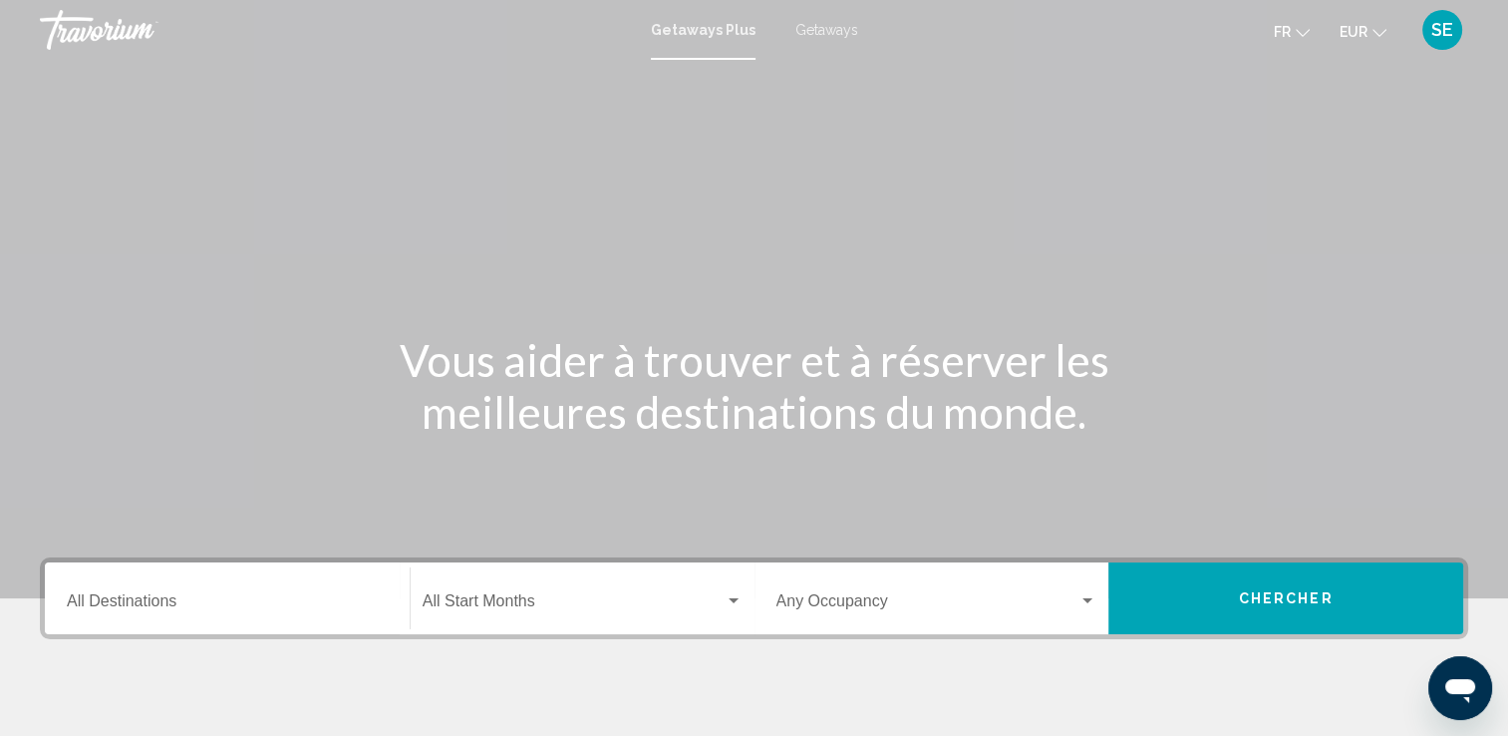
click at [820, 31] on span "Getaways" at bounding box center [827, 30] width 63 height 16
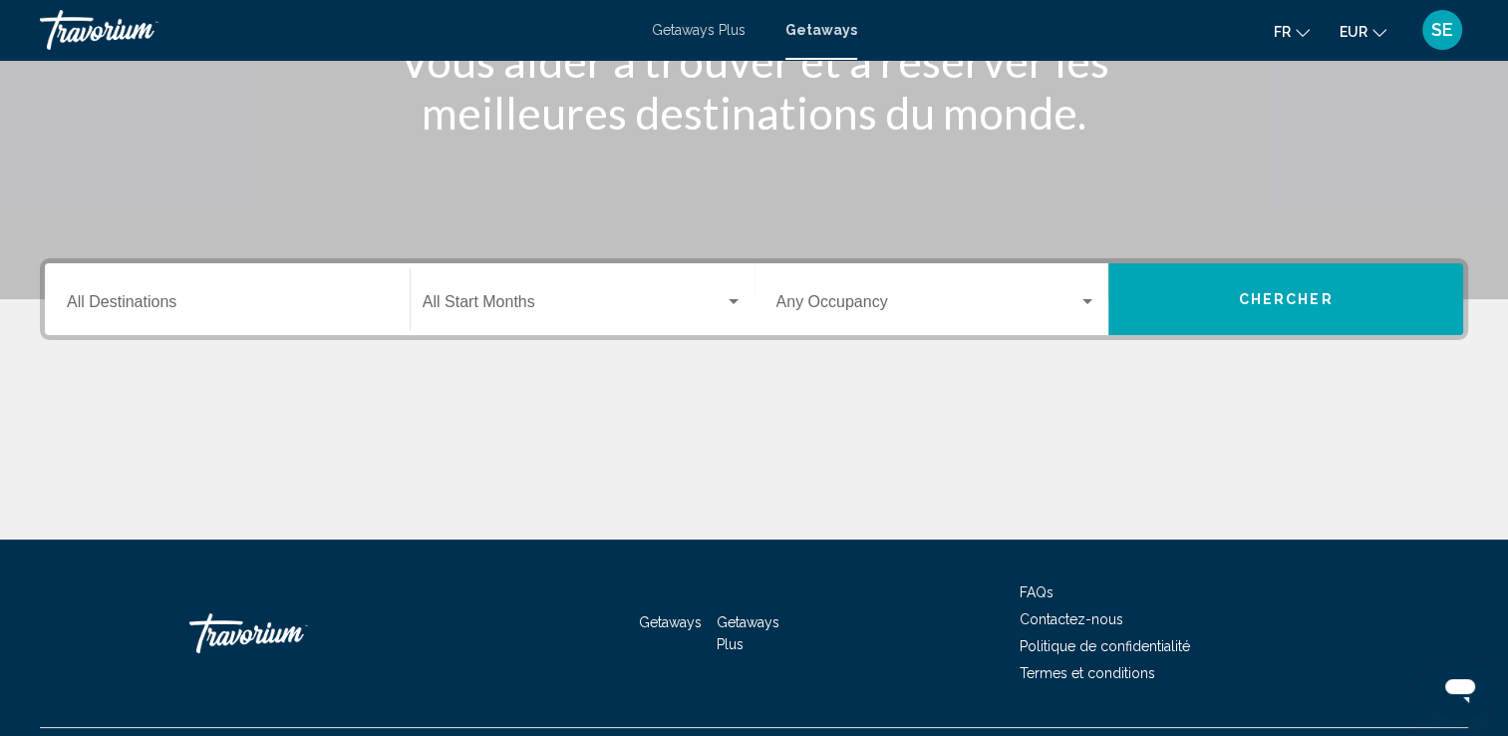
click at [316, 279] on div "Destination All Destinations" at bounding box center [227, 299] width 321 height 63
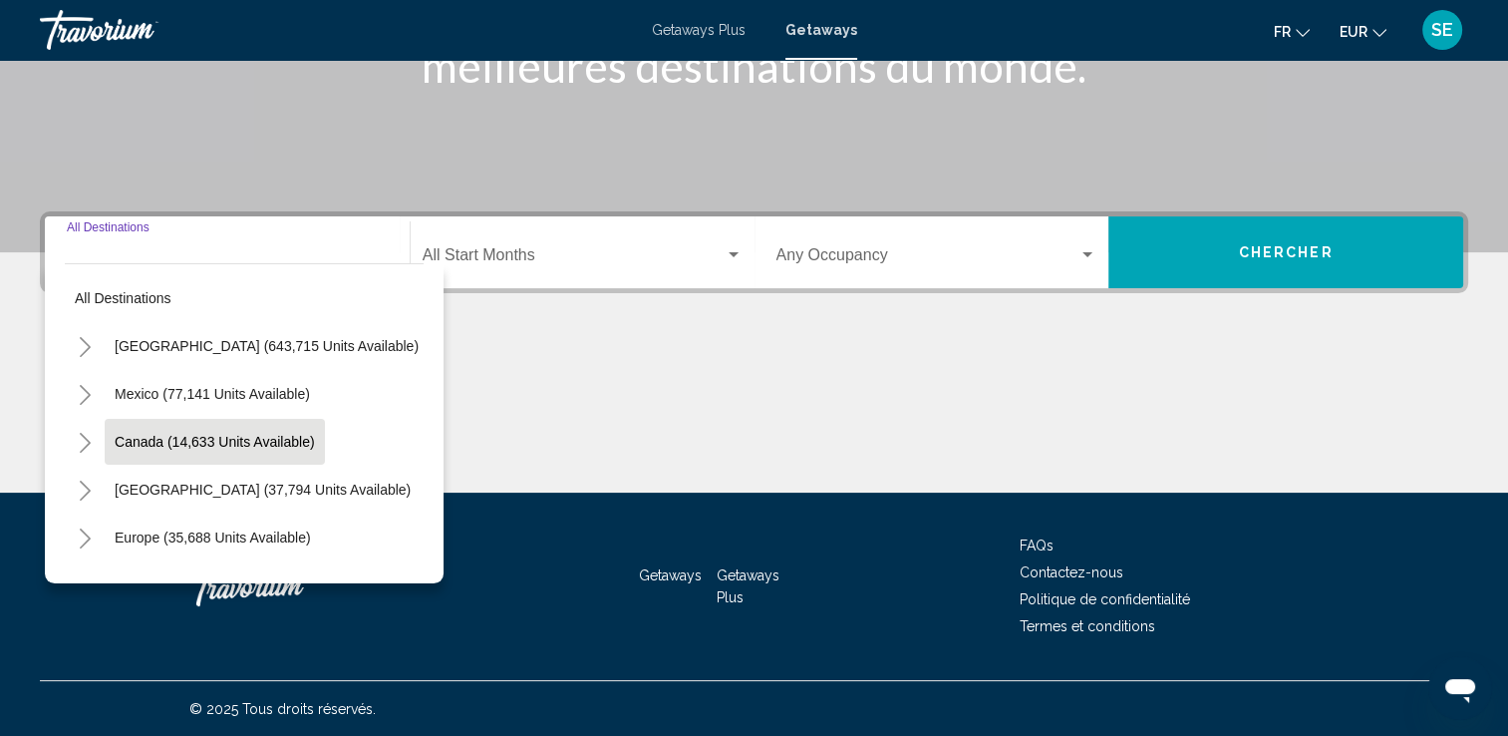
scroll to position [100, 0]
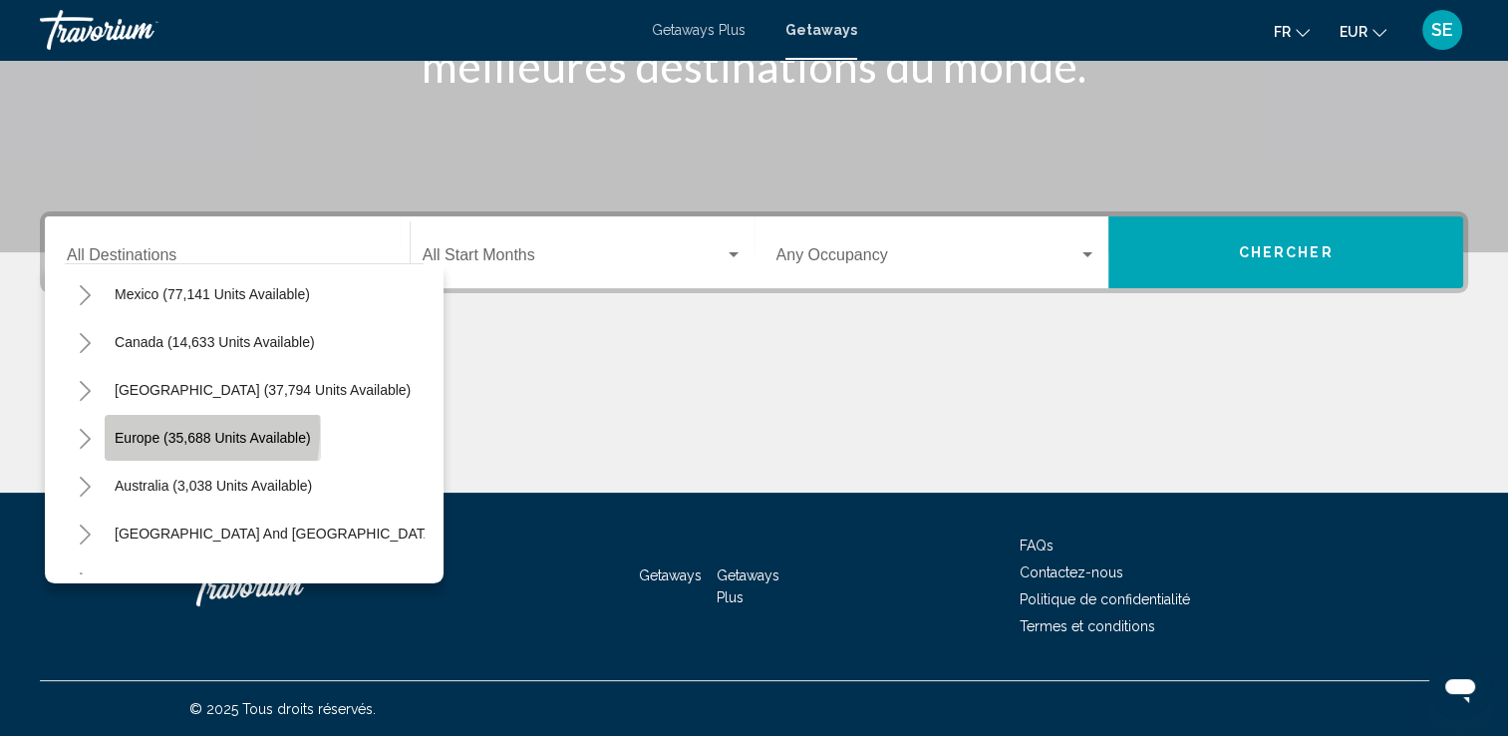
click at [124, 428] on button "Europe (35,688 units available)" at bounding box center [213, 438] width 216 height 46
type input "**********"
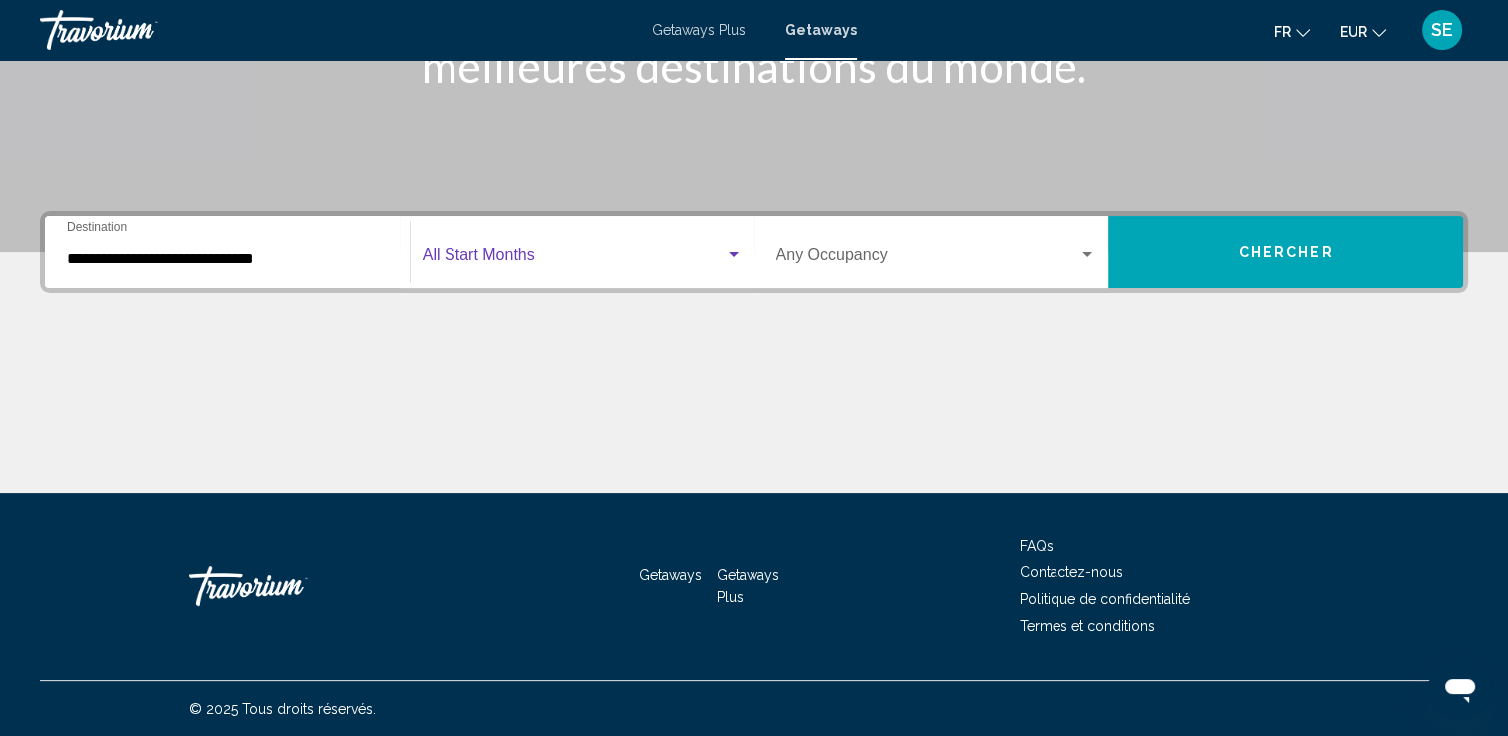
click at [497, 250] on span "Search widget" at bounding box center [574, 259] width 302 height 18
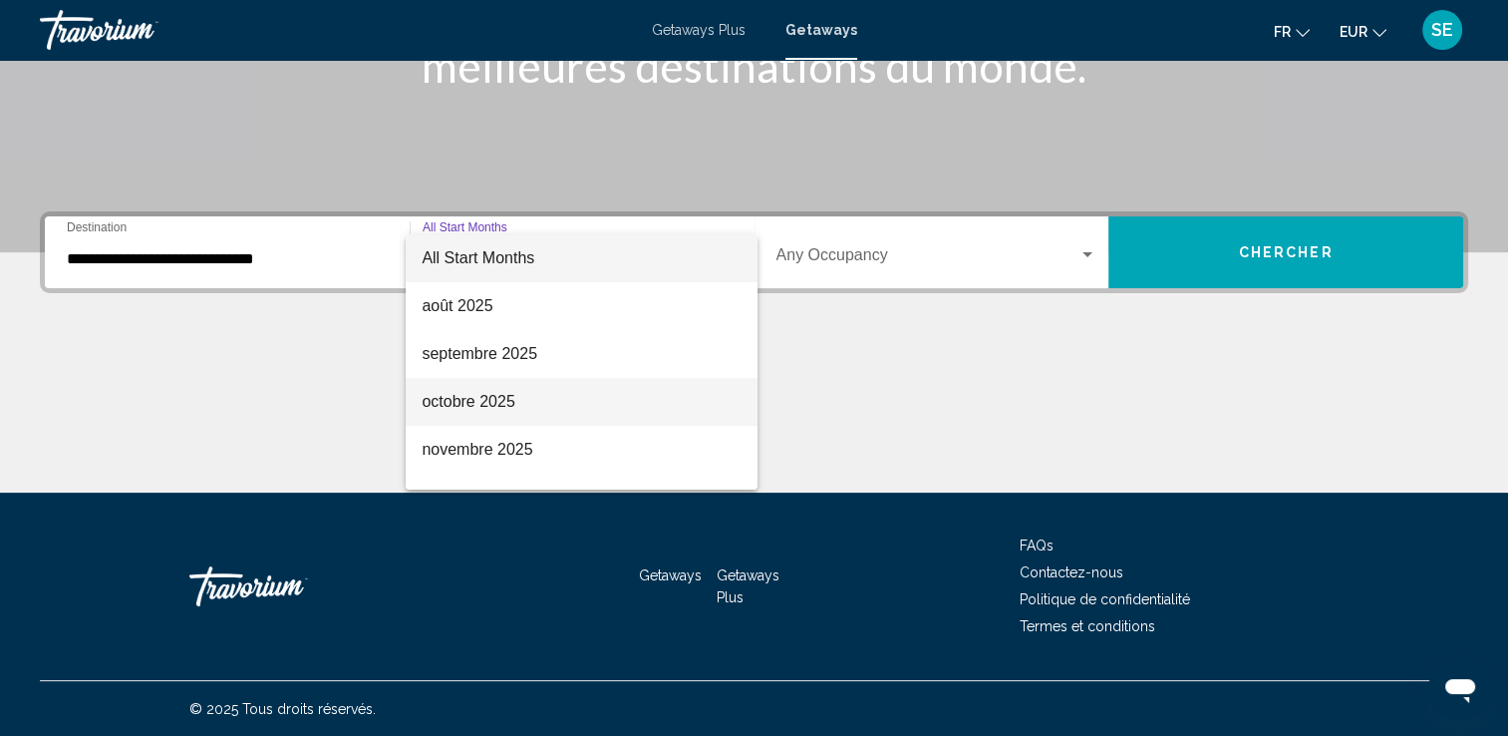
click at [469, 398] on span "octobre 2025" at bounding box center [582, 402] width 320 height 48
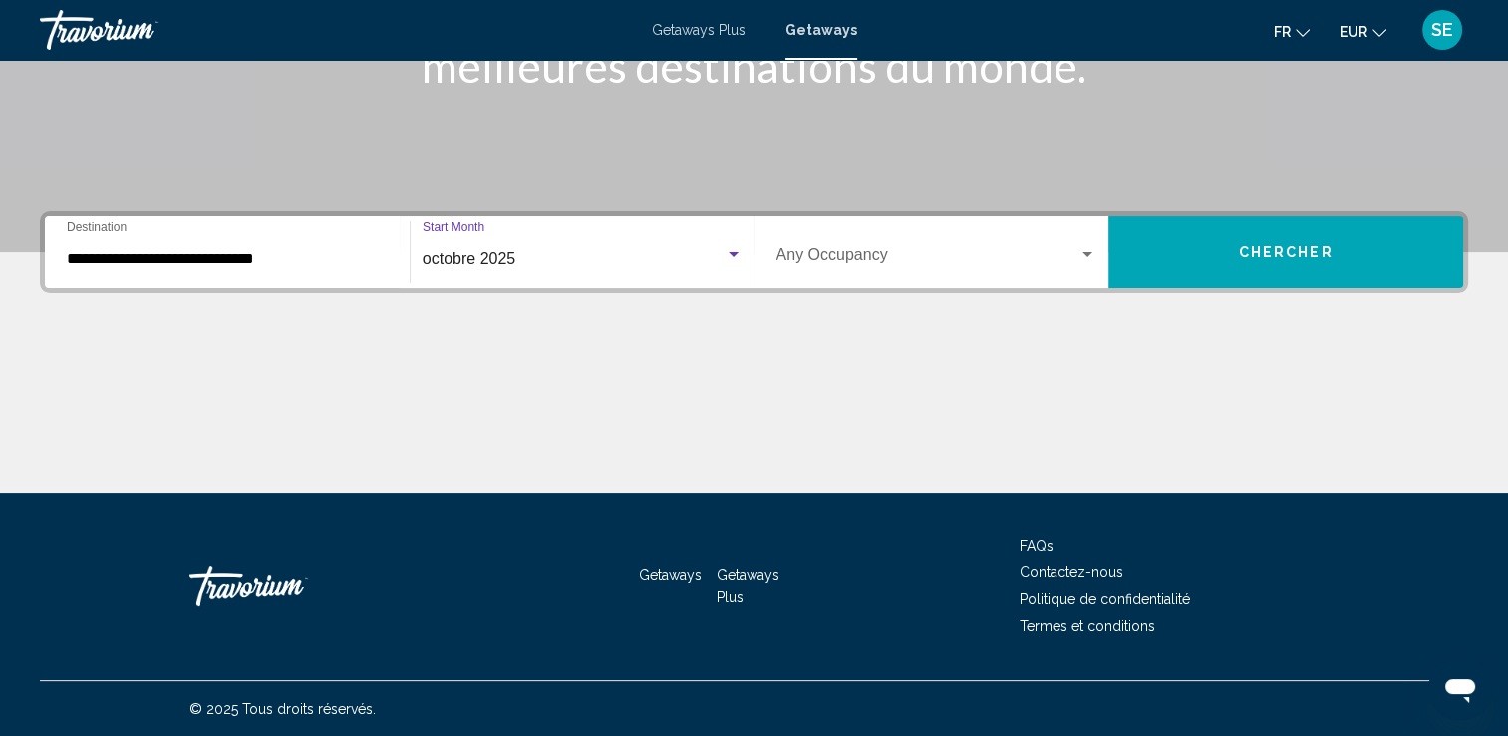
click at [847, 250] on span "Search widget" at bounding box center [928, 259] width 303 height 18
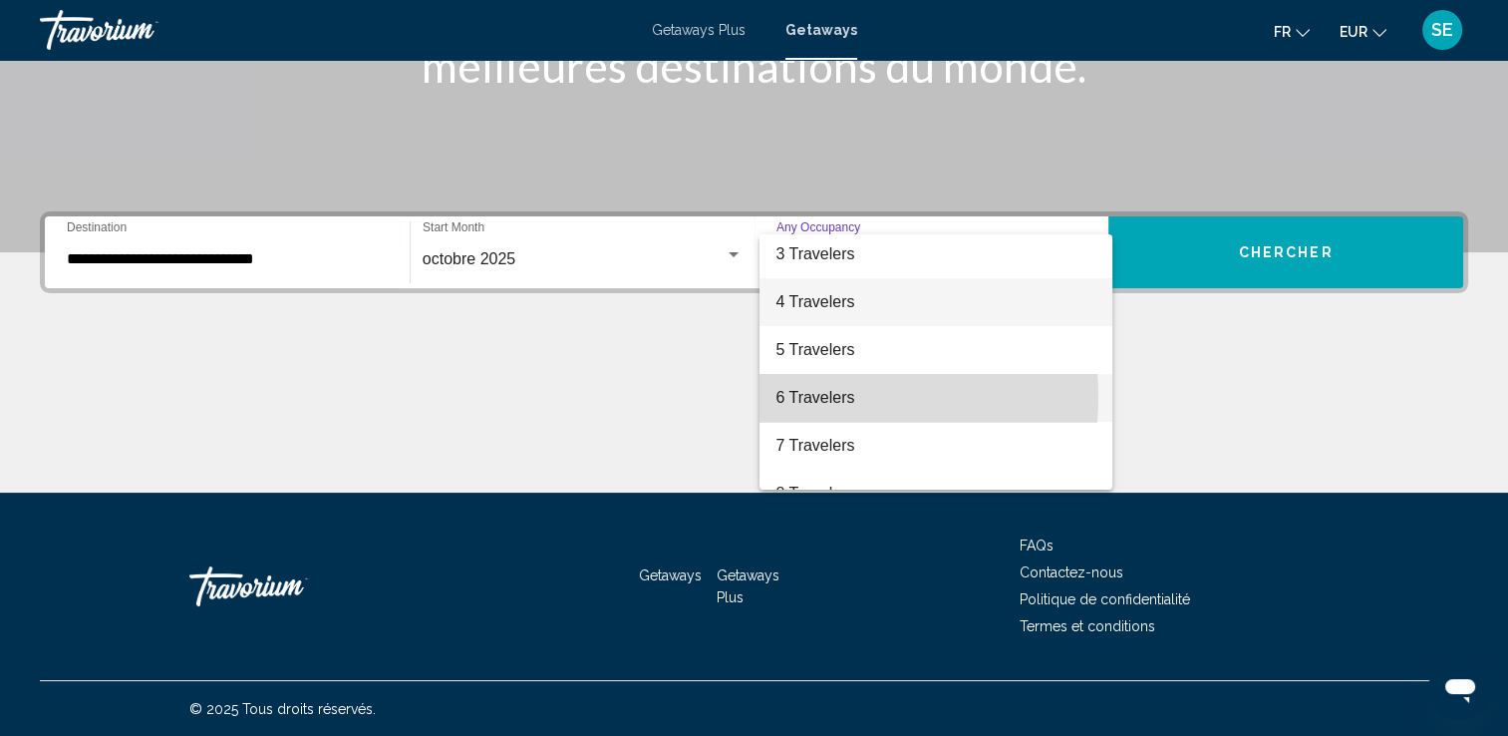
click at [825, 397] on span "6 Travelers" at bounding box center [936, 398] width 321 height 48
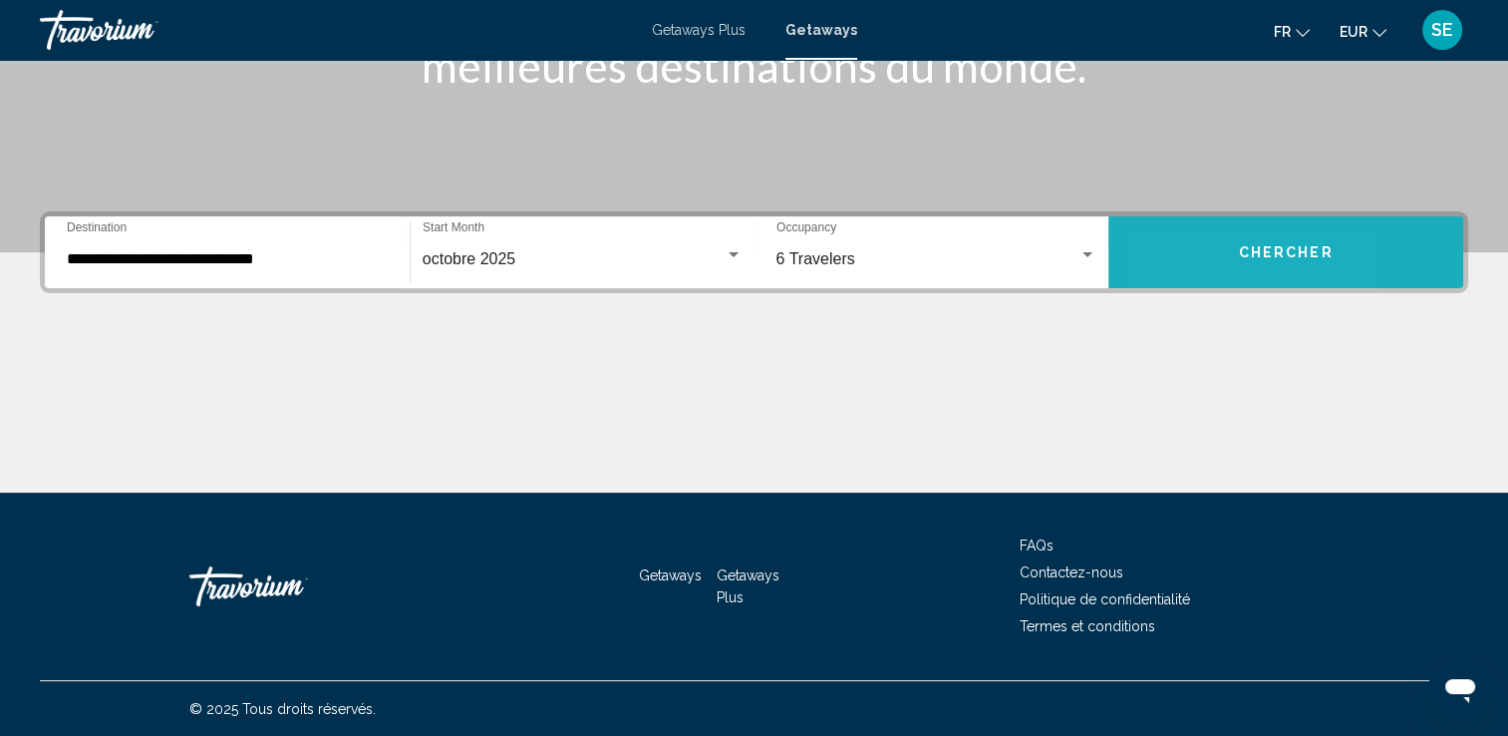
click at [1171, 273] on button "Chercher" at bounding box center [1286, 252] width 355 height 72
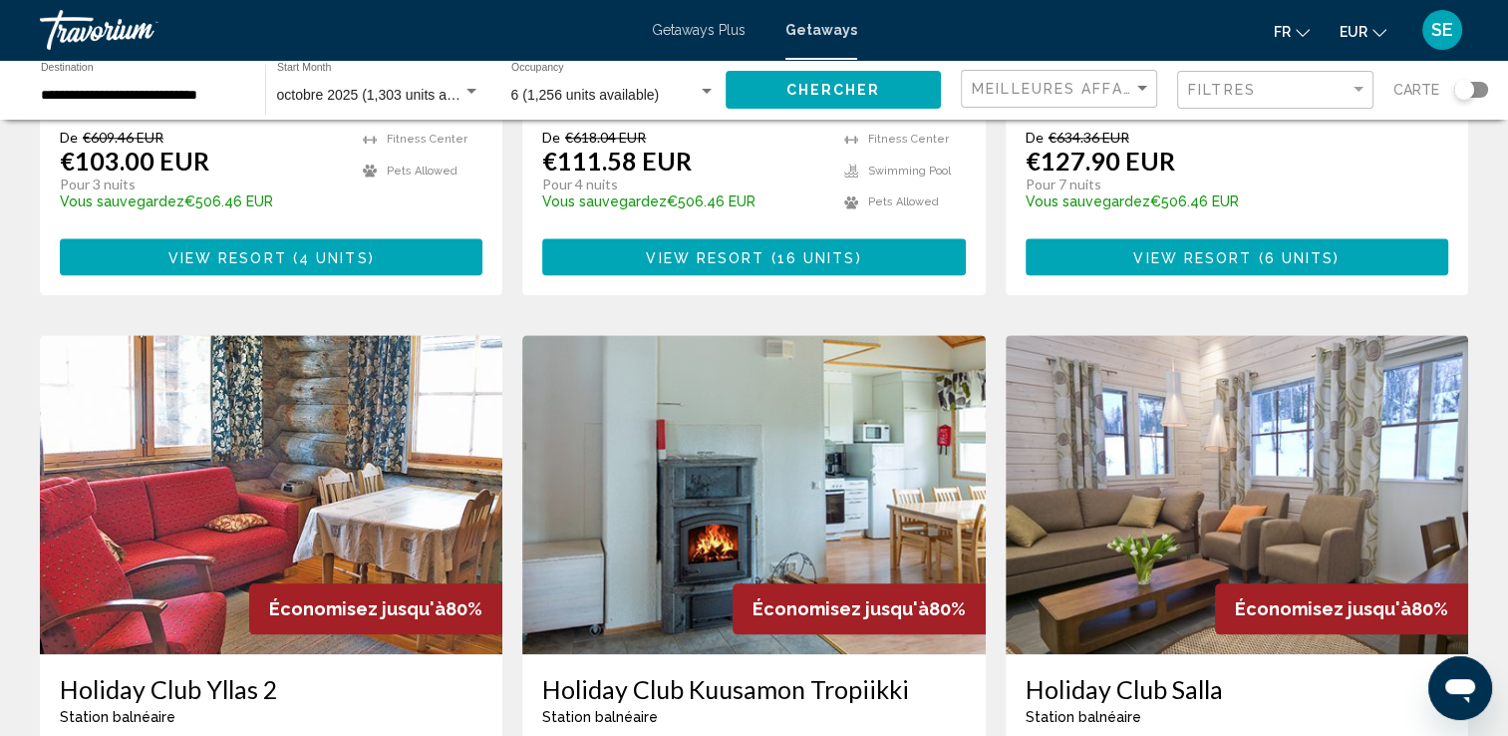
scroll to position [2393, 0]
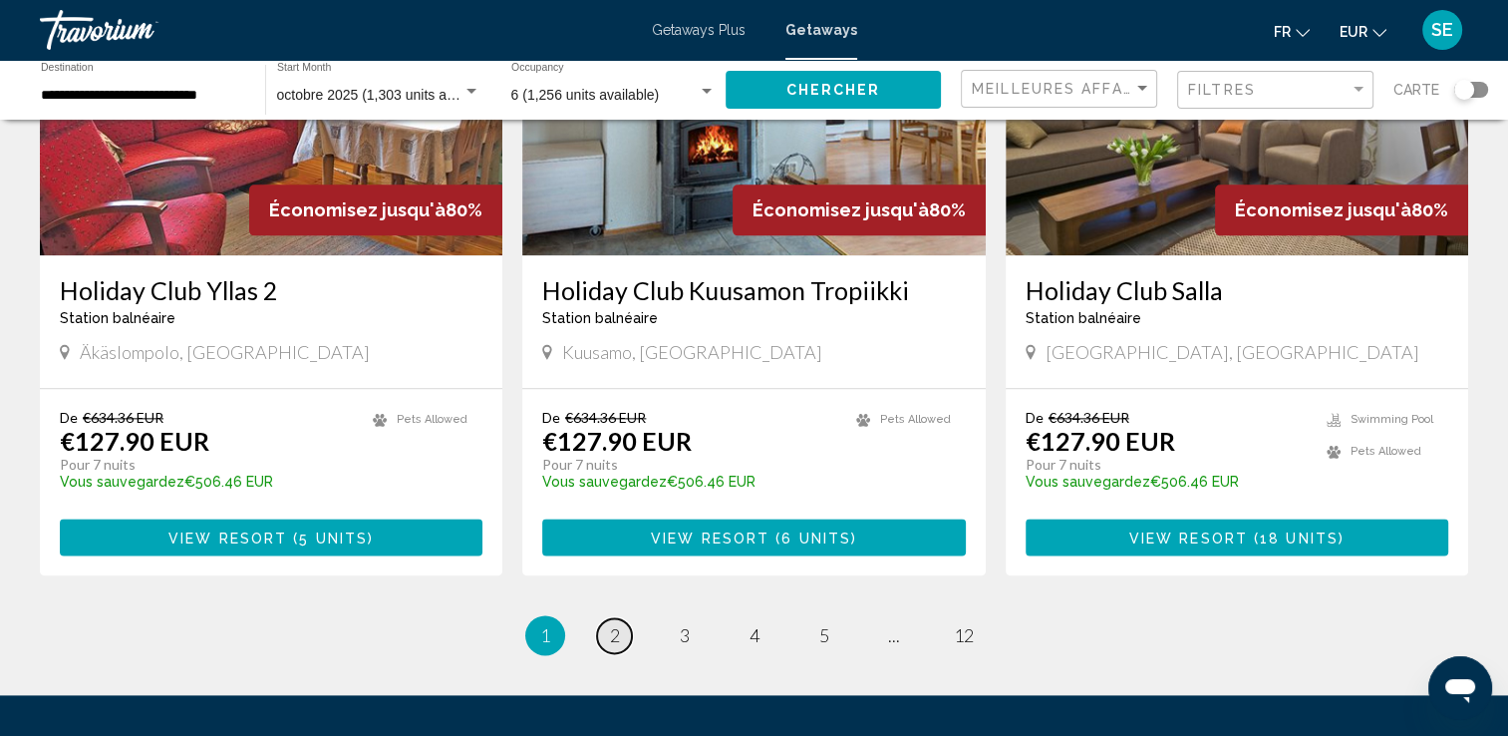
click at [610, 624] on span "2" at bounding box center [615, 635] width 10 height 22
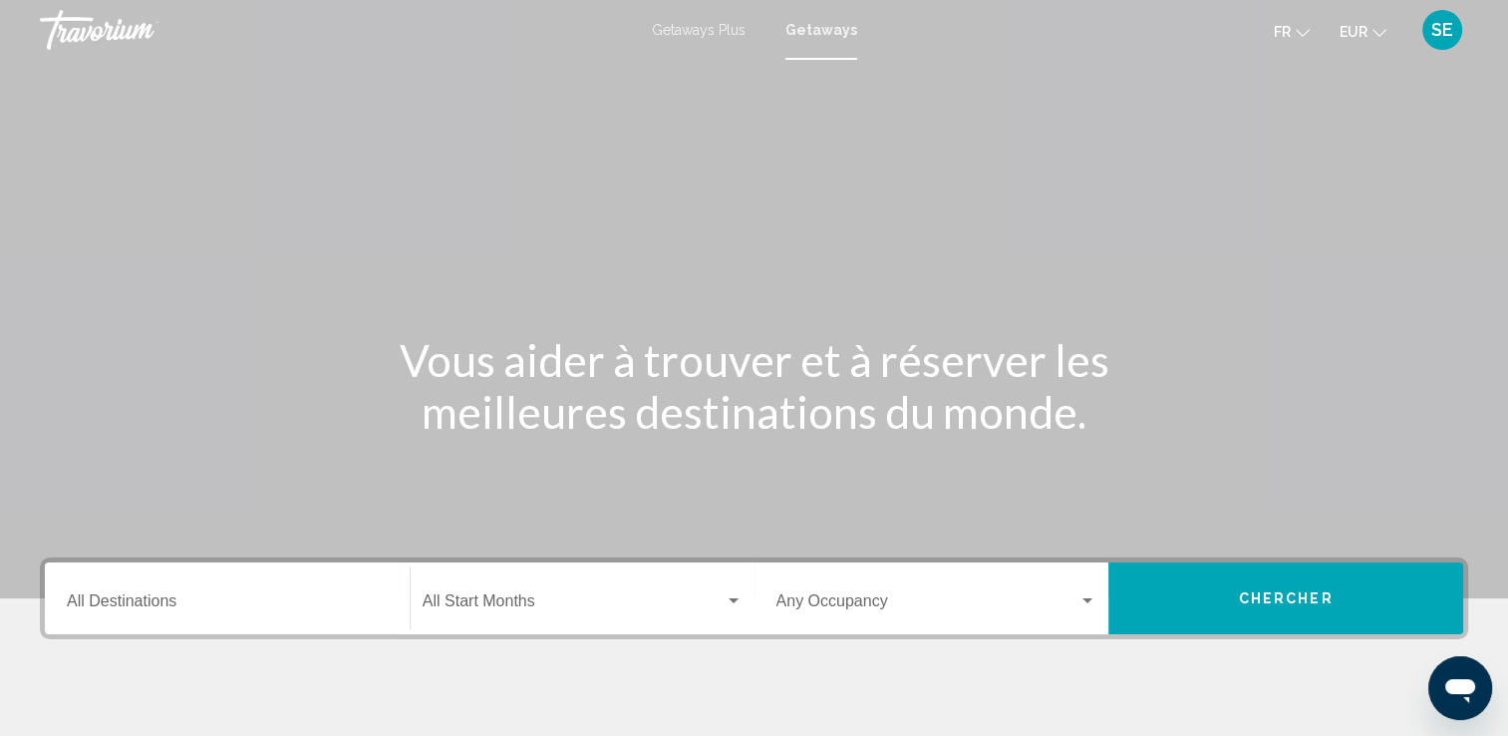
click at [791, 591] on div "Occupancy Any Occupancy" at bounding box center [937, 598] width 321 height 63
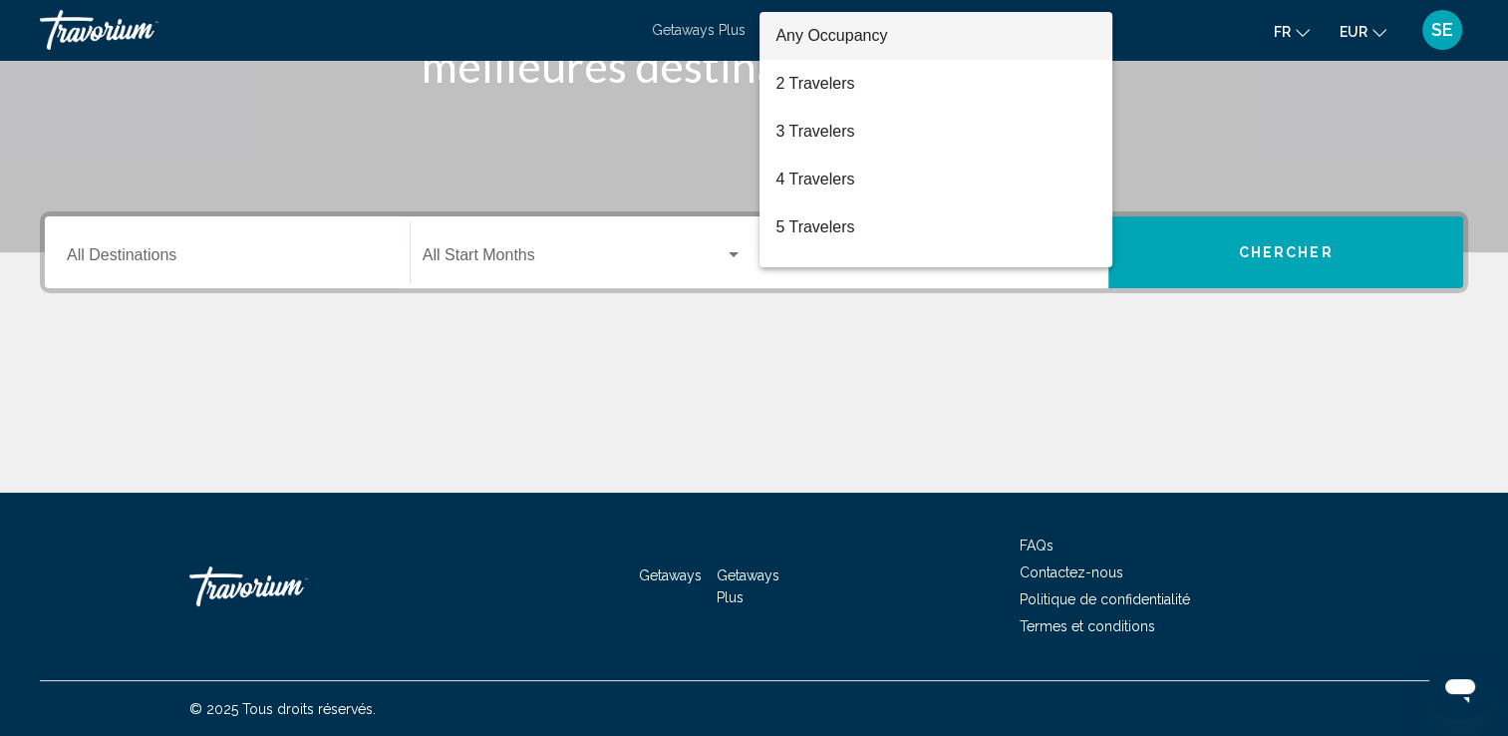
click at [505, 261] on div at bounding box center [754, 368] width 1508 height 736
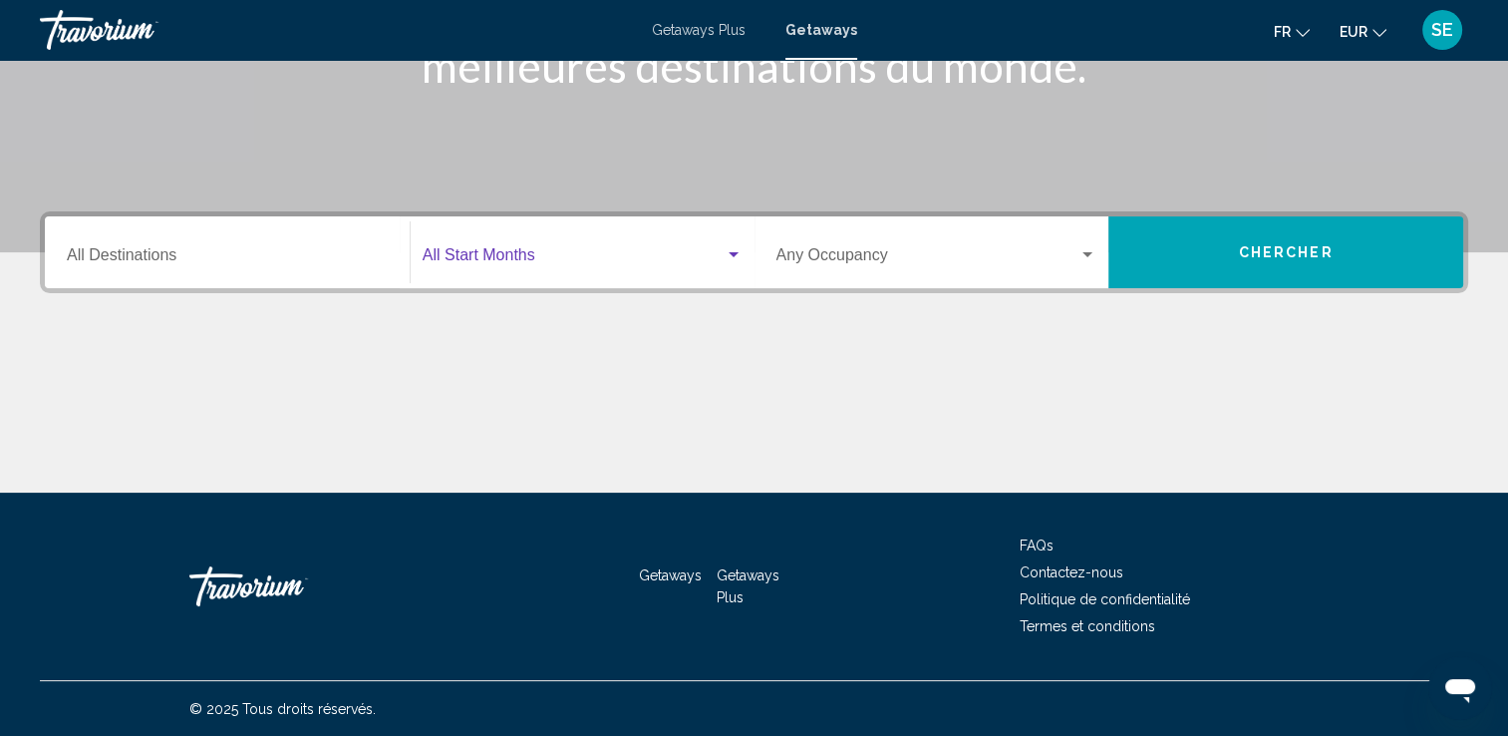
click at [507, 253] on span "Search widget" at bounding box center [574, 259] width 302 height 18
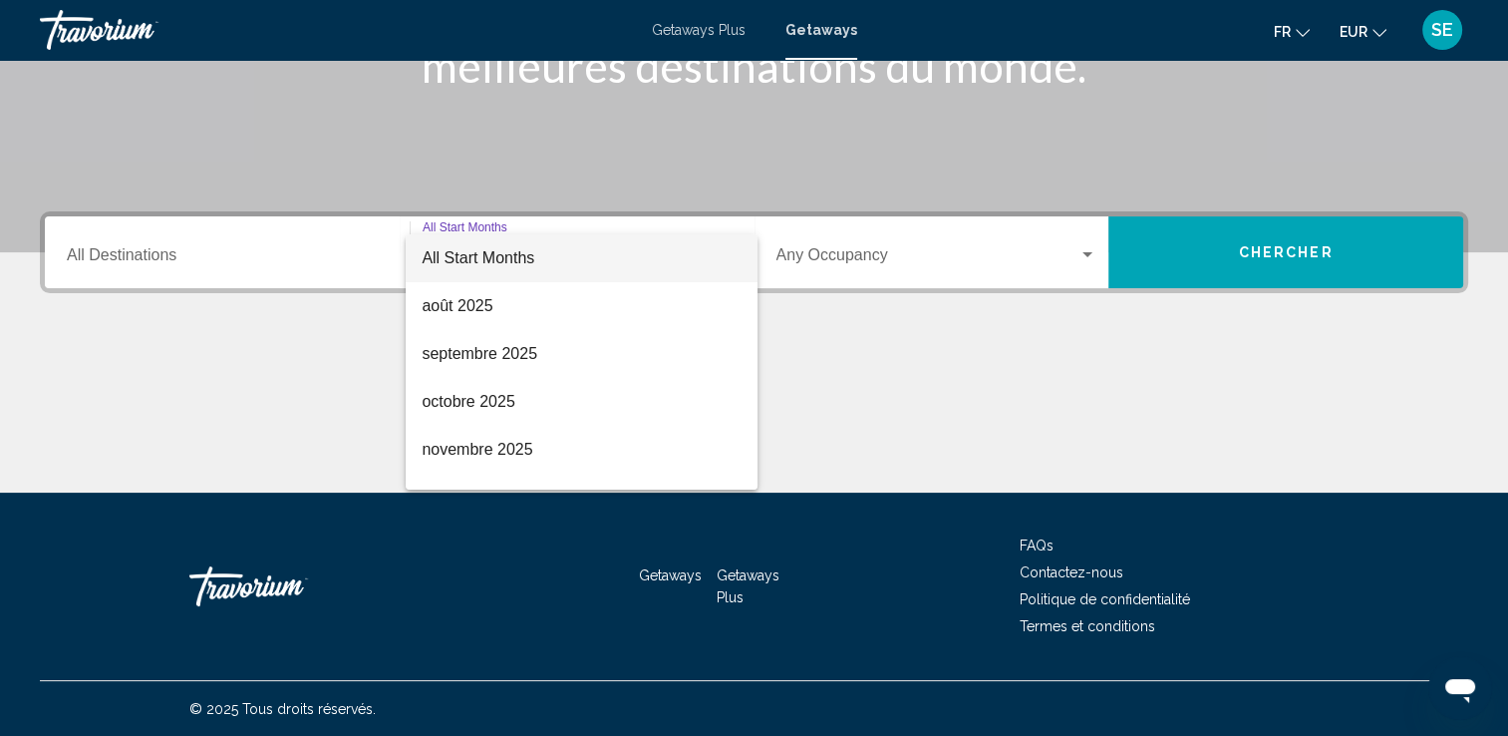
click at [327, 260] on div at bounding box center [754, 368] width 1508 height 736
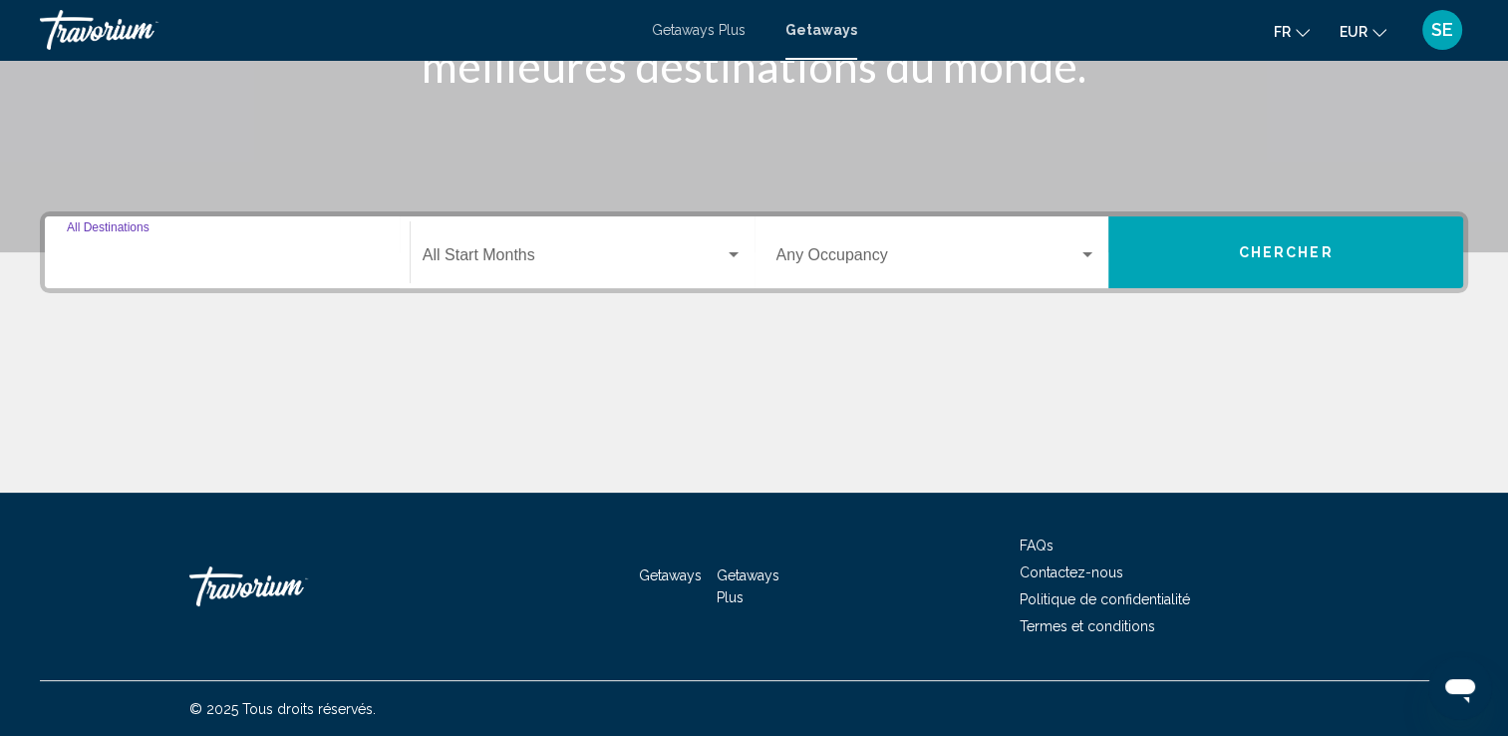
drag, startPoint x: 325, startPoint y: 257, endPoint x: 318, endPoint y: 249, distance: 10.6
click at [323, 255] on input "Destination All Destinations" at bounding box center [227, 259] width 321 height 18
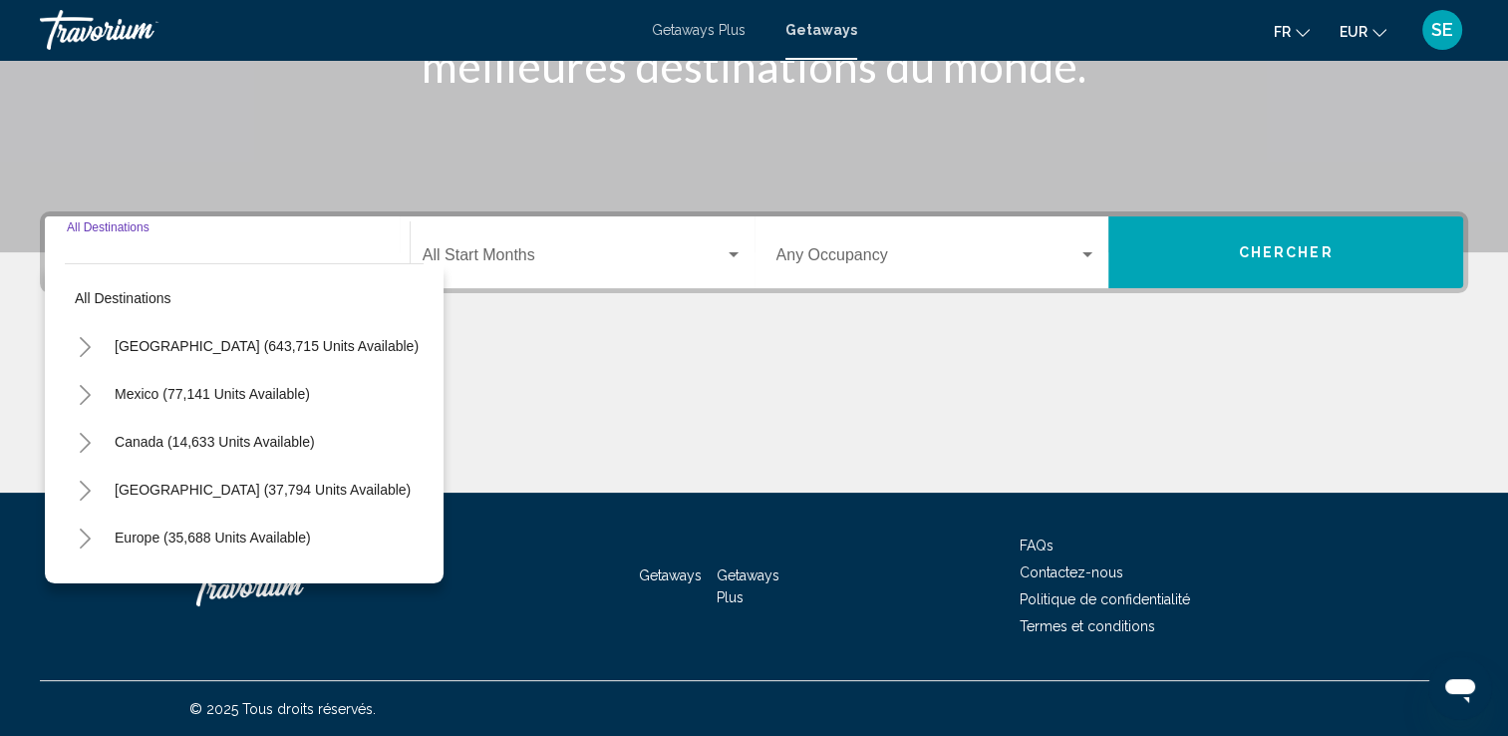
click at [164, 529] on span "Europe (35,688 units available)" at bounding box center [213, 537] width 196 height 16
type input "**********"
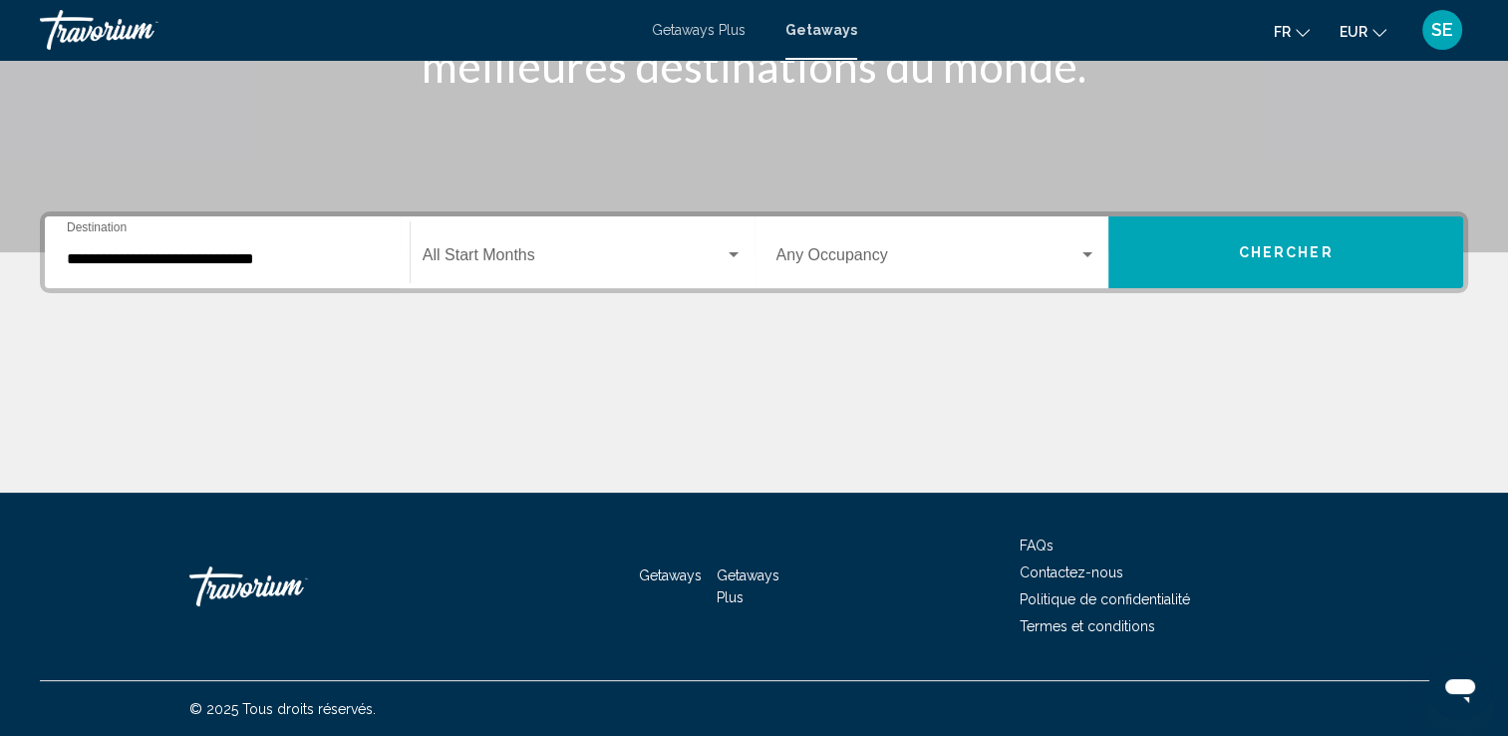
click at [545, 247] on div "Start Month All Start Months" at bounding box center [583, 252] width 320 height 63
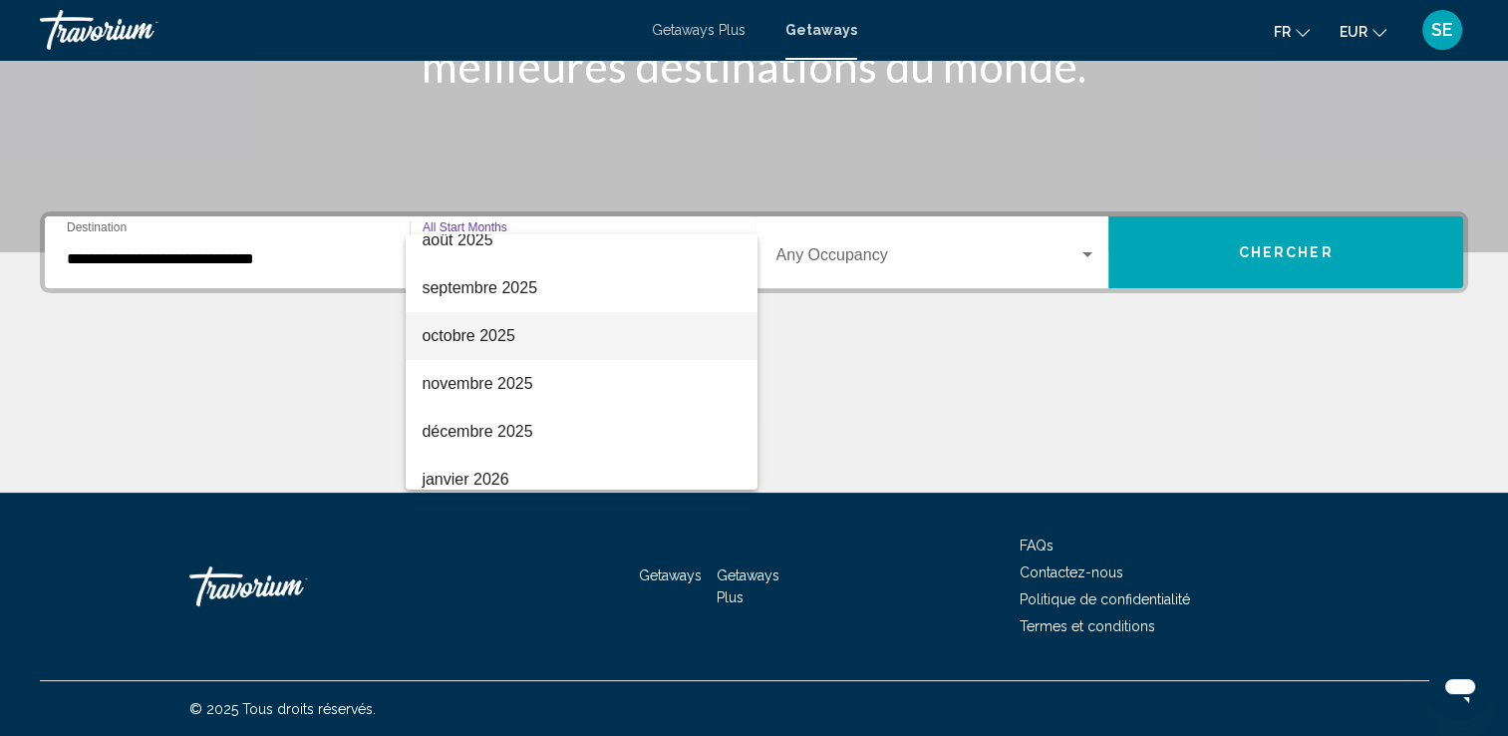
scroll to position [100, 0]
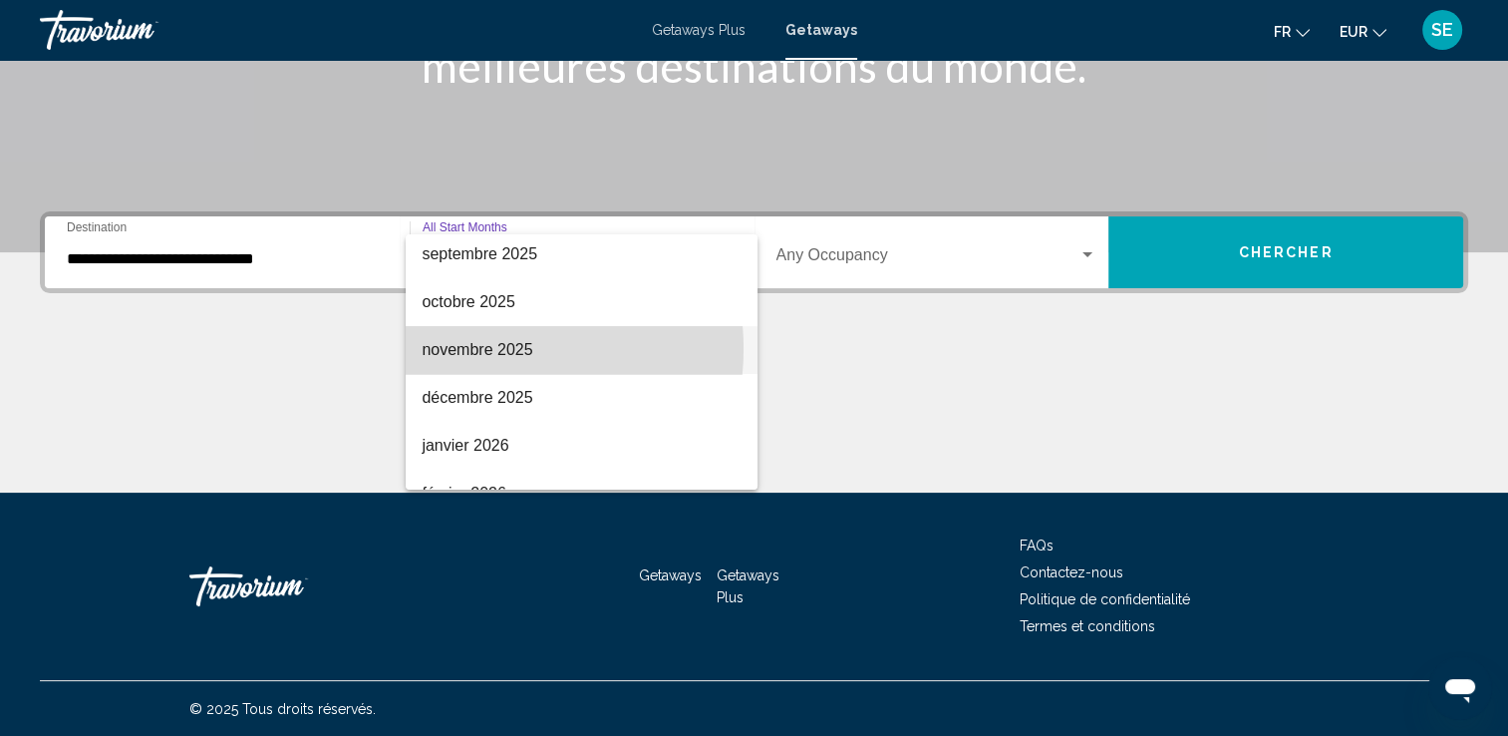
click at [475, 349] on span "novembre 2025" at bounding box center [582, 350] width 320 height 48
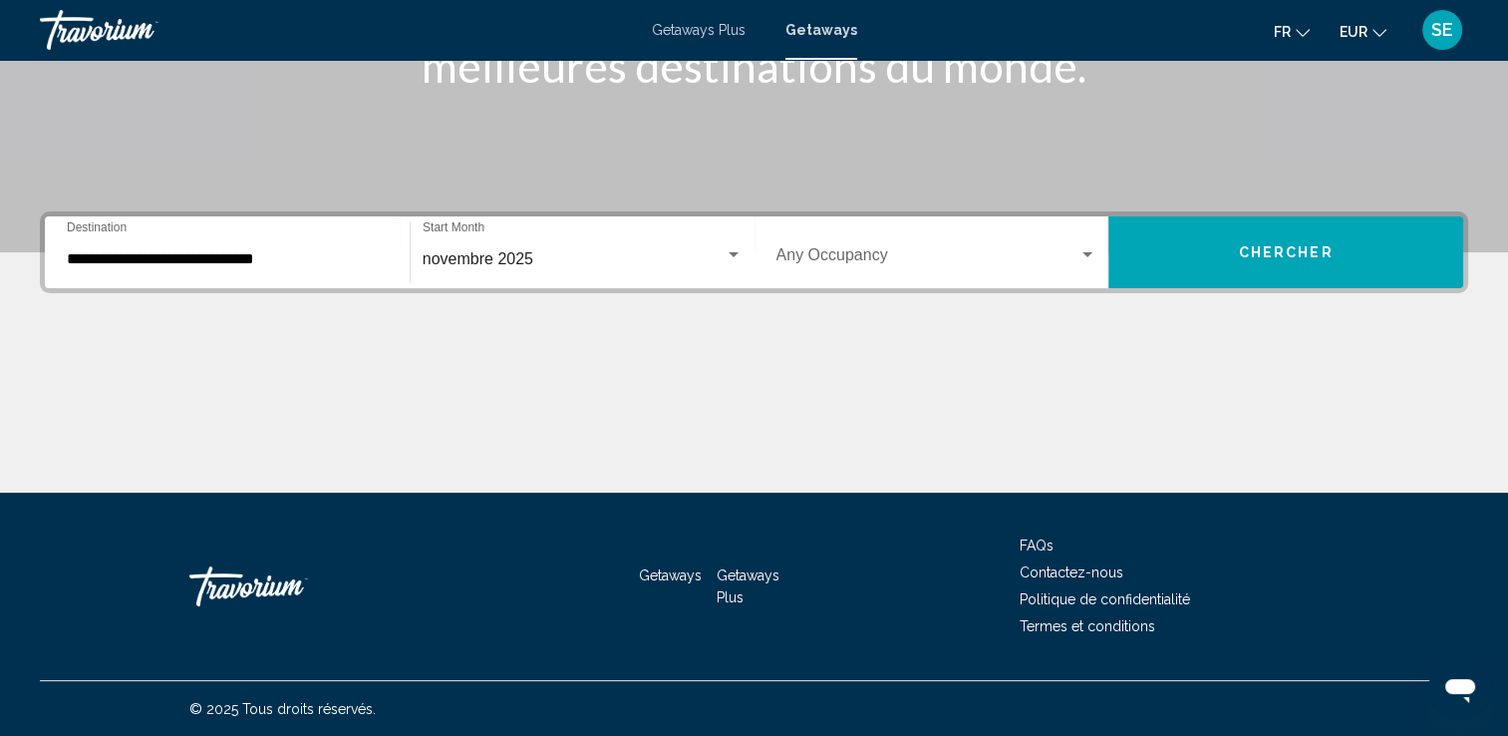
click at [634, 245] on div "novembre 2025 Start Month All Start Months" at bounding box center [583, 252] width 320 height 63
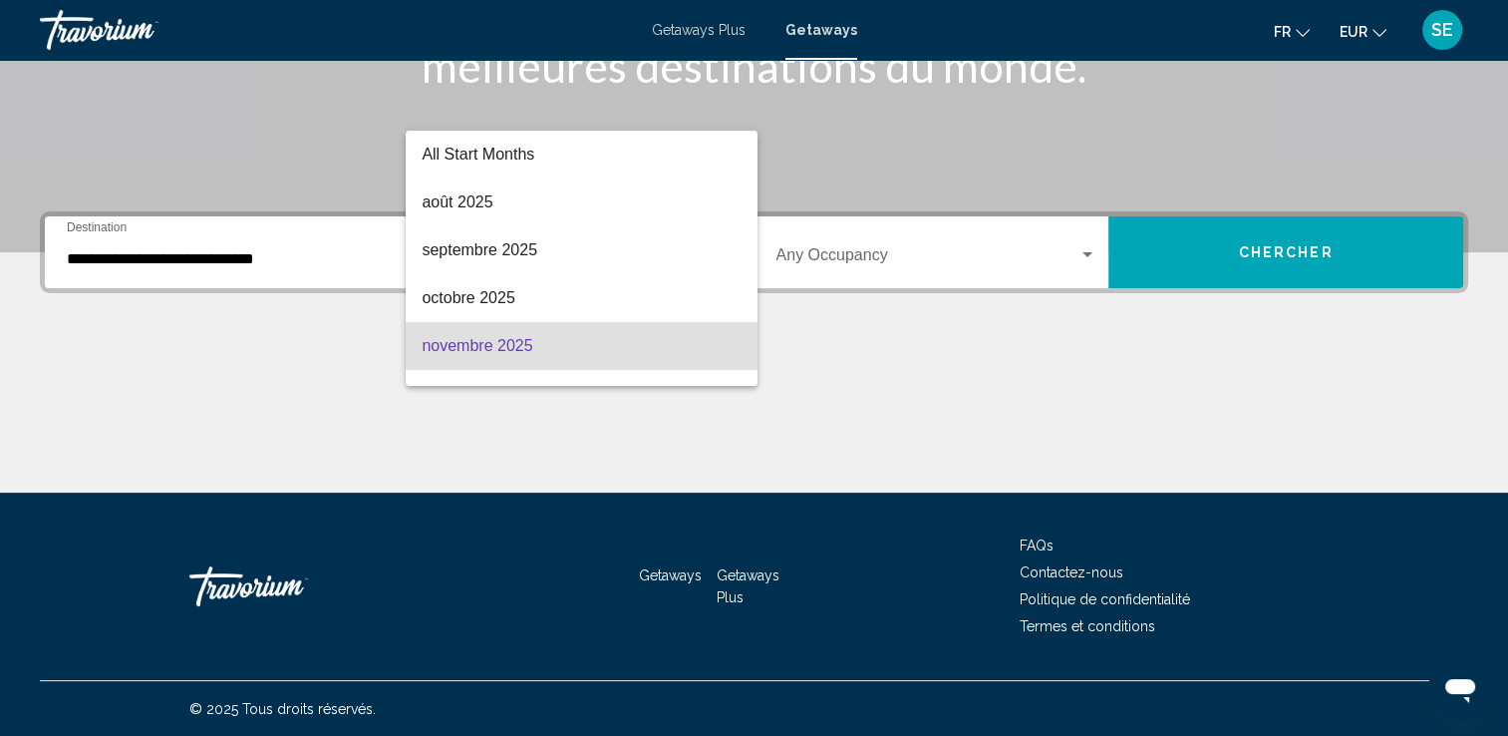
scroll to position [88, 0]
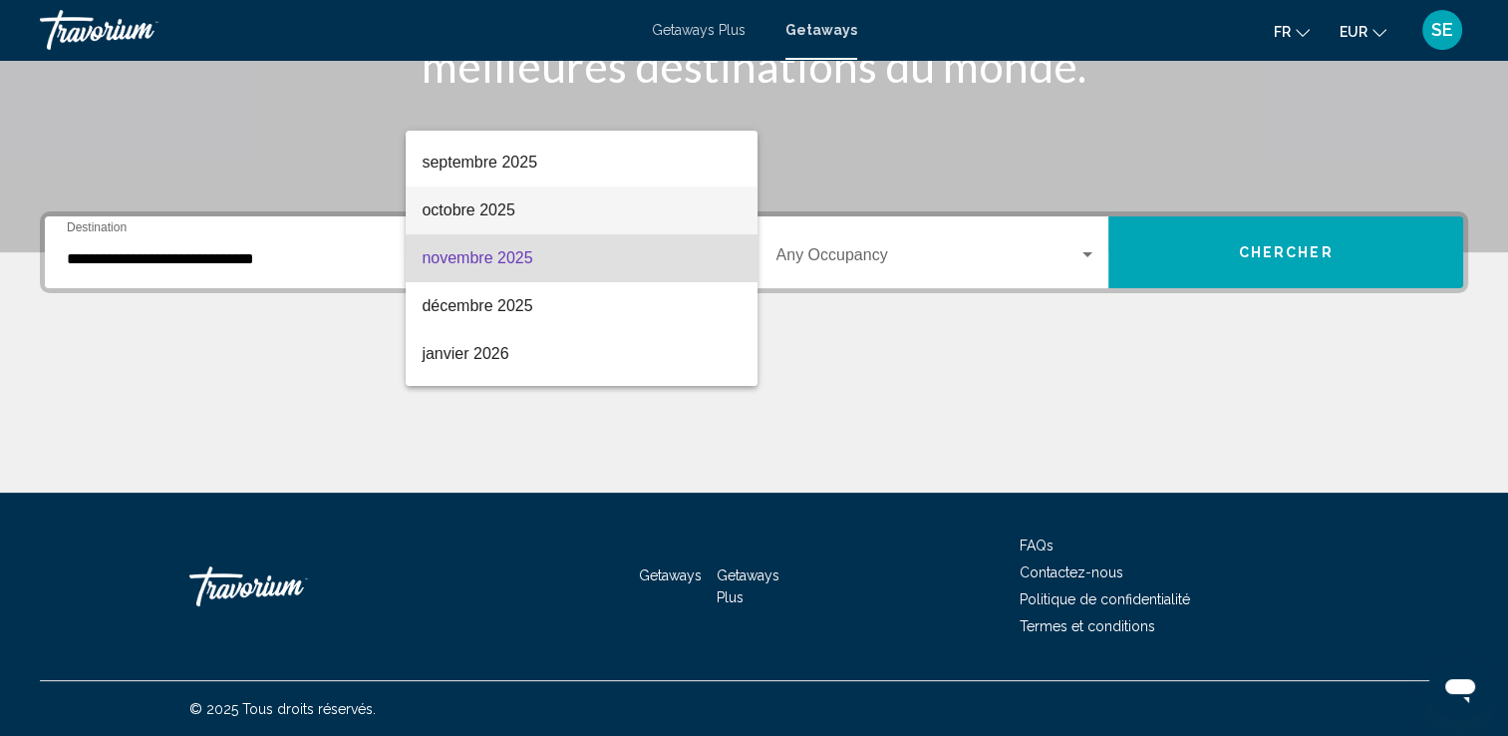
click at [603, 217] on span "octobre 2025" at bounding box center [582, 210] width 320 height 48
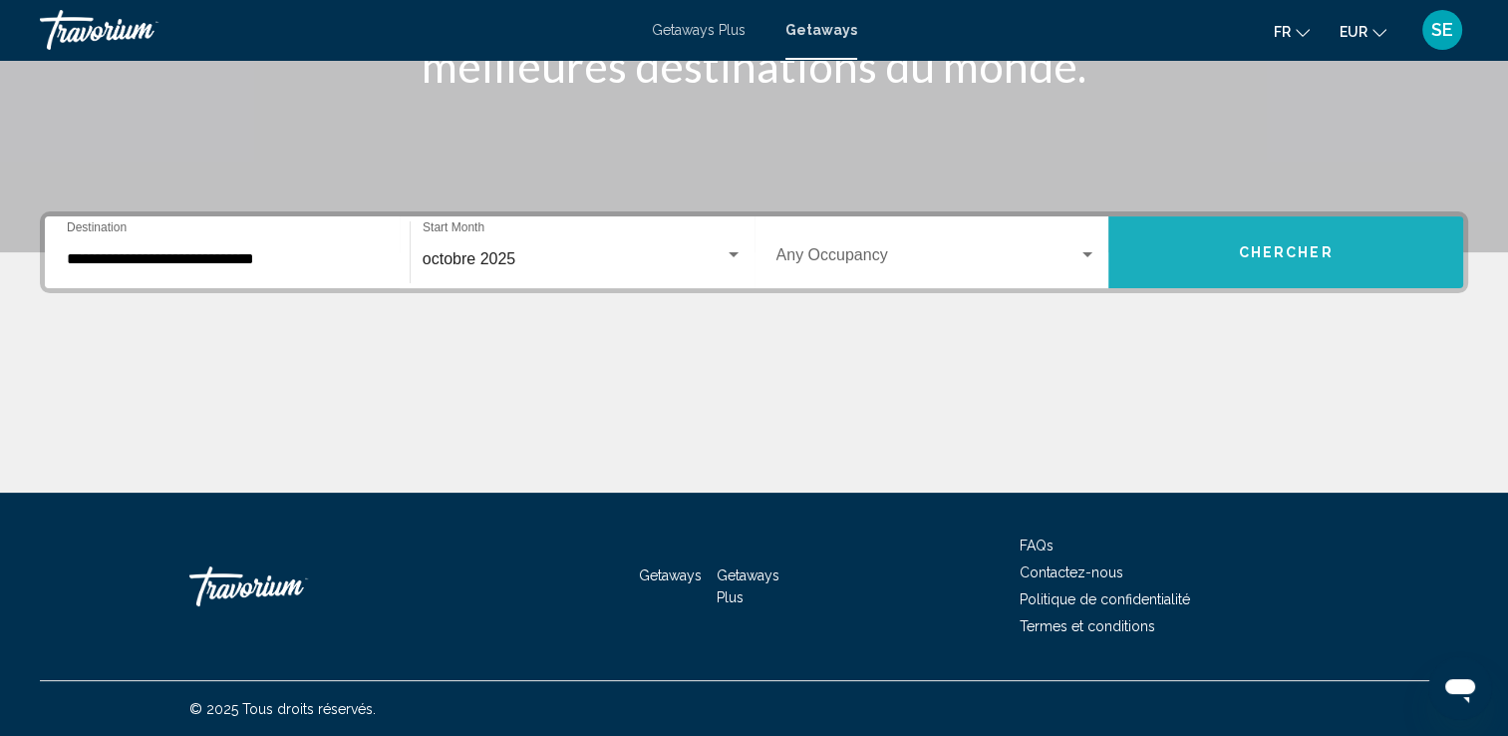
click at [1254, 261] on button "Chercher" at bounding box center [1286, 252] width 355 height 72
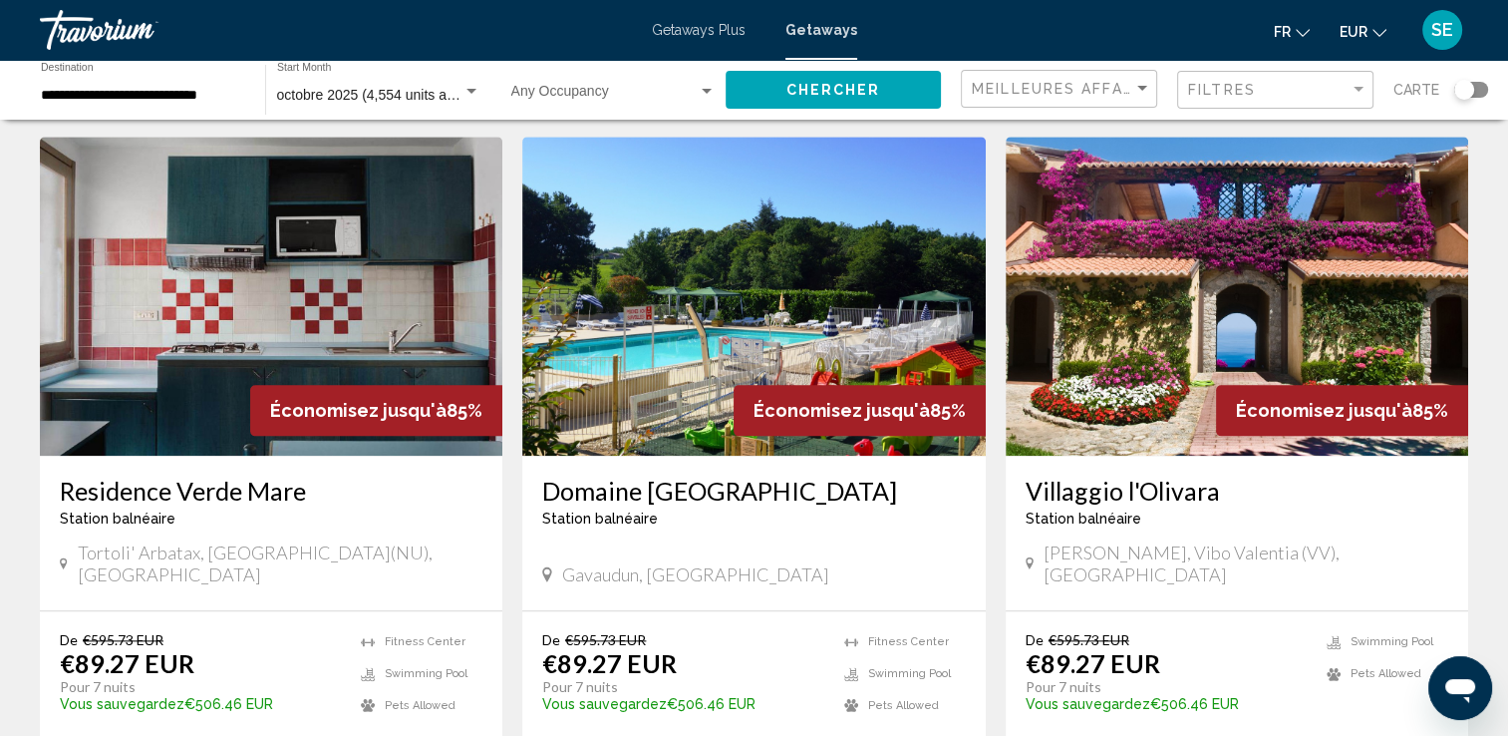
scroll to position [2541, 0]
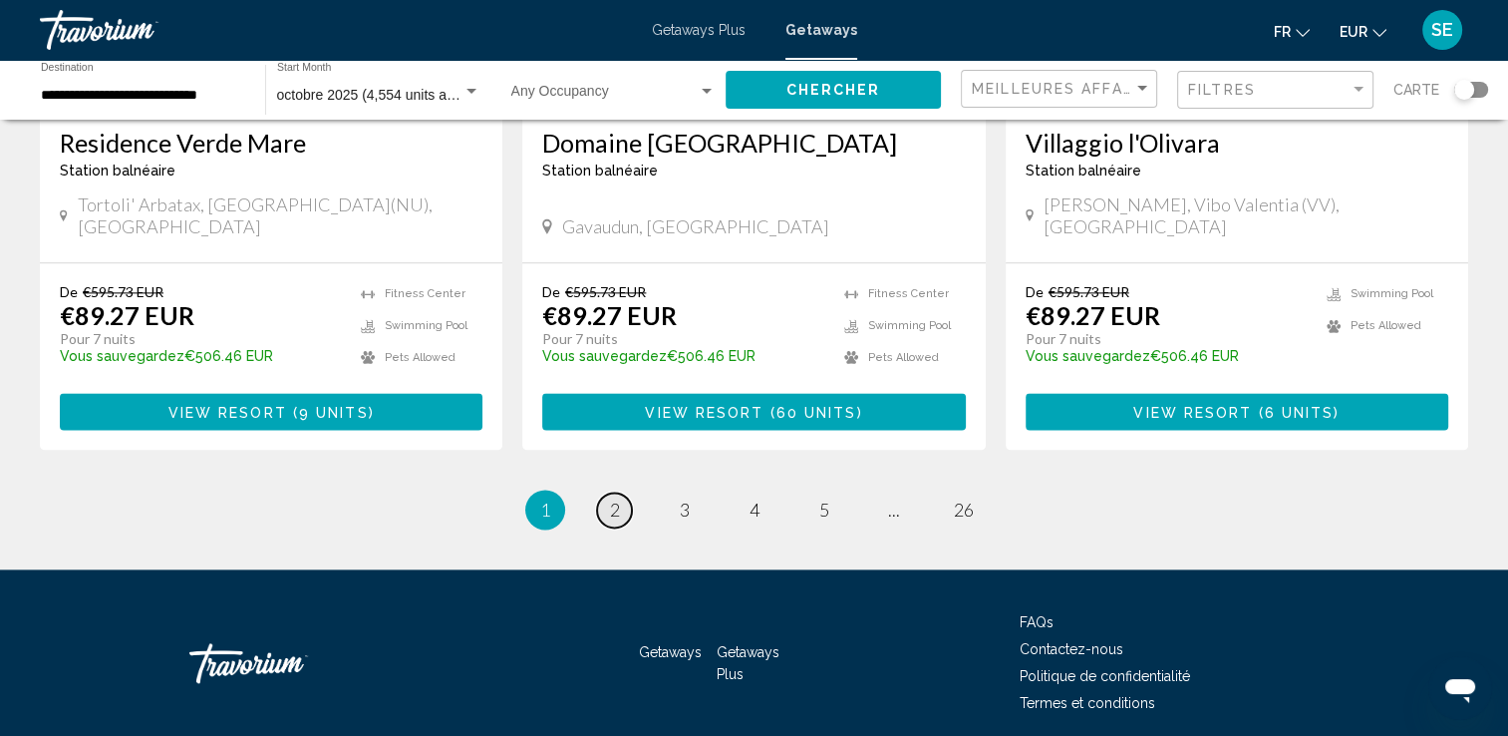
click at [614, 498] on span "2" at bounding box center [615, 509] width 10 height 22
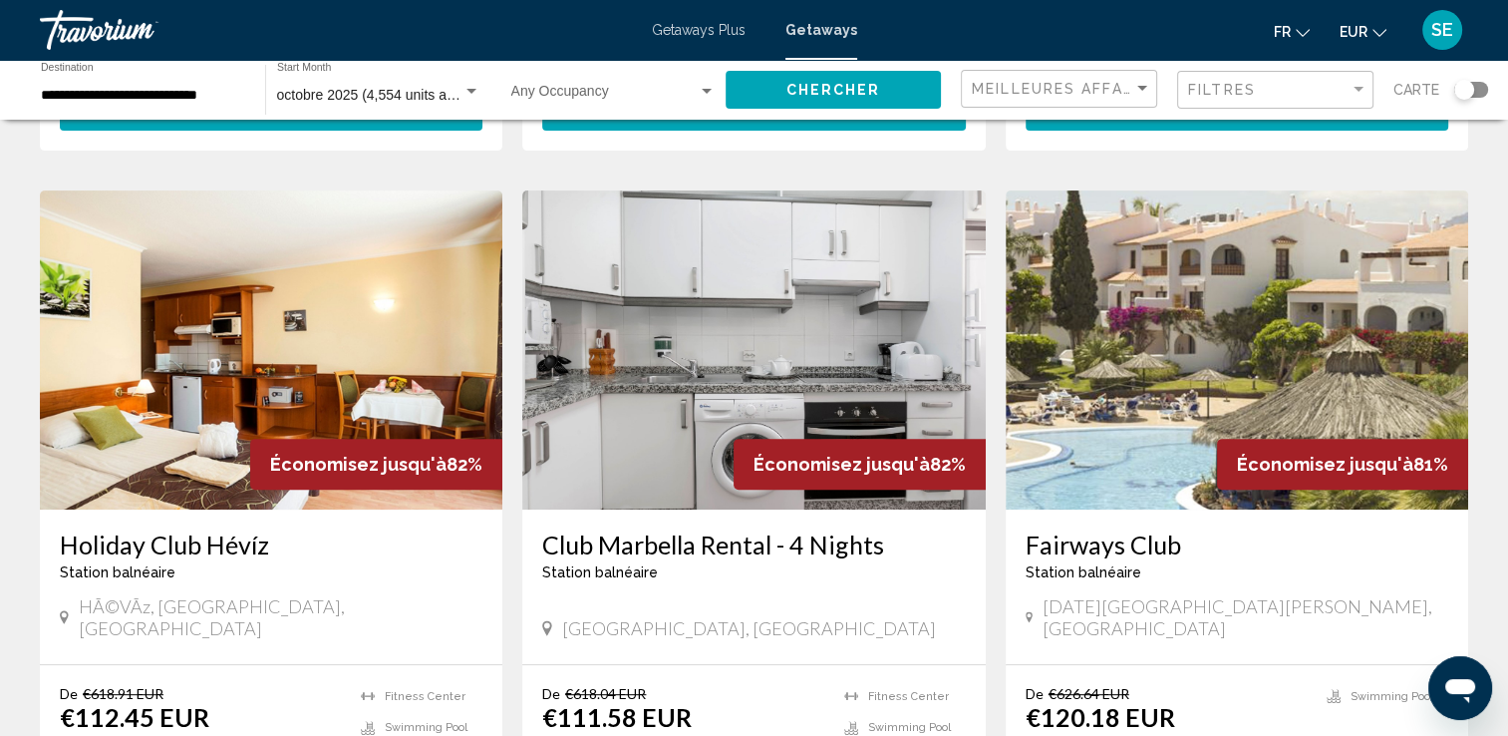
scroll to position [100, 0]
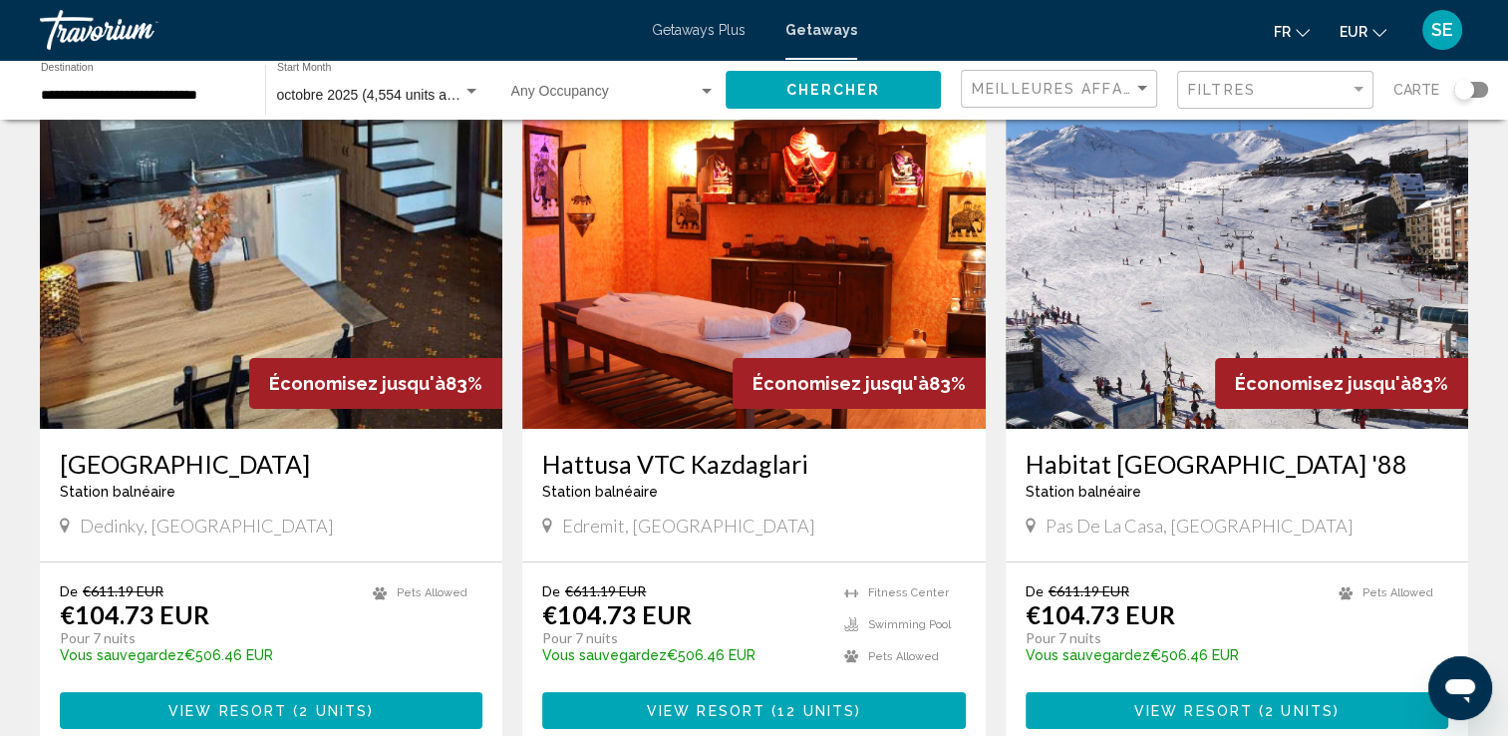
click at [615, 80] on div "Occupancy Any Occupancy" at bounding box center [613, 90] width 204 height 55
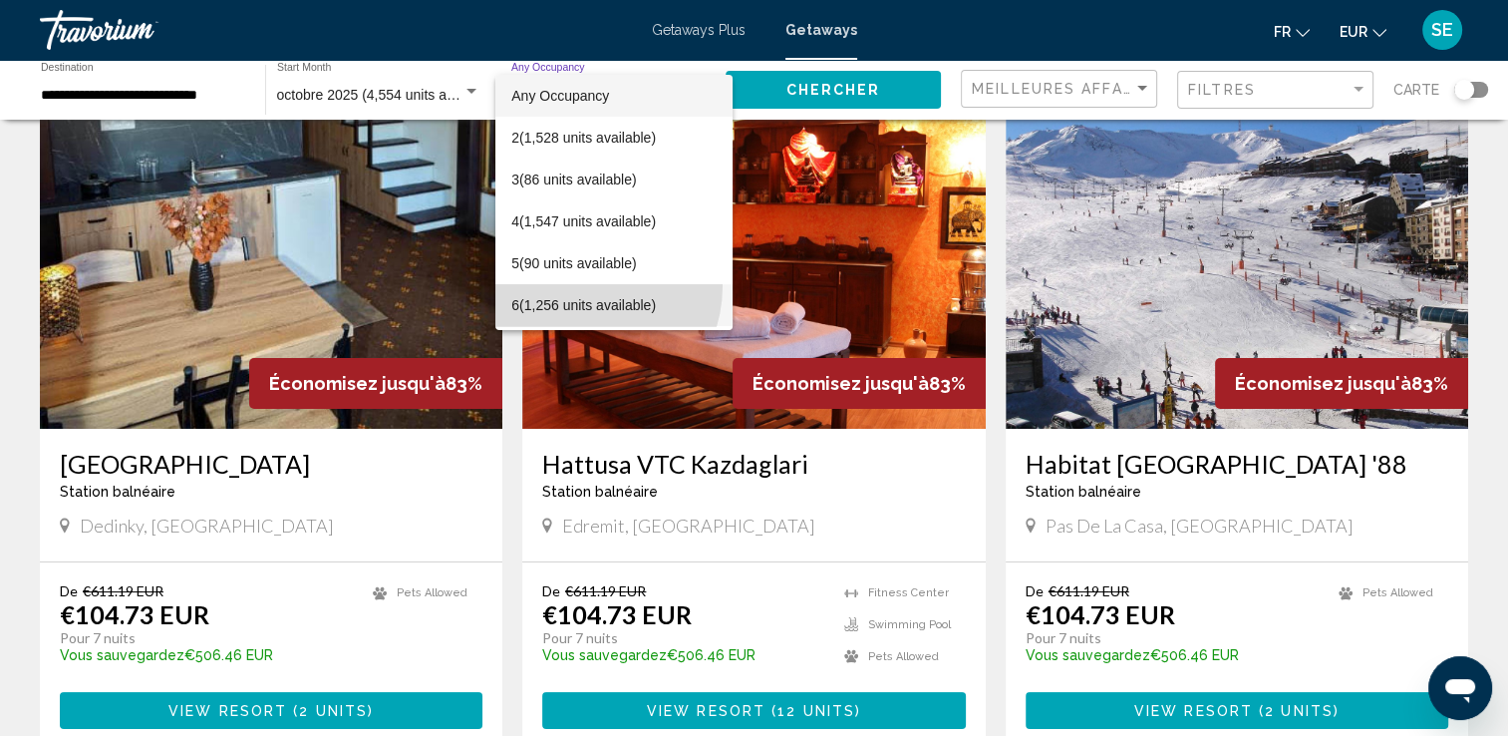
click at [584, 286] on span "6 (1,256 units available)" at bounding box center [613, 305] width 204 height 42
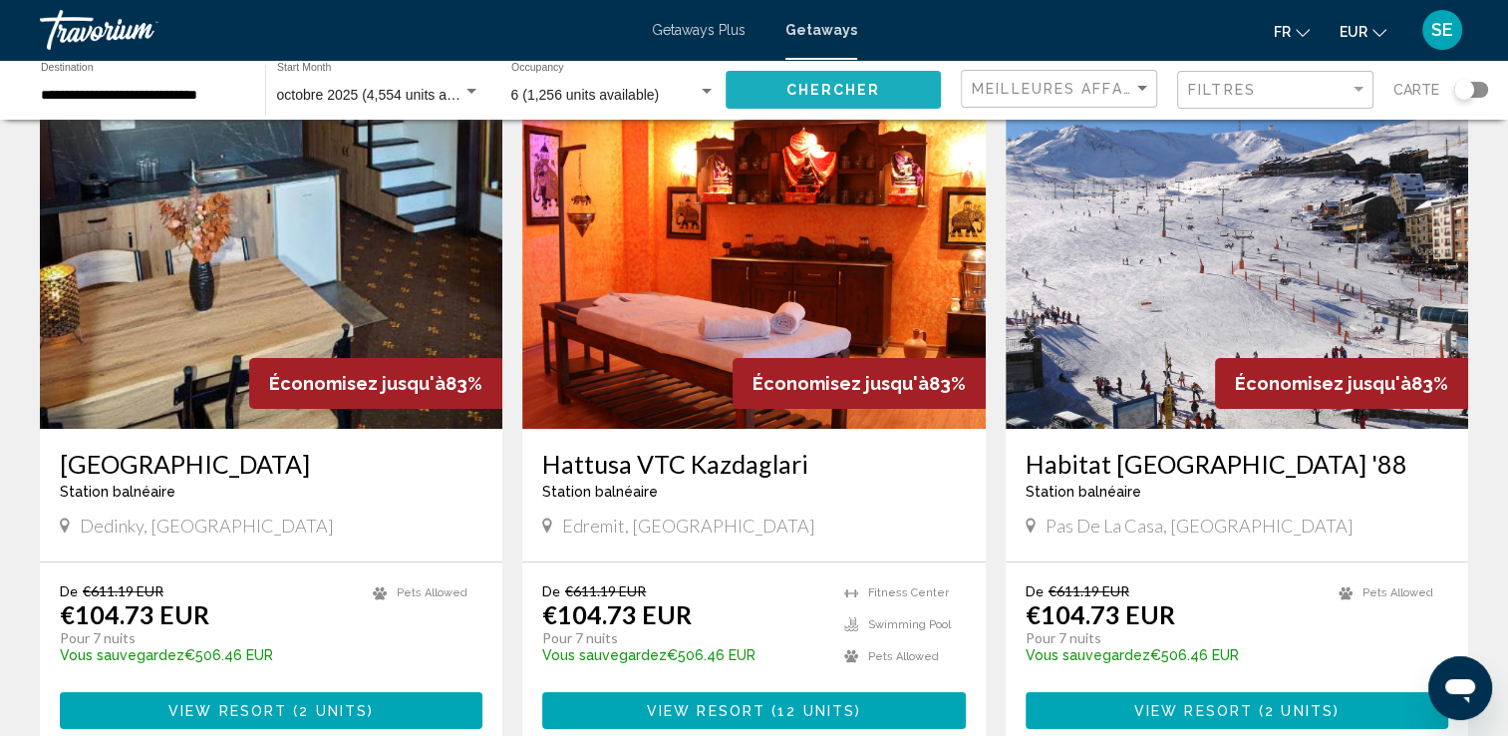
click at [789, 77] on button "Chercher" at bounding box center [833, 89] width 215 height 37
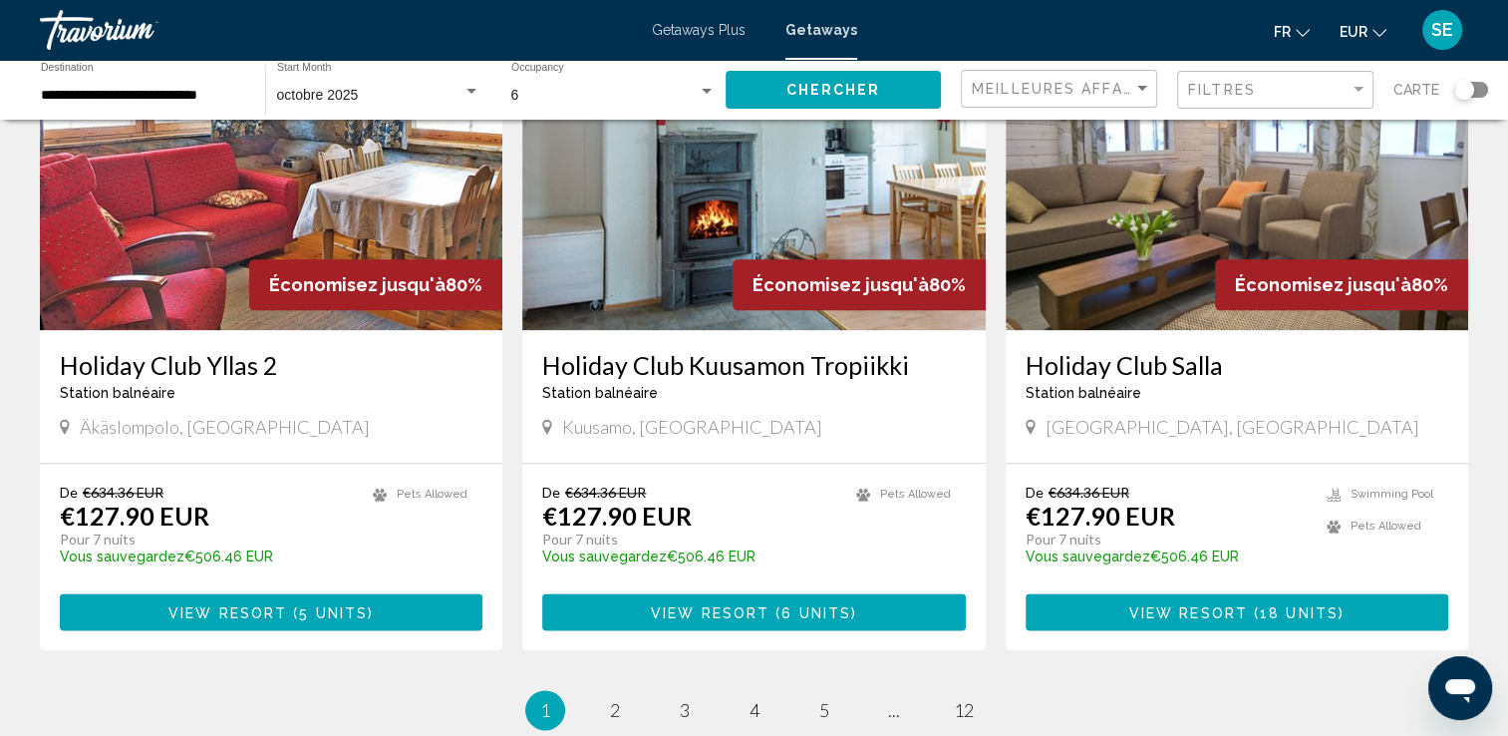
scroll to position [2541, 0]
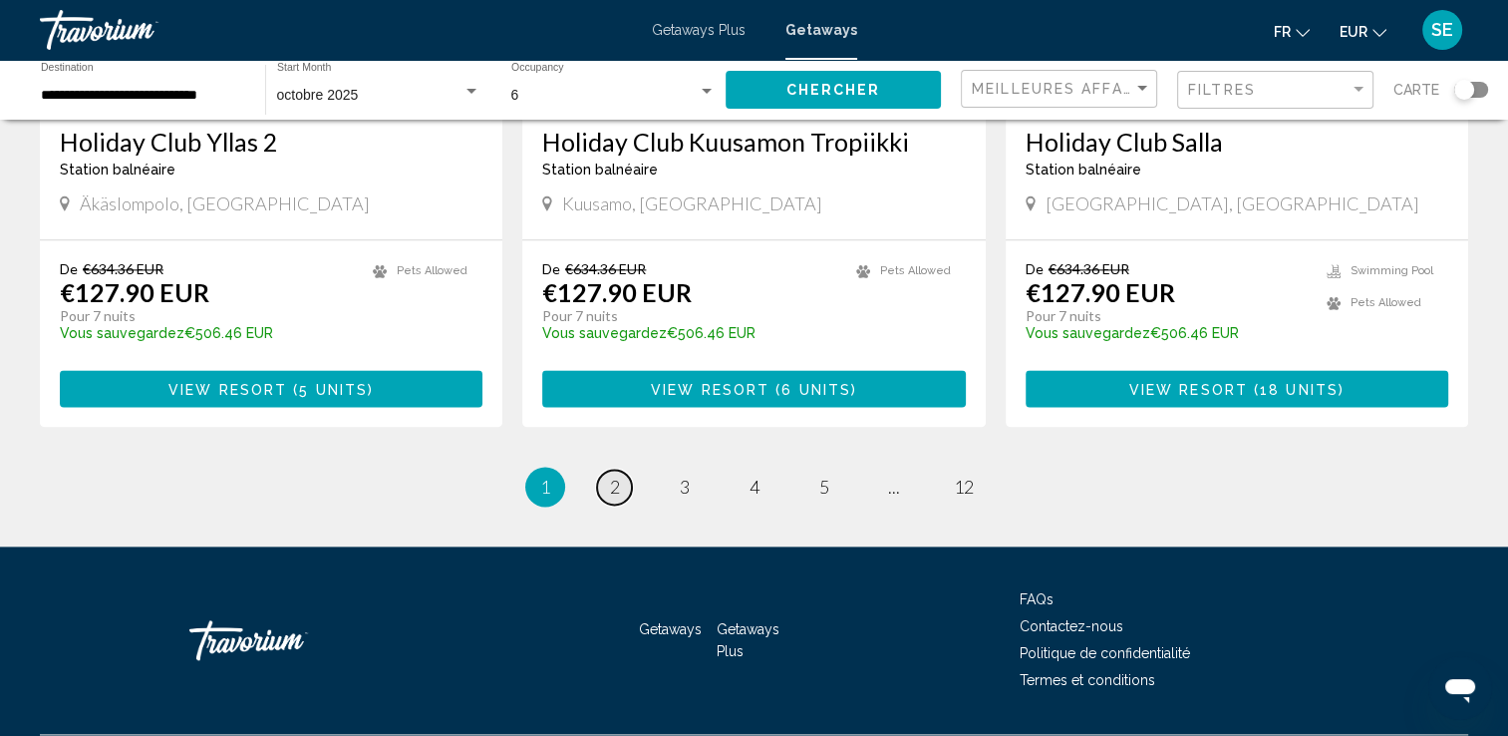
click at [628, 470] on link "page 2" at bounding box center [614, 487] width 35 height 35
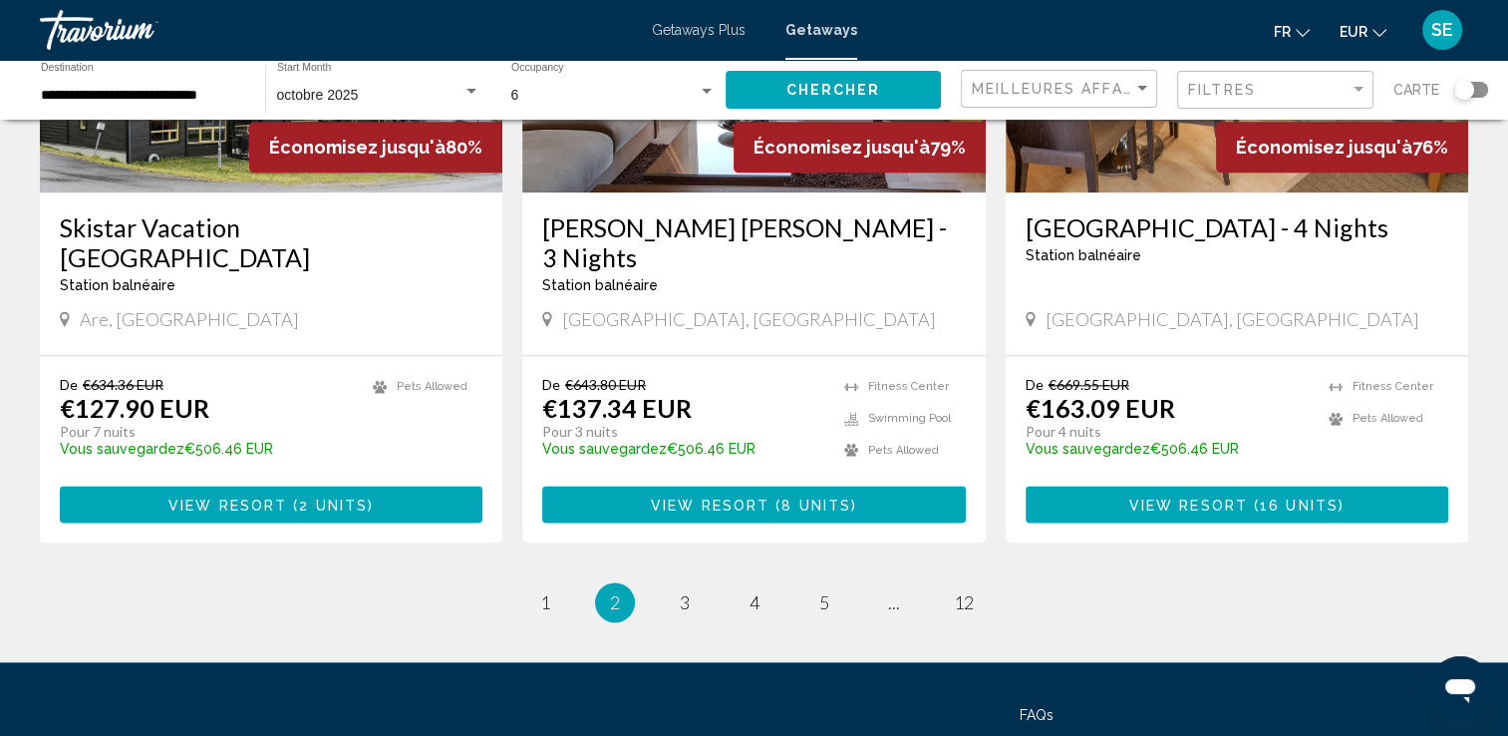
scroll to position [2540, 0]
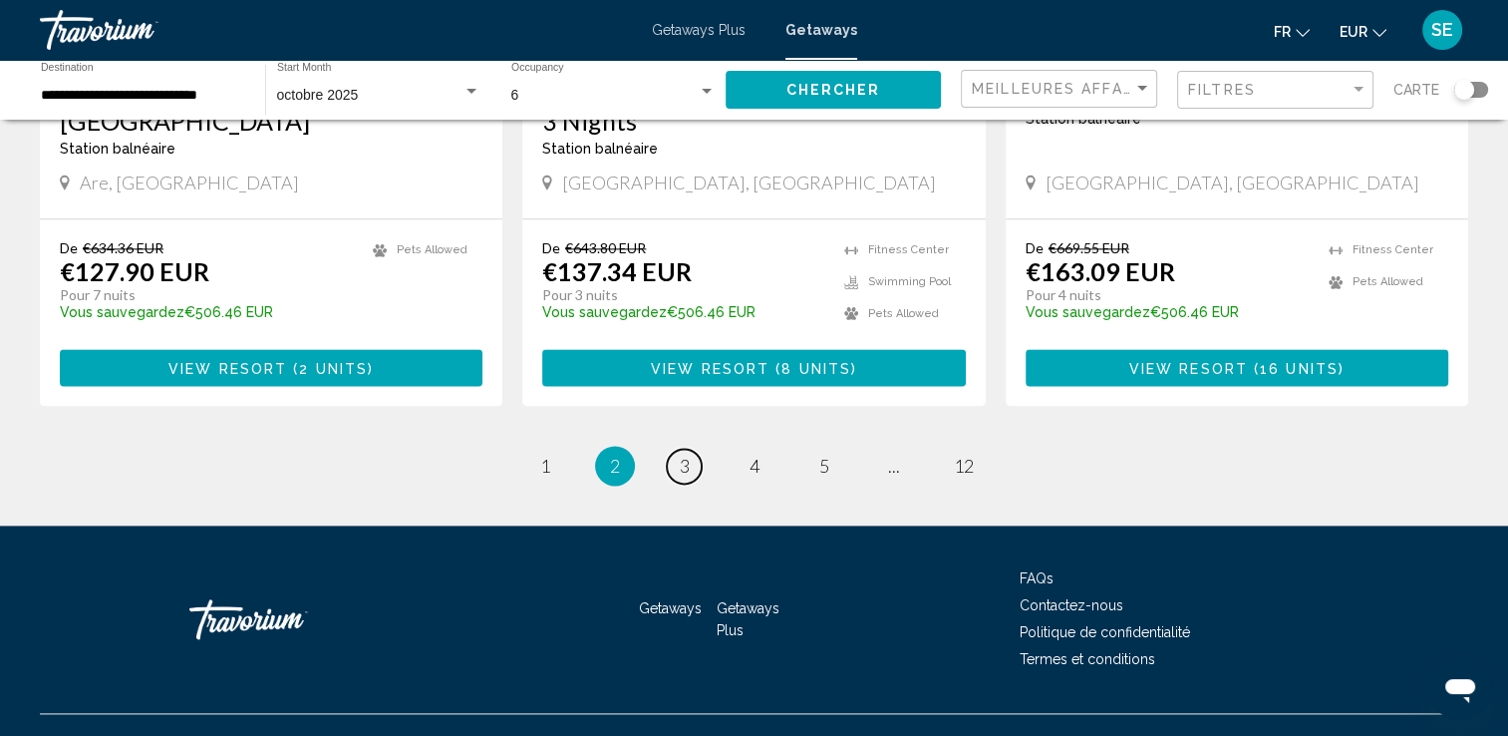
click at [694, 449] on link "page 3" at bounding box center [684, 466] width 35 height 35
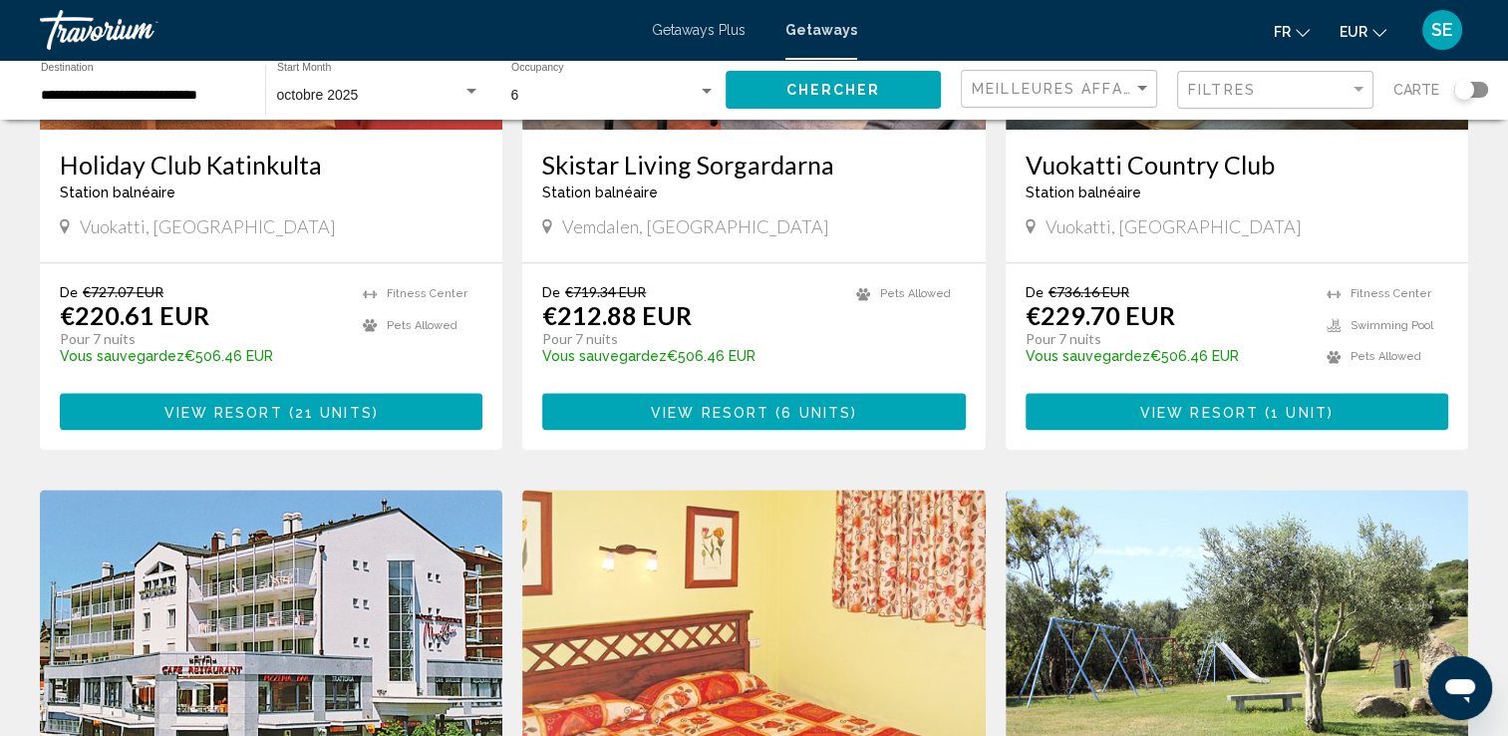
scroll to position [1595, 0]
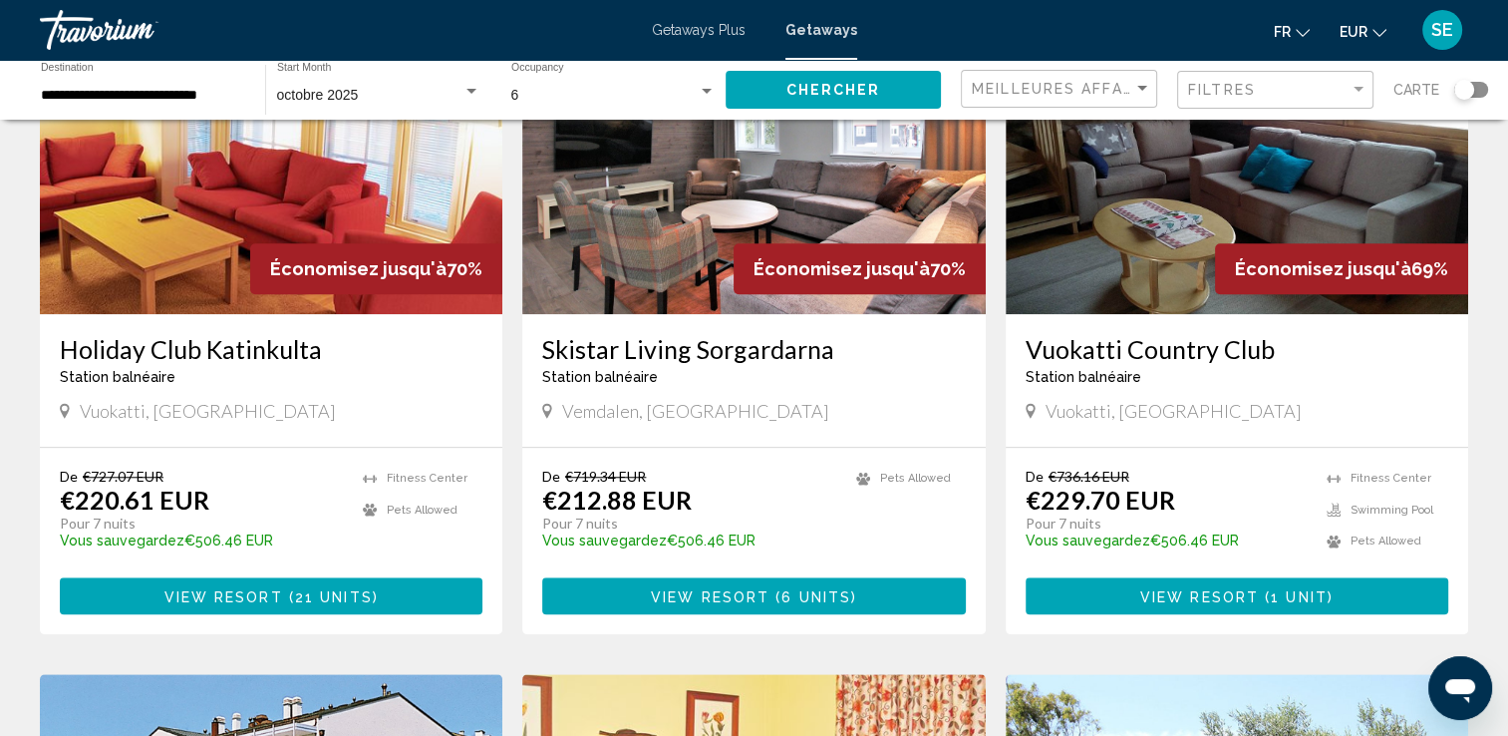
click at [80, 93] on input "**********" at bounding box center [143, 96] width 204 height 16
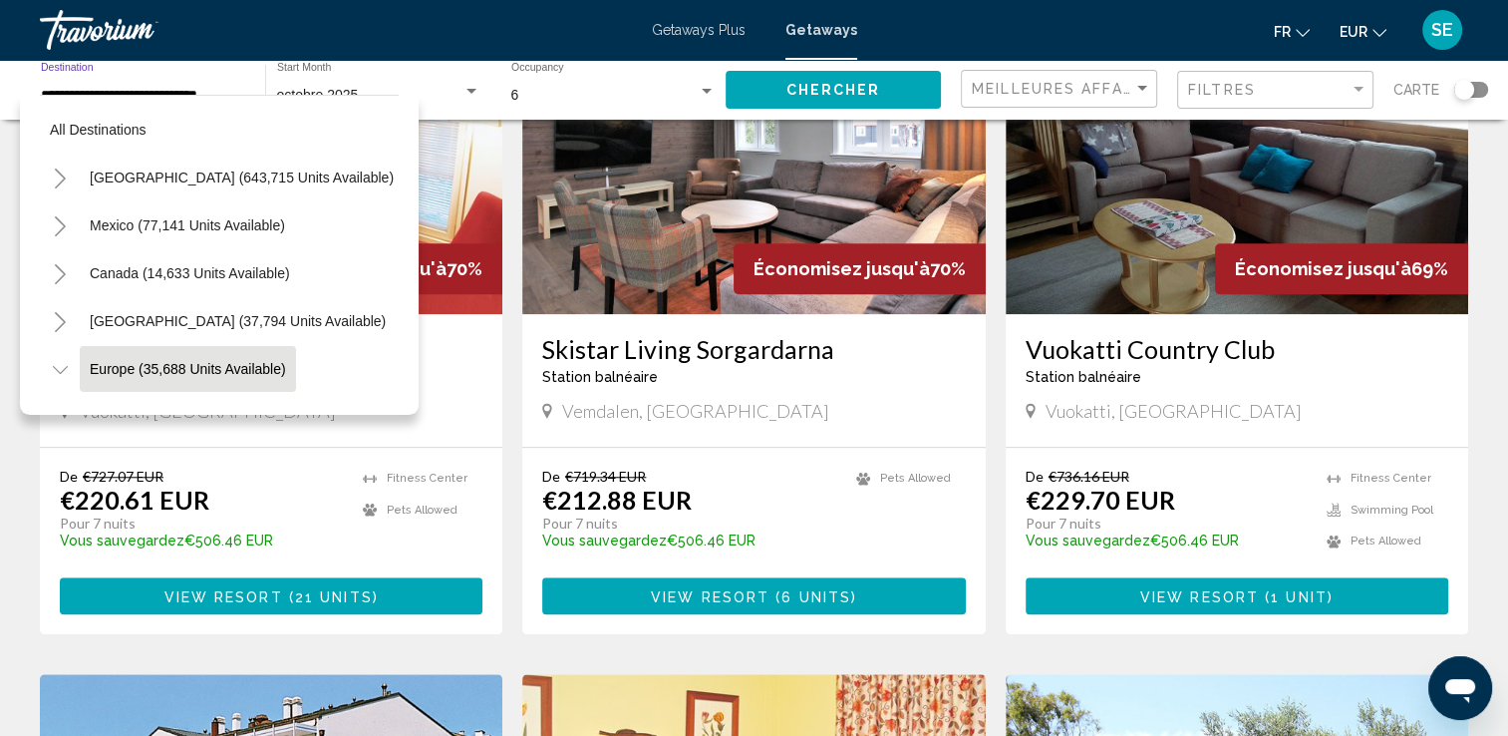
scroll to position [126, 0]
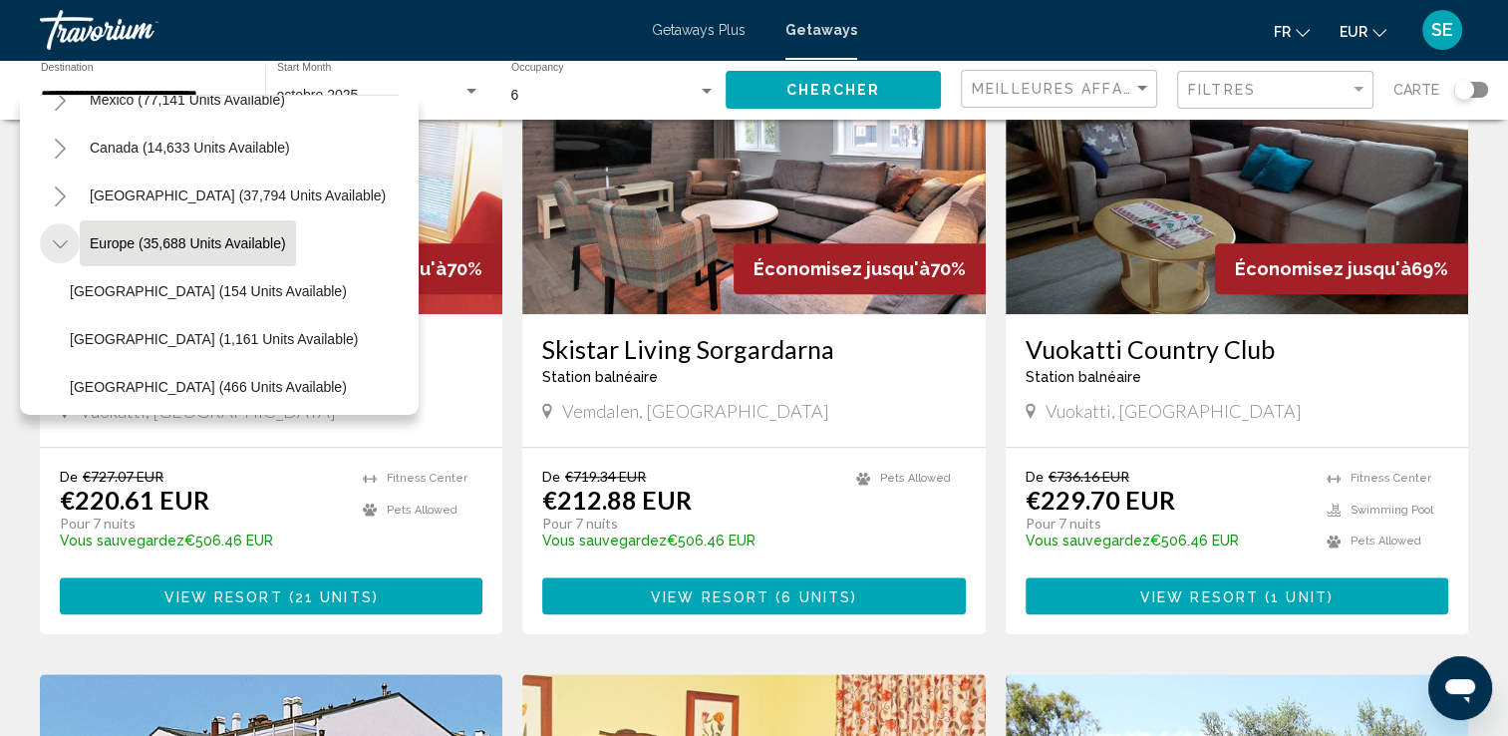
click at [60, 240] on icon "Toggle Europe (35,688 units available)" at bounding box center [60, 244] width 15 height 20
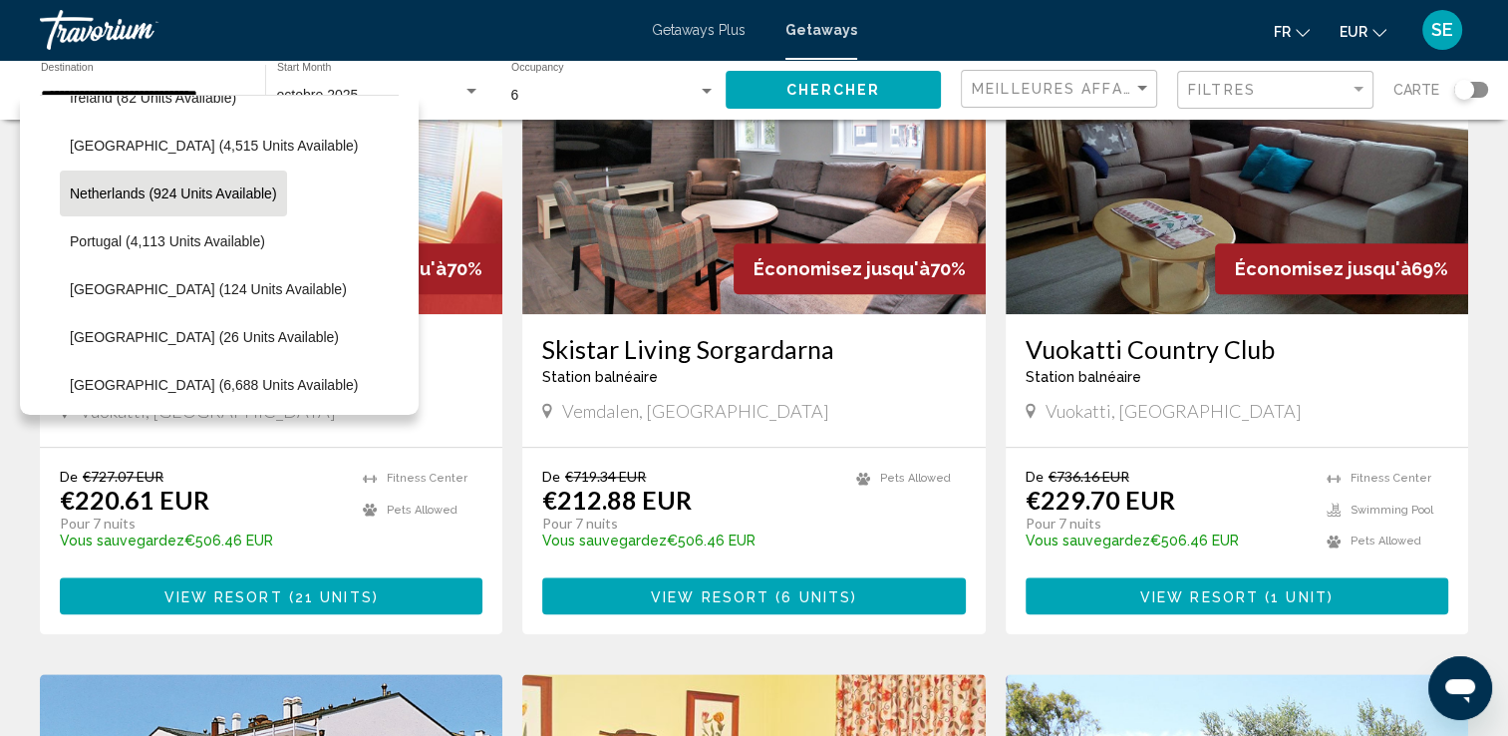
scroll to position [897, 0]
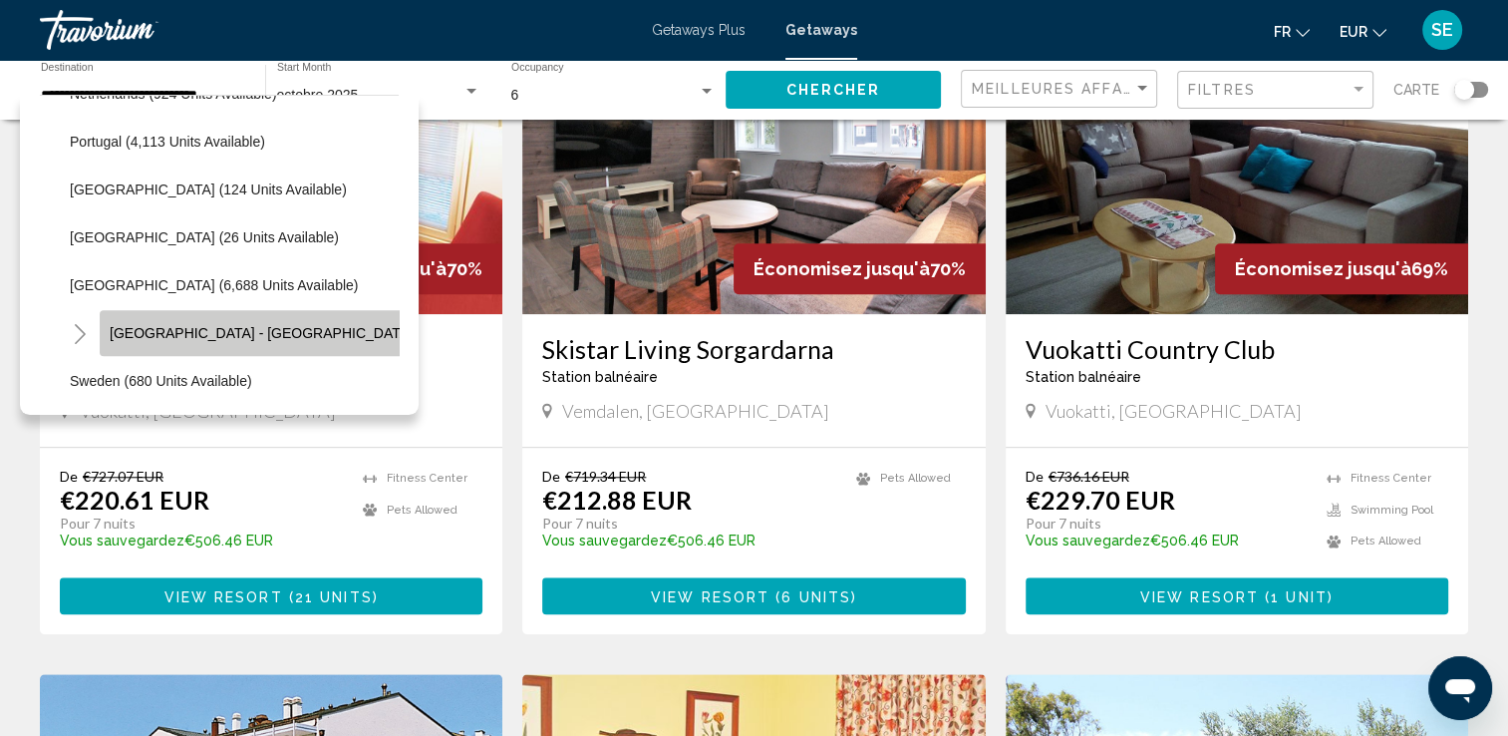
click at [272, 320] on button "[GEOGRAPHIC_DATA] - [GEOGRAPHIC_DATA] (2,555 units available)" at bounding box center [333, 333] width 467 height 46
type input "**********"
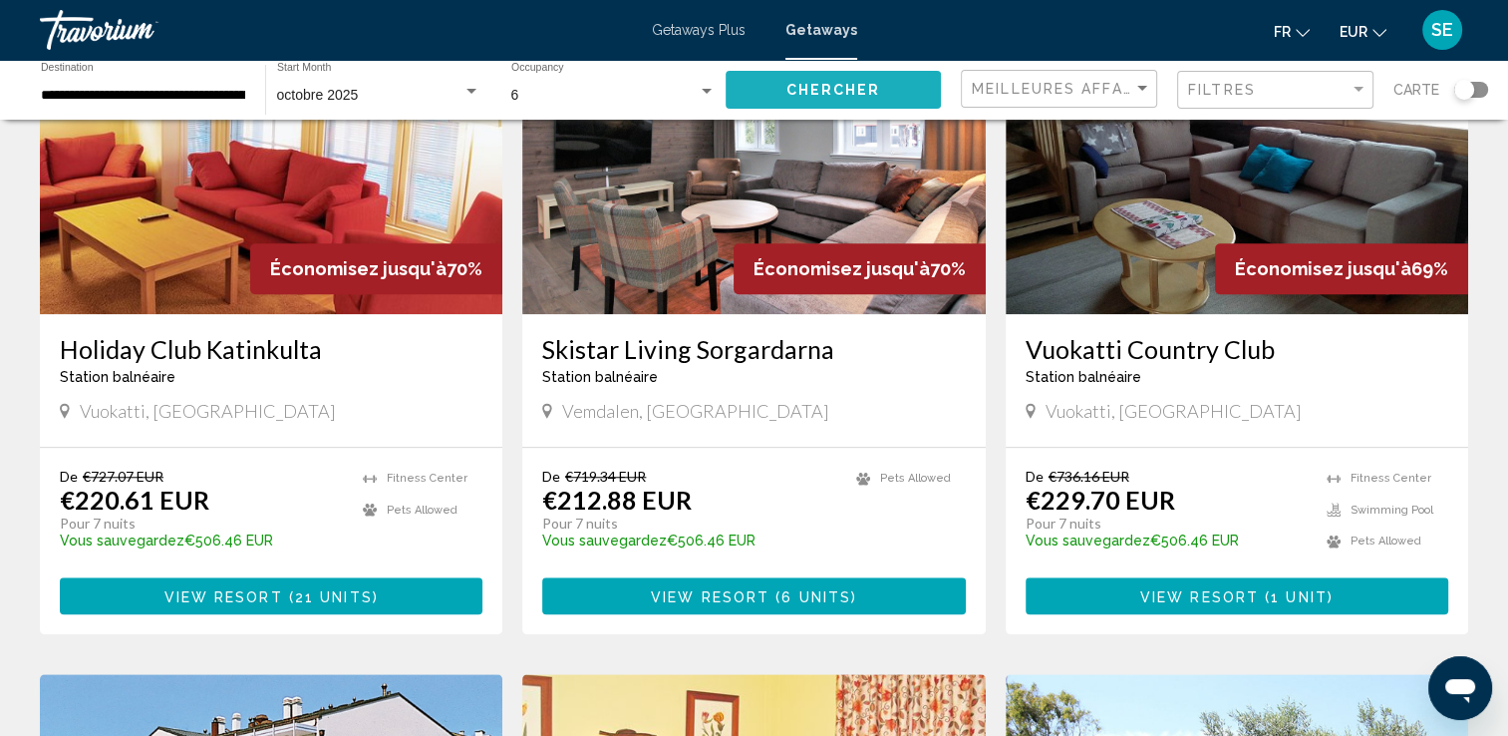
click at [848, 95] on span "Chercher" at bounding box center [834, 91] width 95 height 16
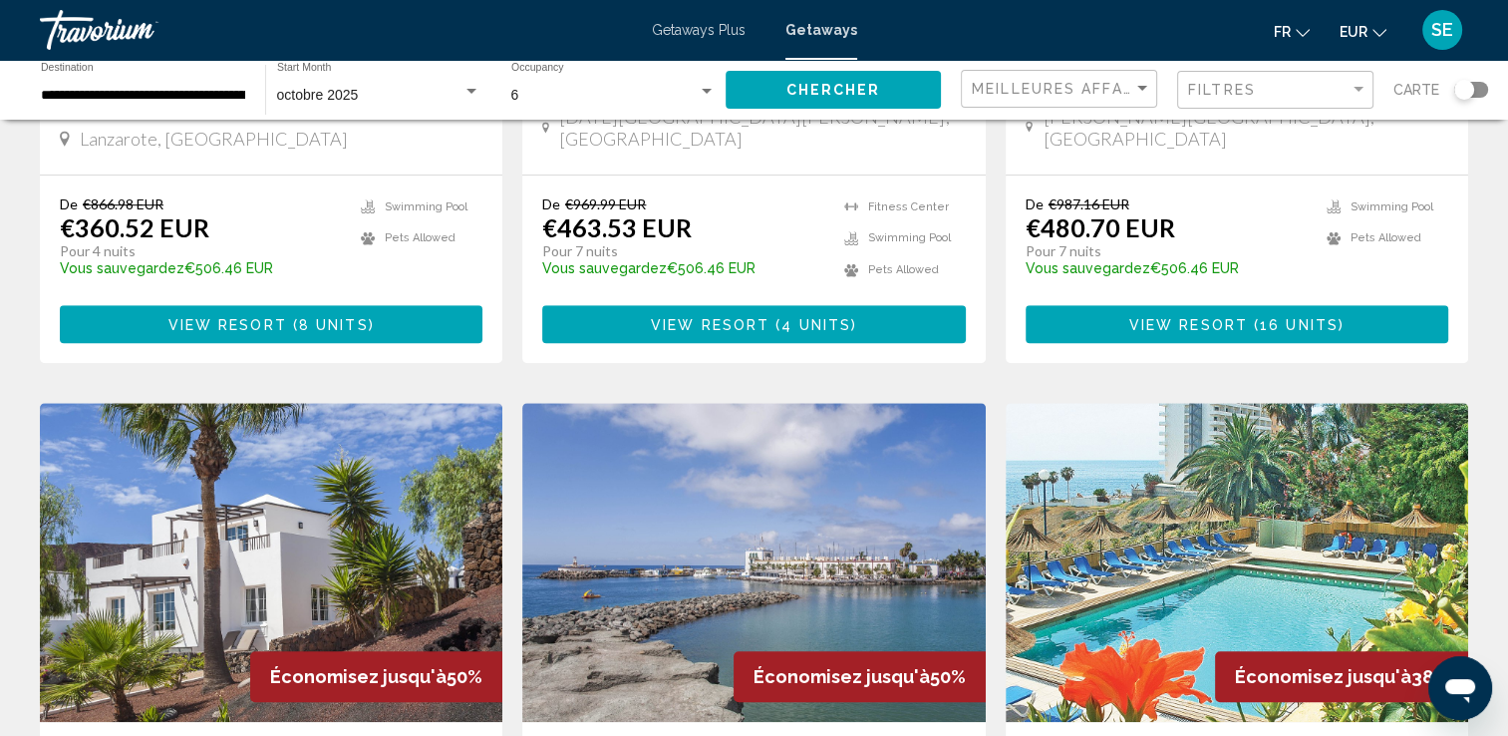
scroll to position [1495, 0]
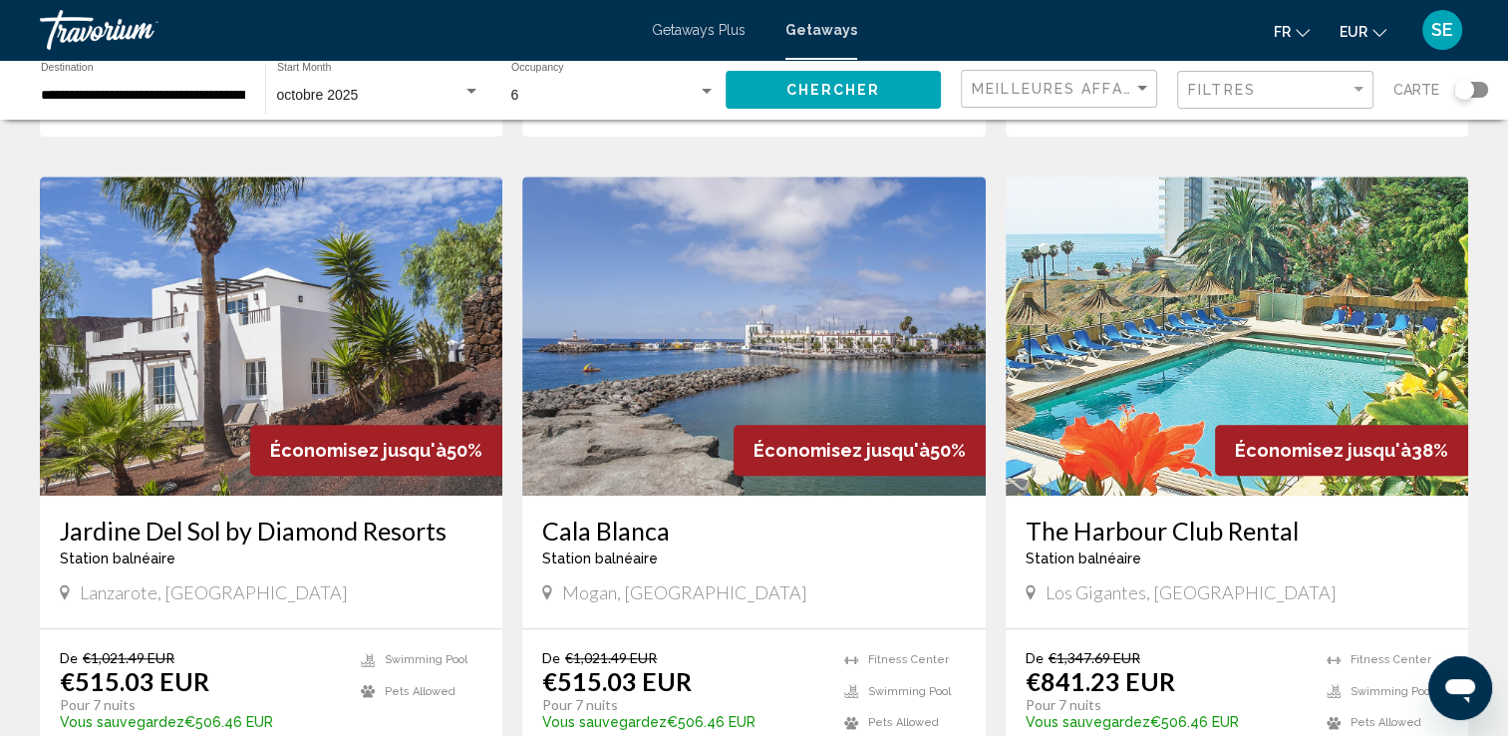
click at [305, 92] on span "octobre 2025" at bounding box center [318, 95] width 82 height 16
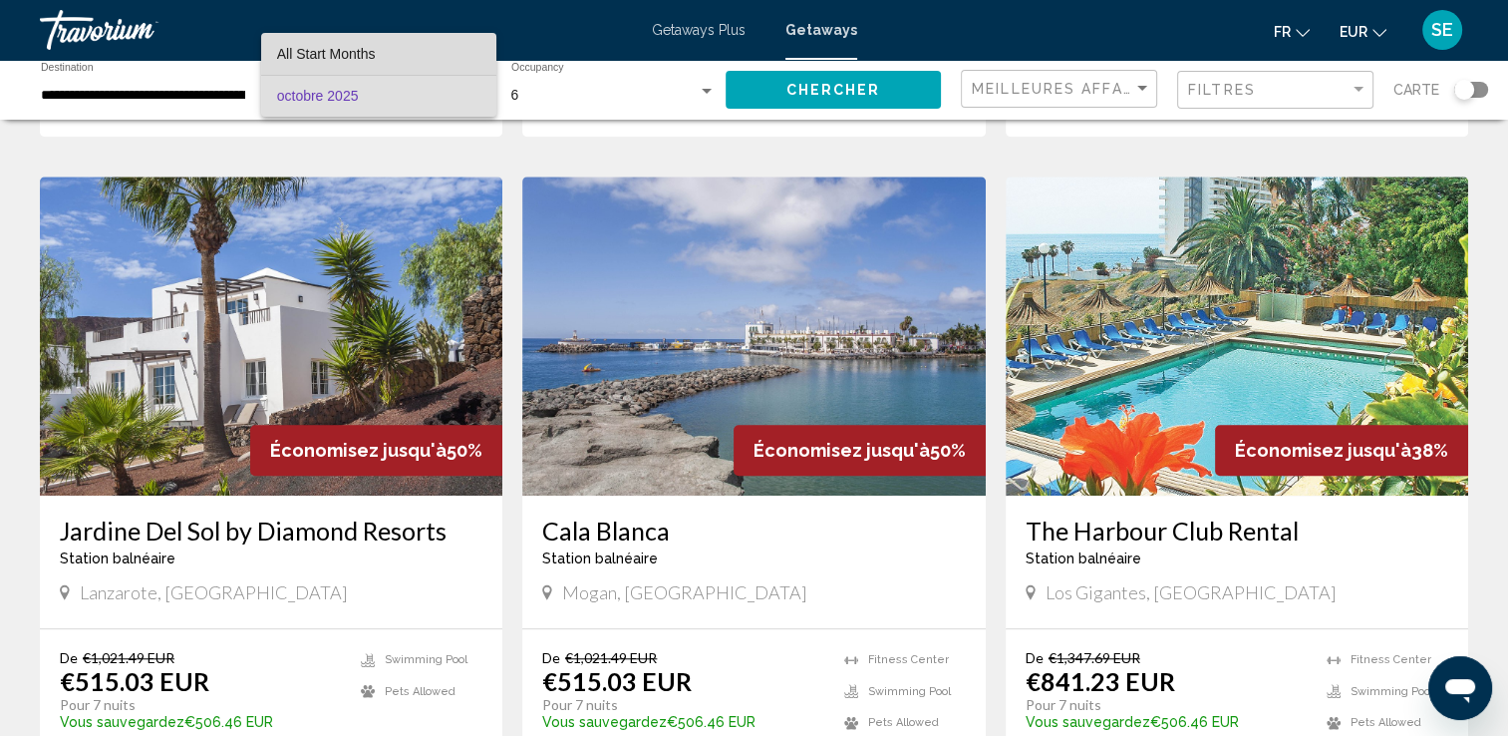
click at [302, 50] on span "All Start Months" at bounding box center [326, 54] width 99 height 16
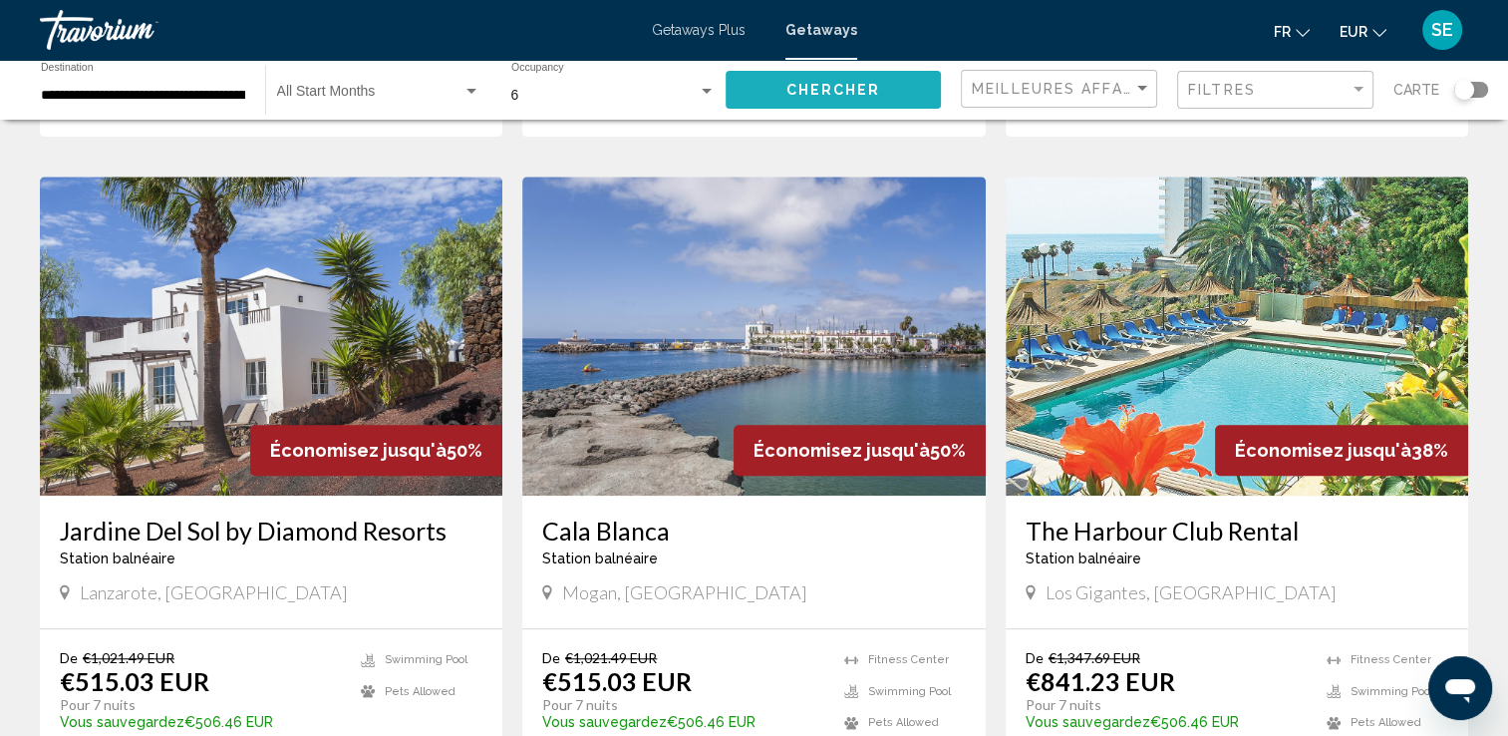
click at [868, 89] on span "Chercher" at bounding box center [834, 91] width 95 height 16
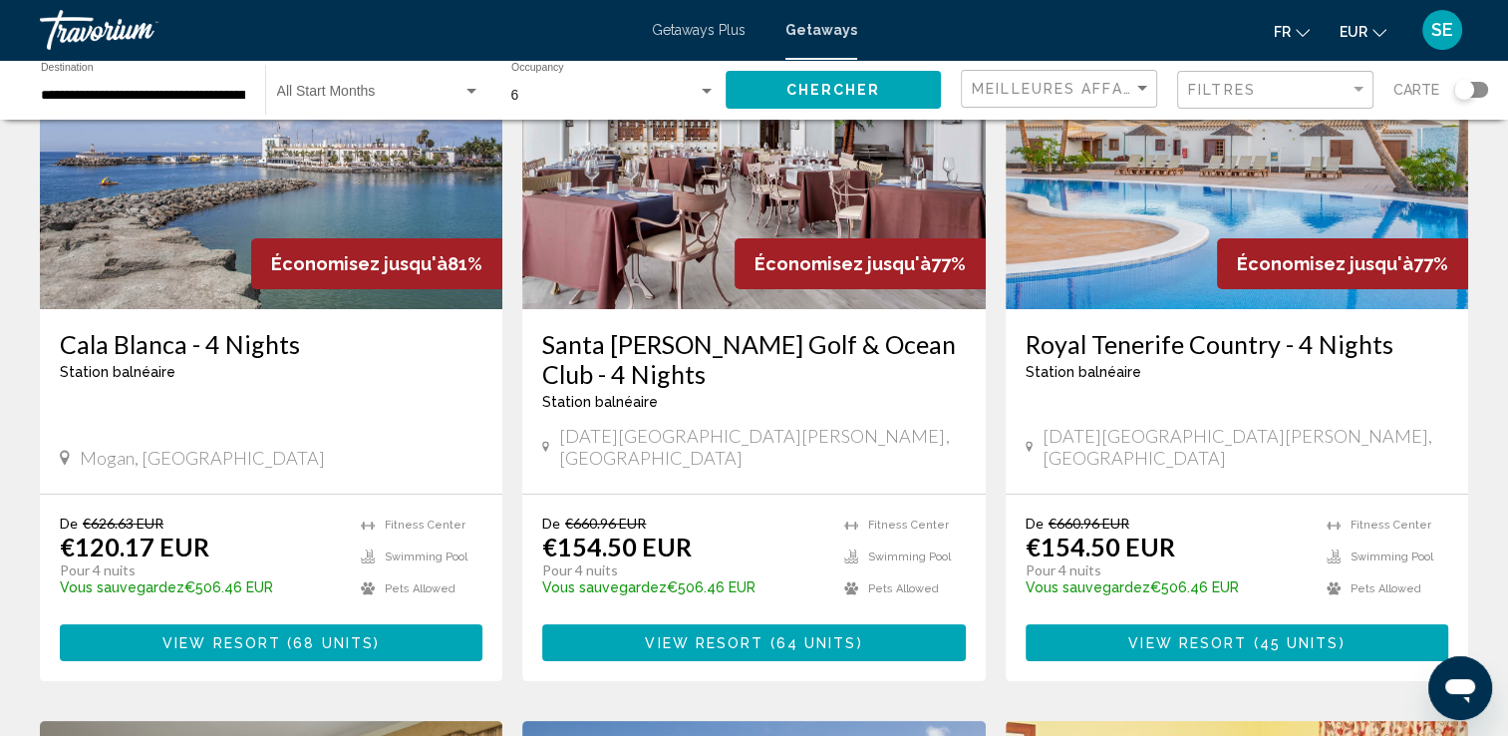
scroll to position [199, 0]
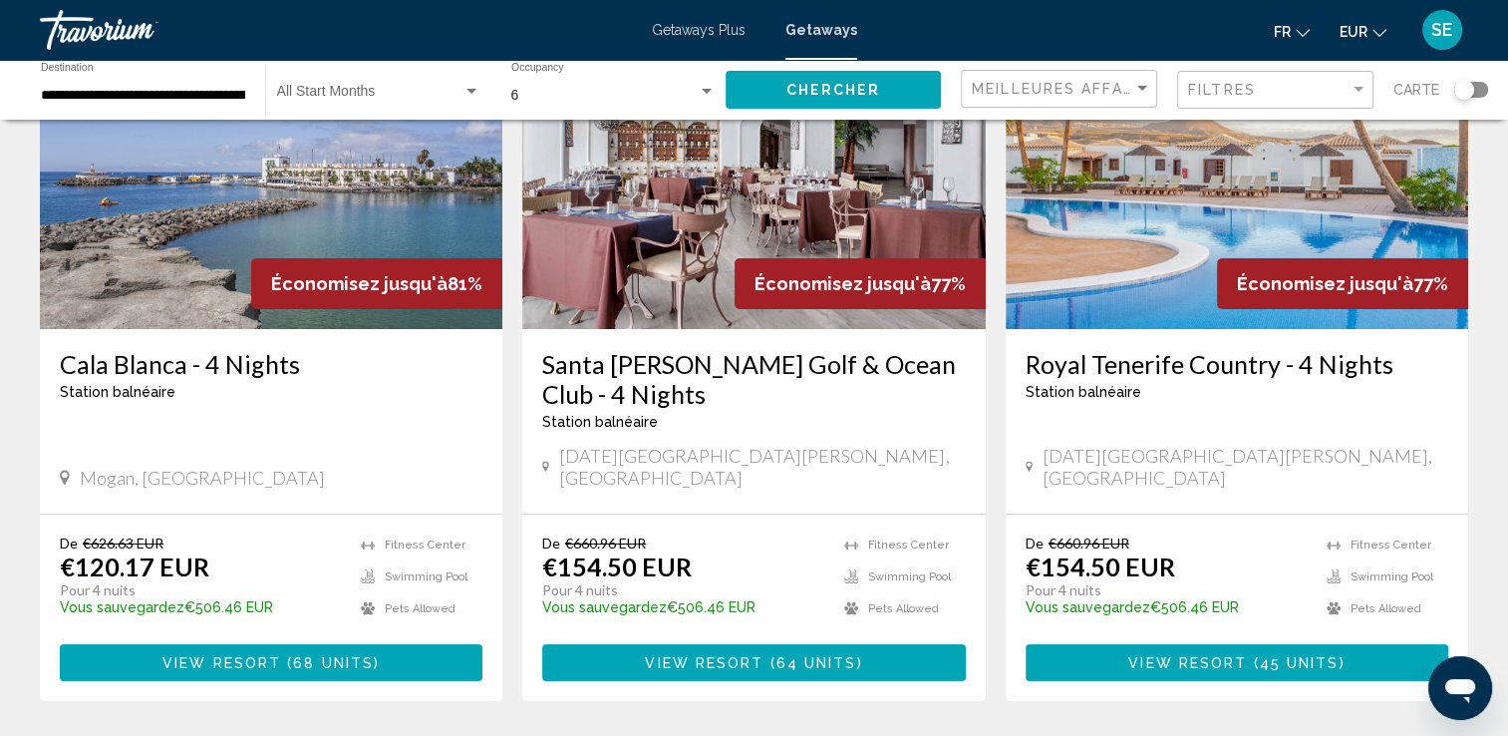
click at [177, 185] on img "Main content" at bounding box center [271, 169] width 463 height 319
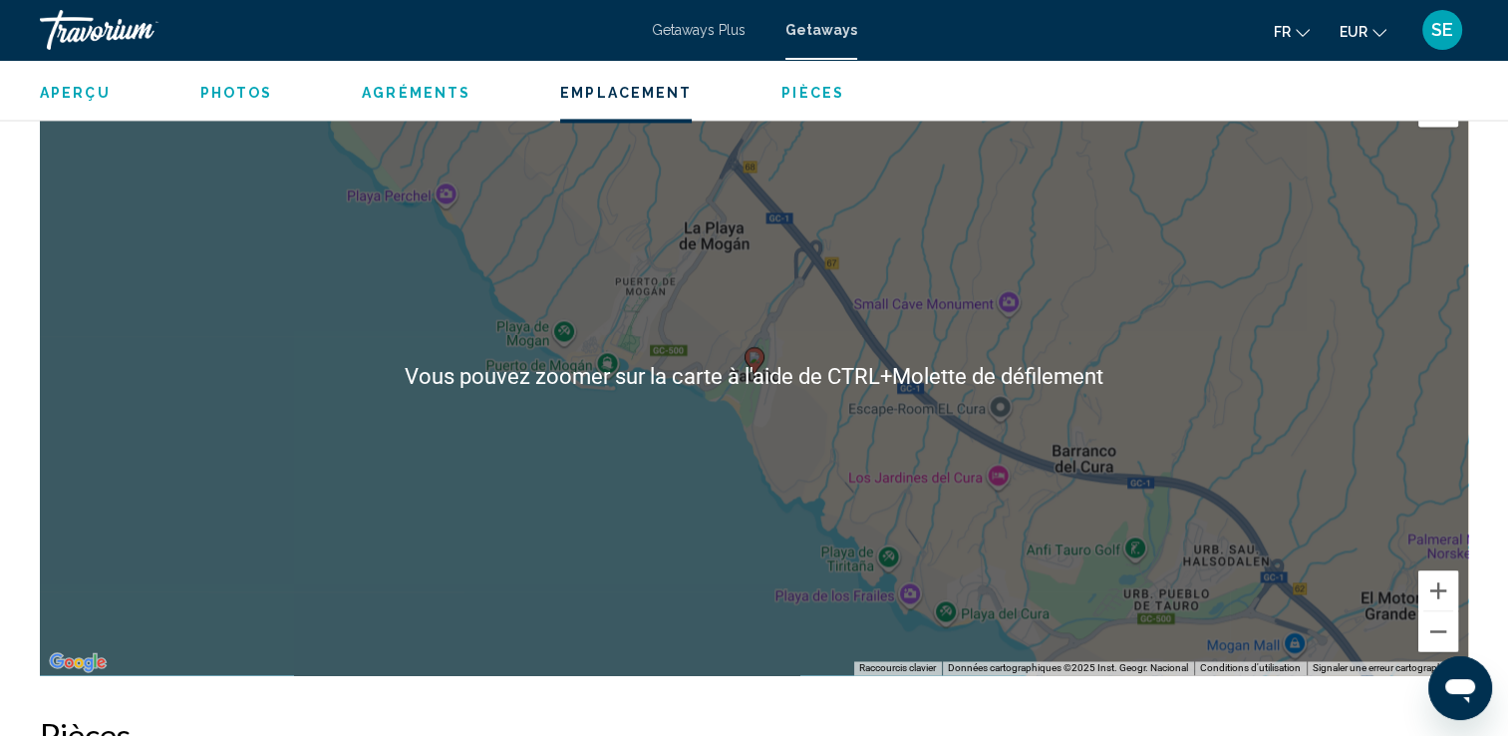
scroll to position [2918, 0]
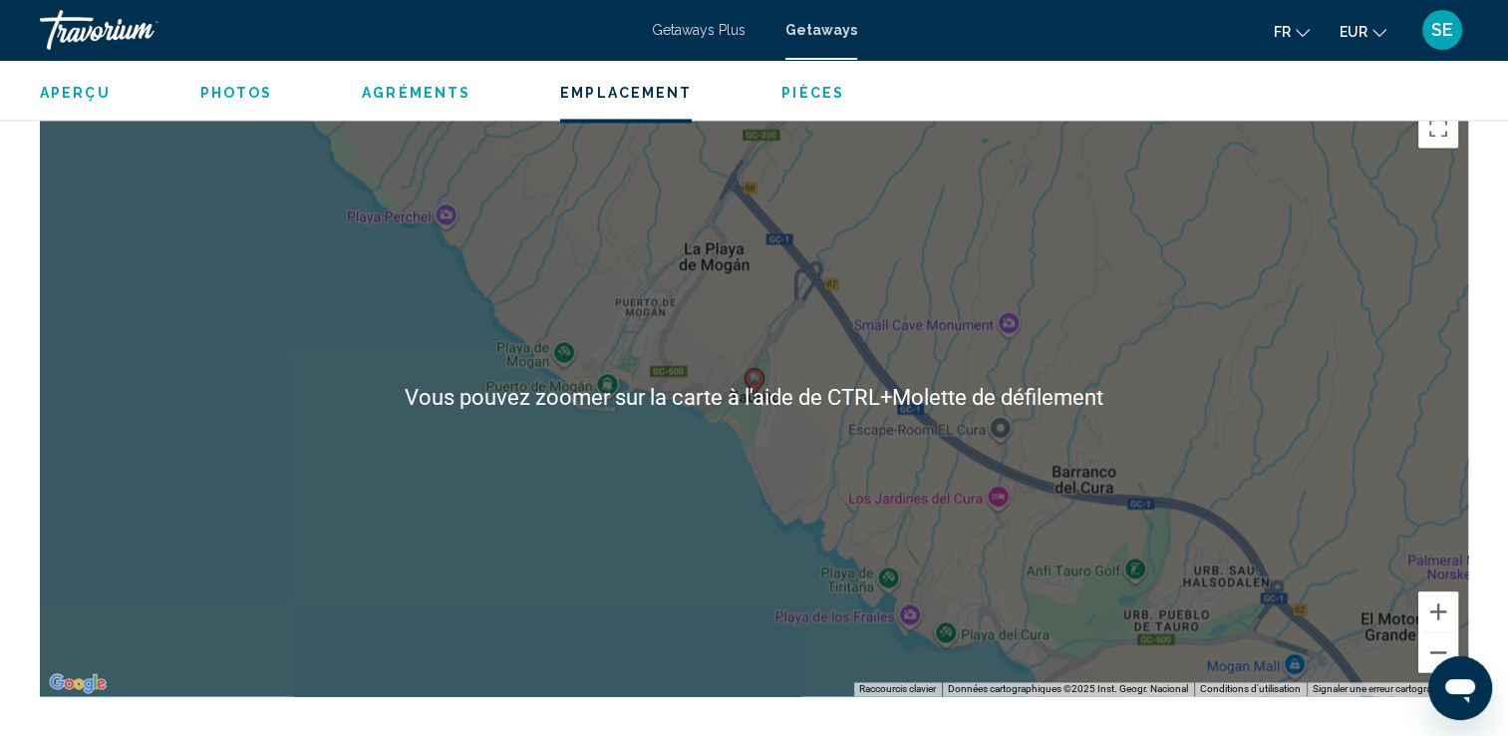
click at [1459, 624] on div "Pour activer le glissement avec le clavier, appuyez sur Alt+Entrée. Une fois ce…" at bounding box center [754, 397] width 1429 height 598
click at [1438, 632] on button "Zoom arrière" at bounding box center [1439, 652] width 40 height 40
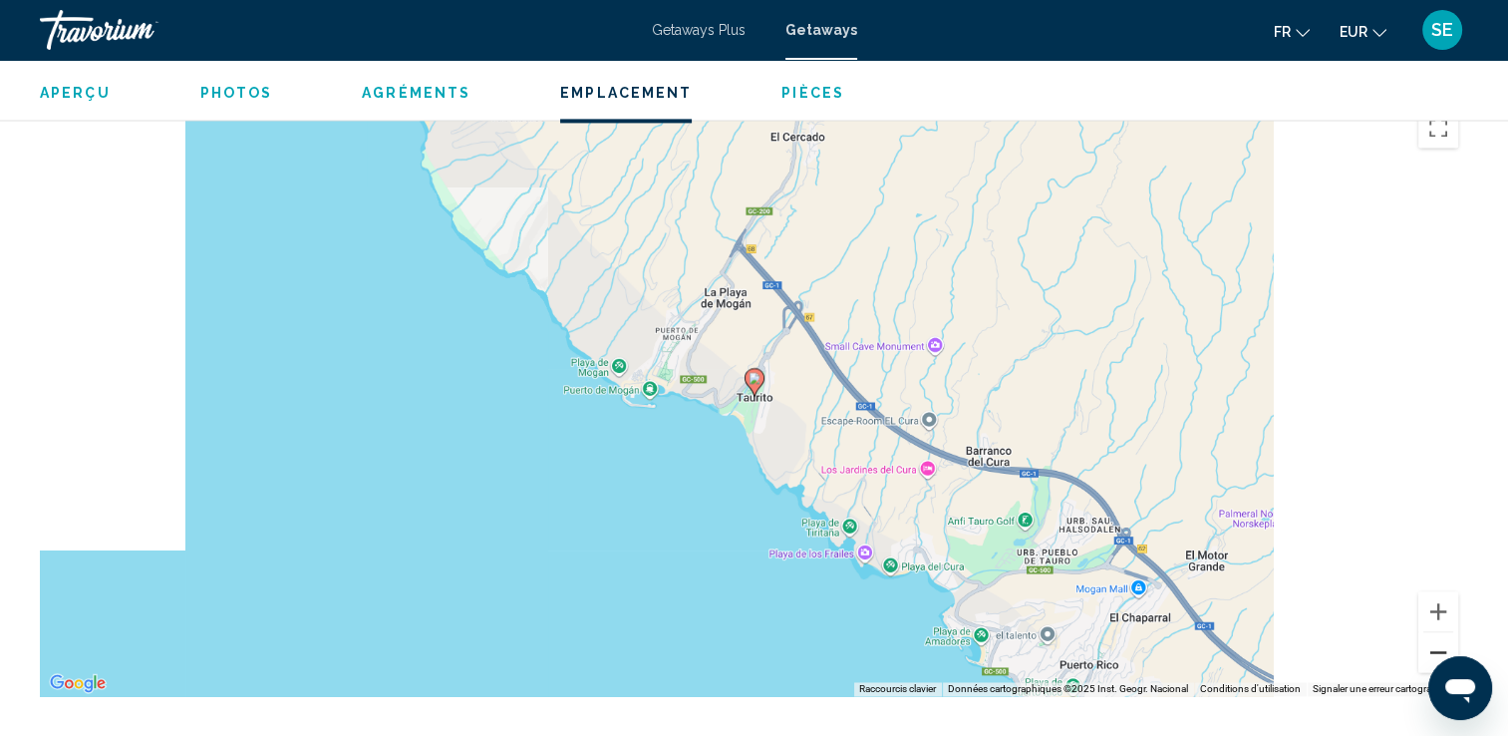
click at [1438, 632] on button "Zoom arrière" at bounding box center [1439, 652] width 40 height 40
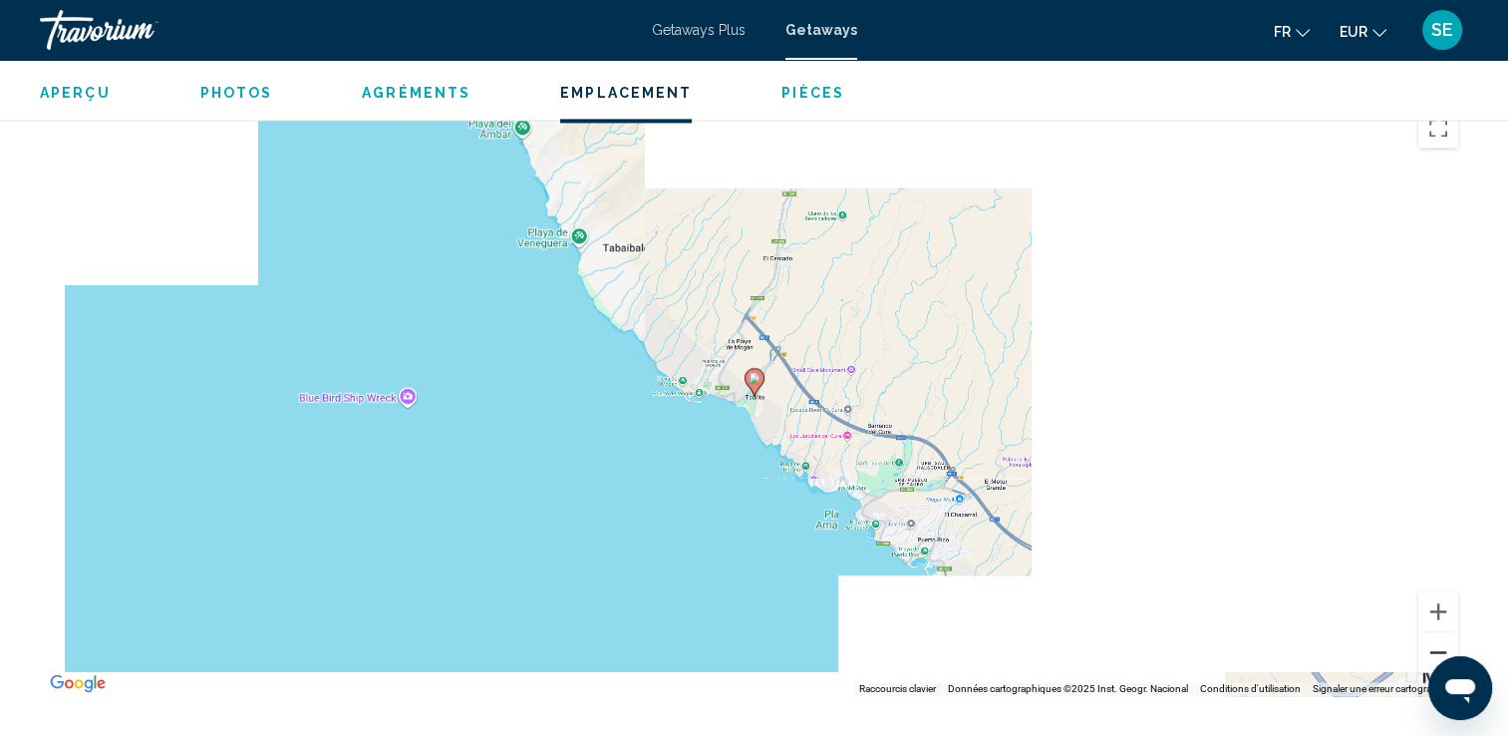
click at [1438, 632] on button "Zoom arrière" at bounding box center [1439, 652] width 40 height 40
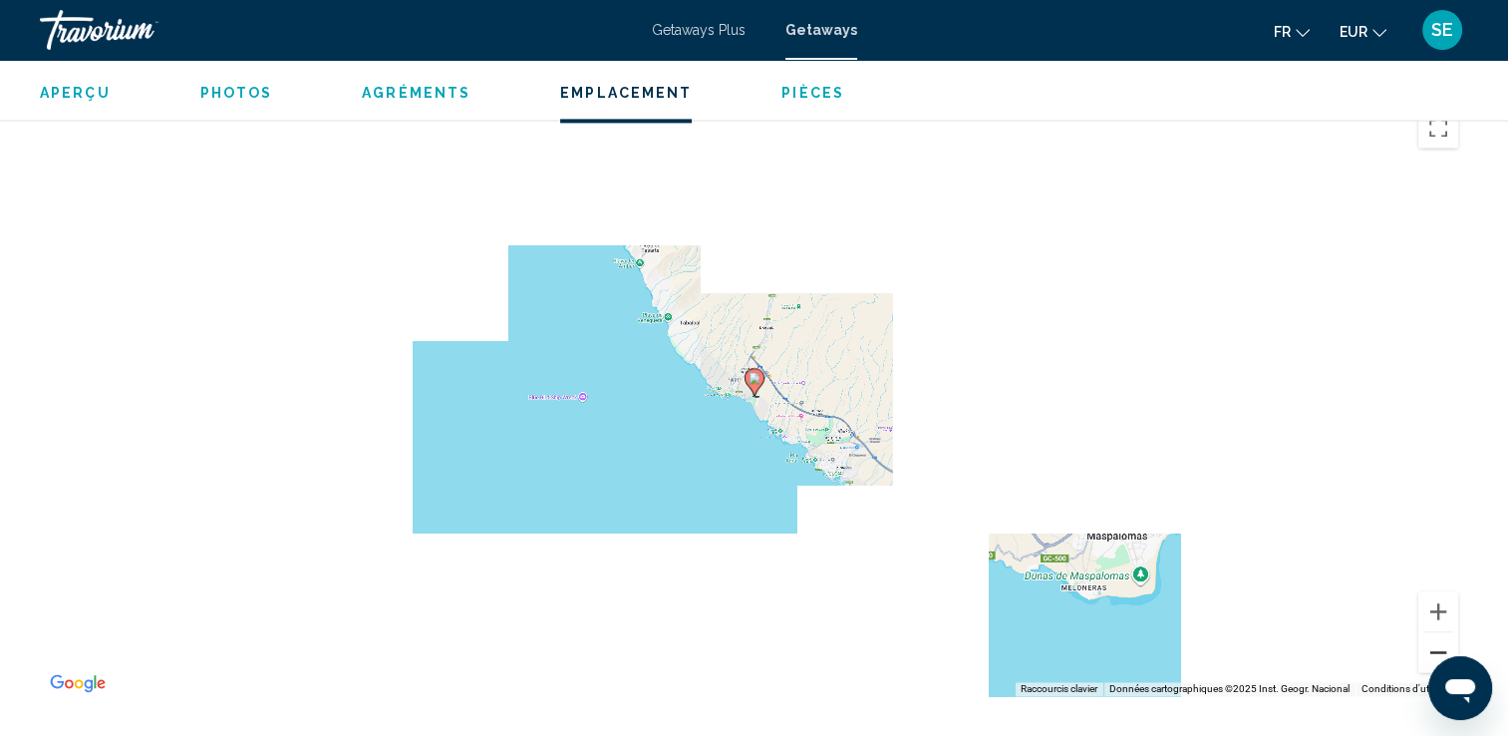
click at [1438, 632] on button "Zoom arrière" at bounding box center [1439, 652] width 40 height 40
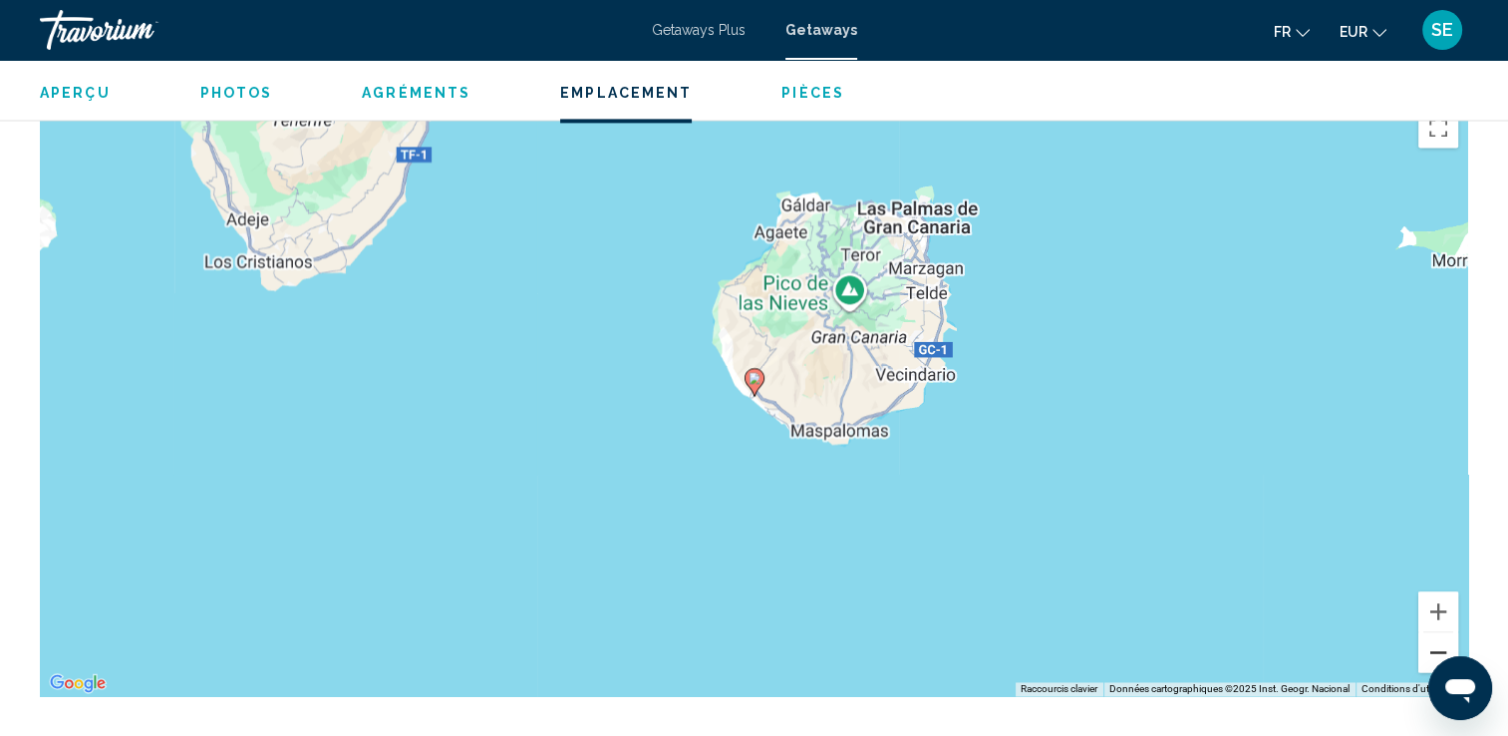
click at [1439, 632] on button "Zoom arrière" at bounding box center [1439, 652] width 40 height 40
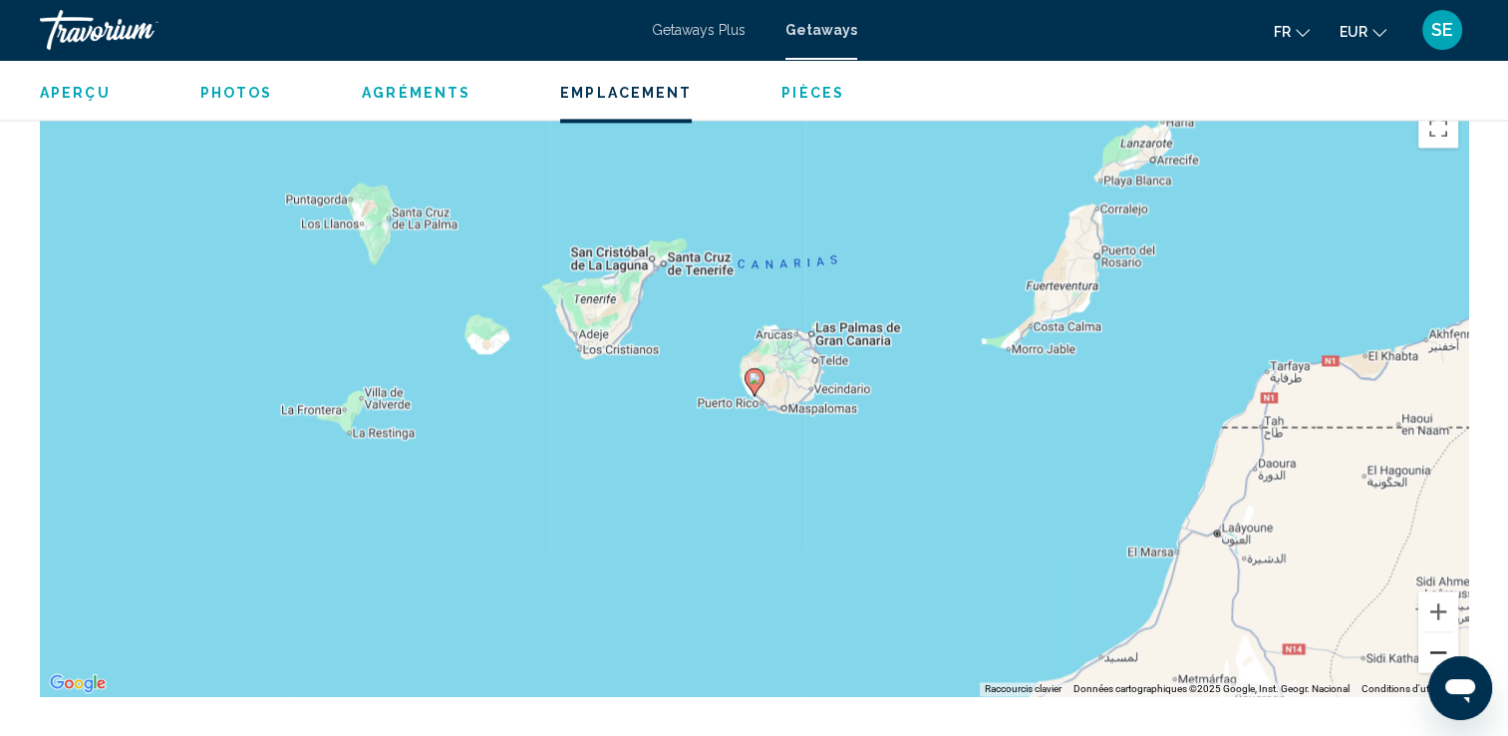
click at [1437, 632] on button "Zoom arrière" at bounding box center [1439, 652] width 40 height 40
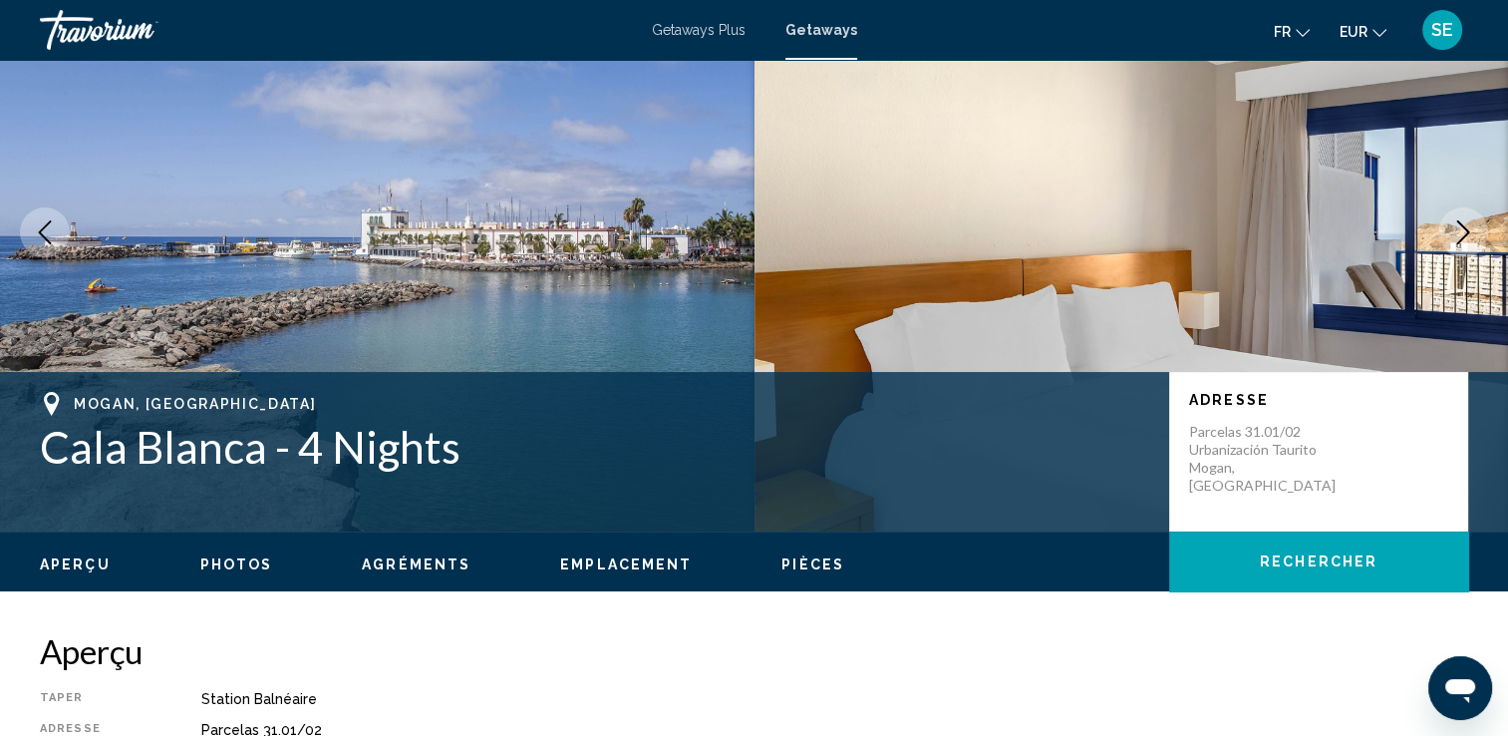
scroll to position [0, 0]
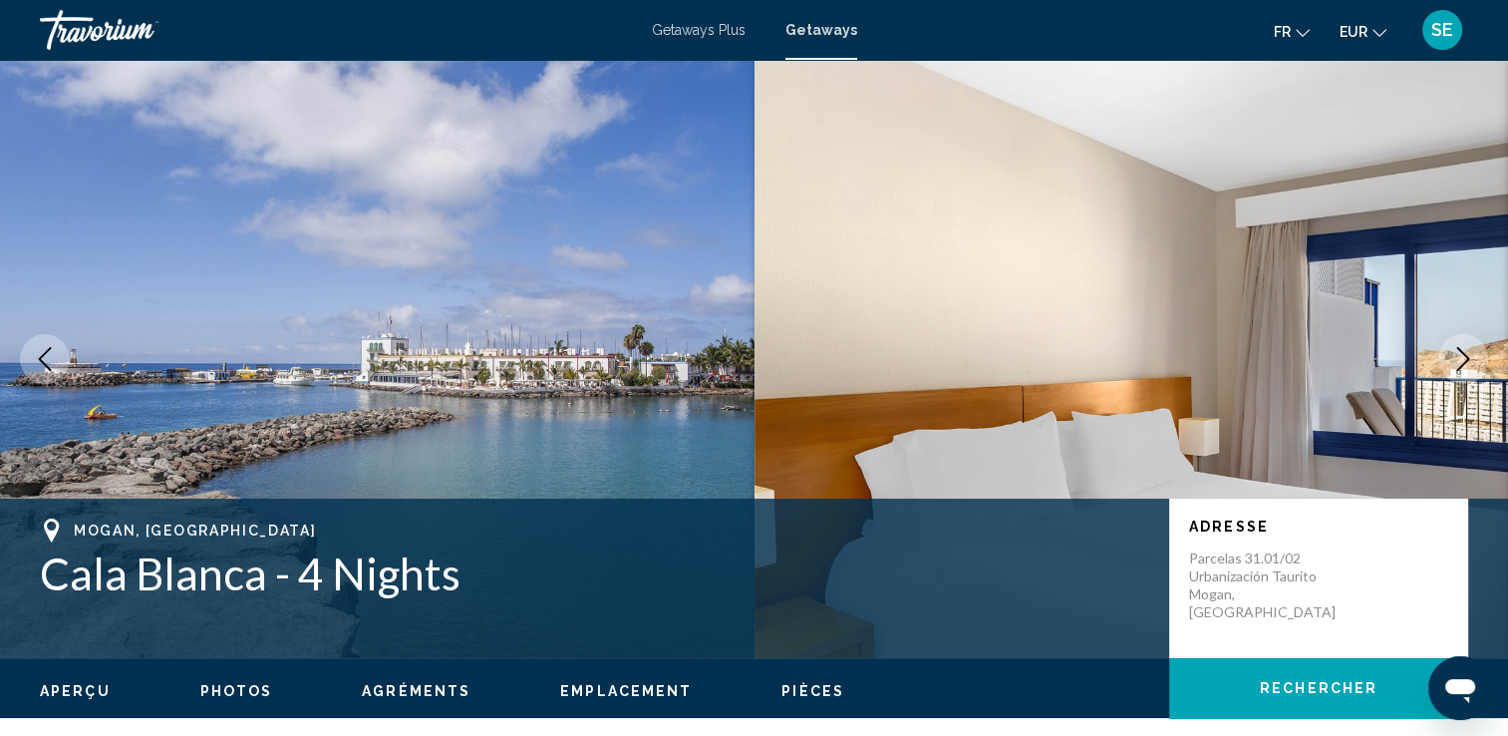
click at [1459, 372] on button "Next image" at bounding box center [1464, 359] width 50 height 50
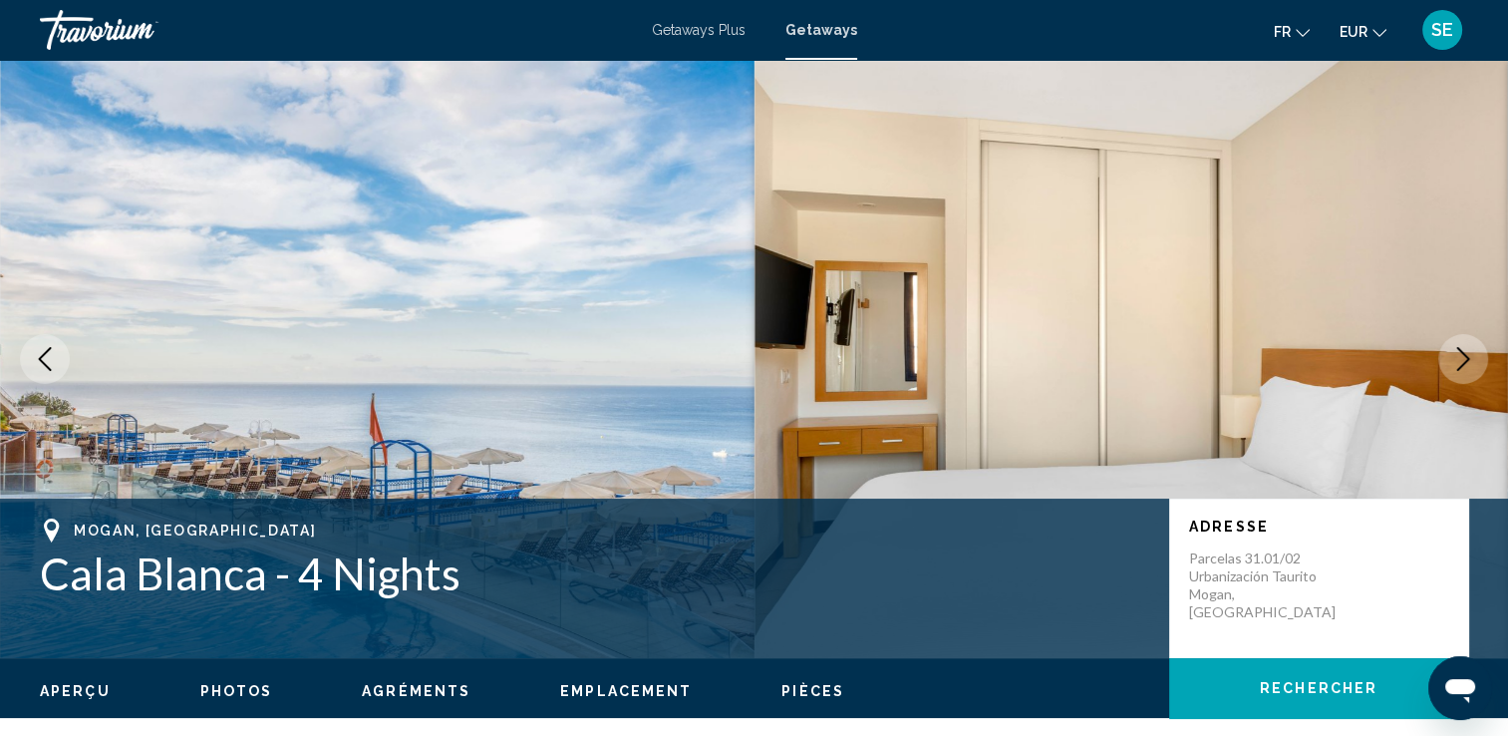
click at [46, 369] on icon "Previous image" at bounding box center [45, 359] width 24 height 24
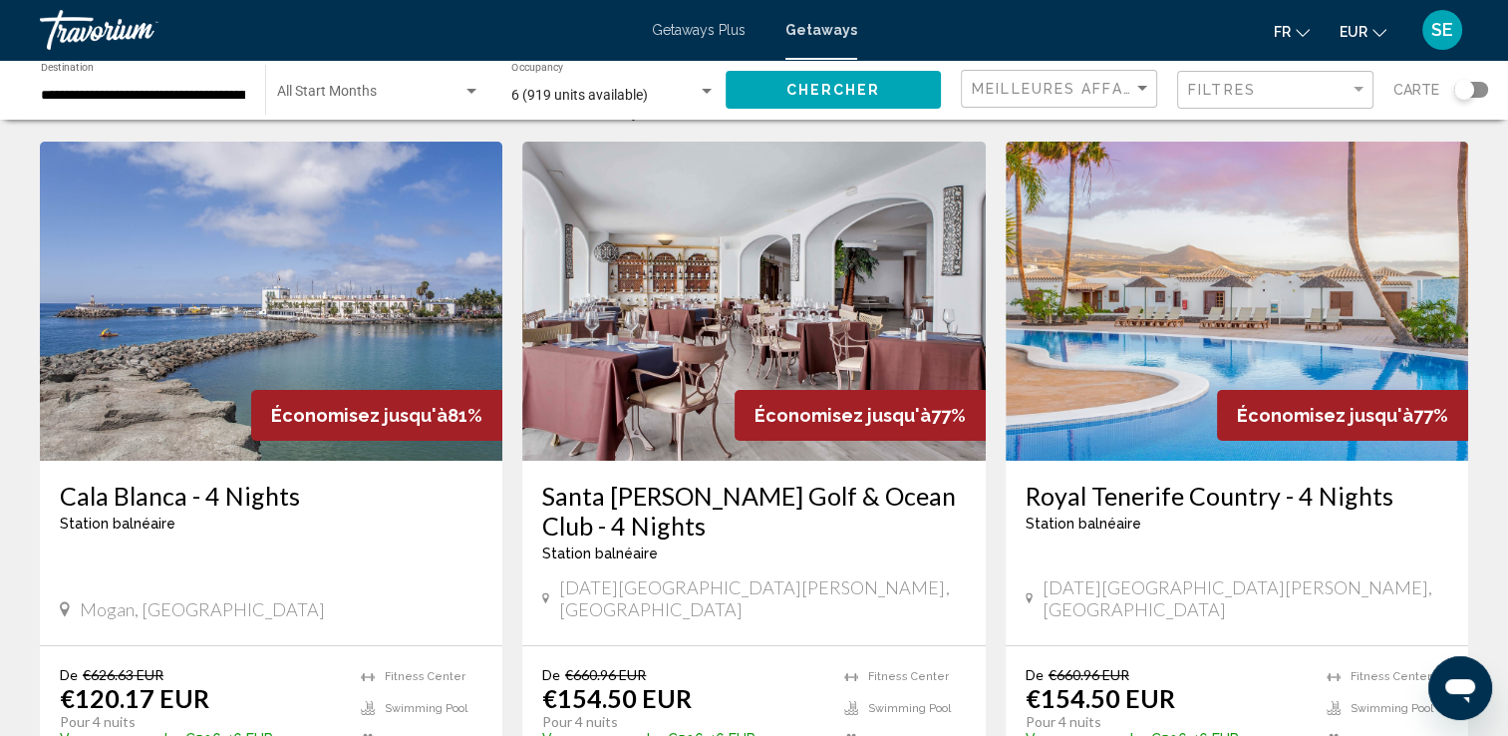
scroll to position [100, 0]
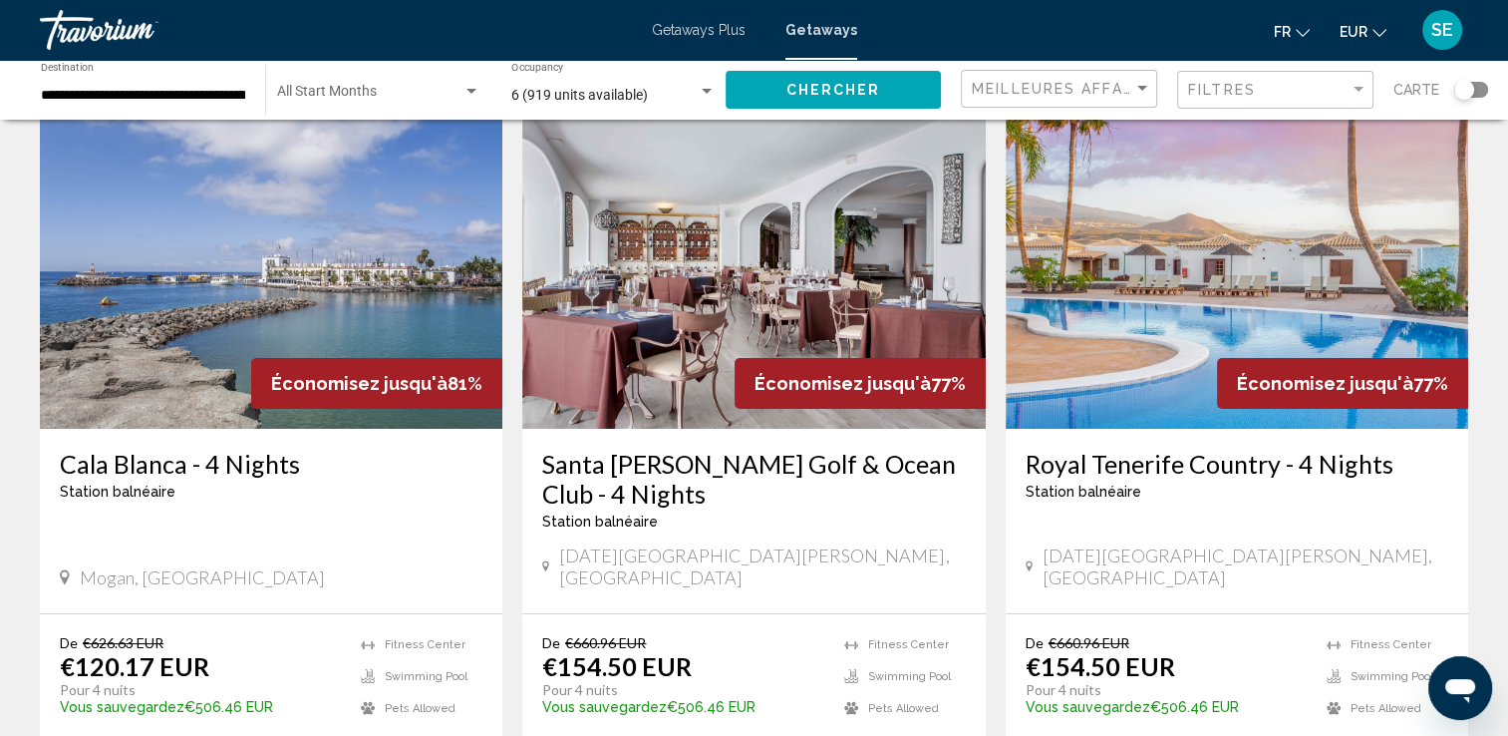
click at [465, 301] on img "Main content" at bounding box center [271, 269] width 463 height 319
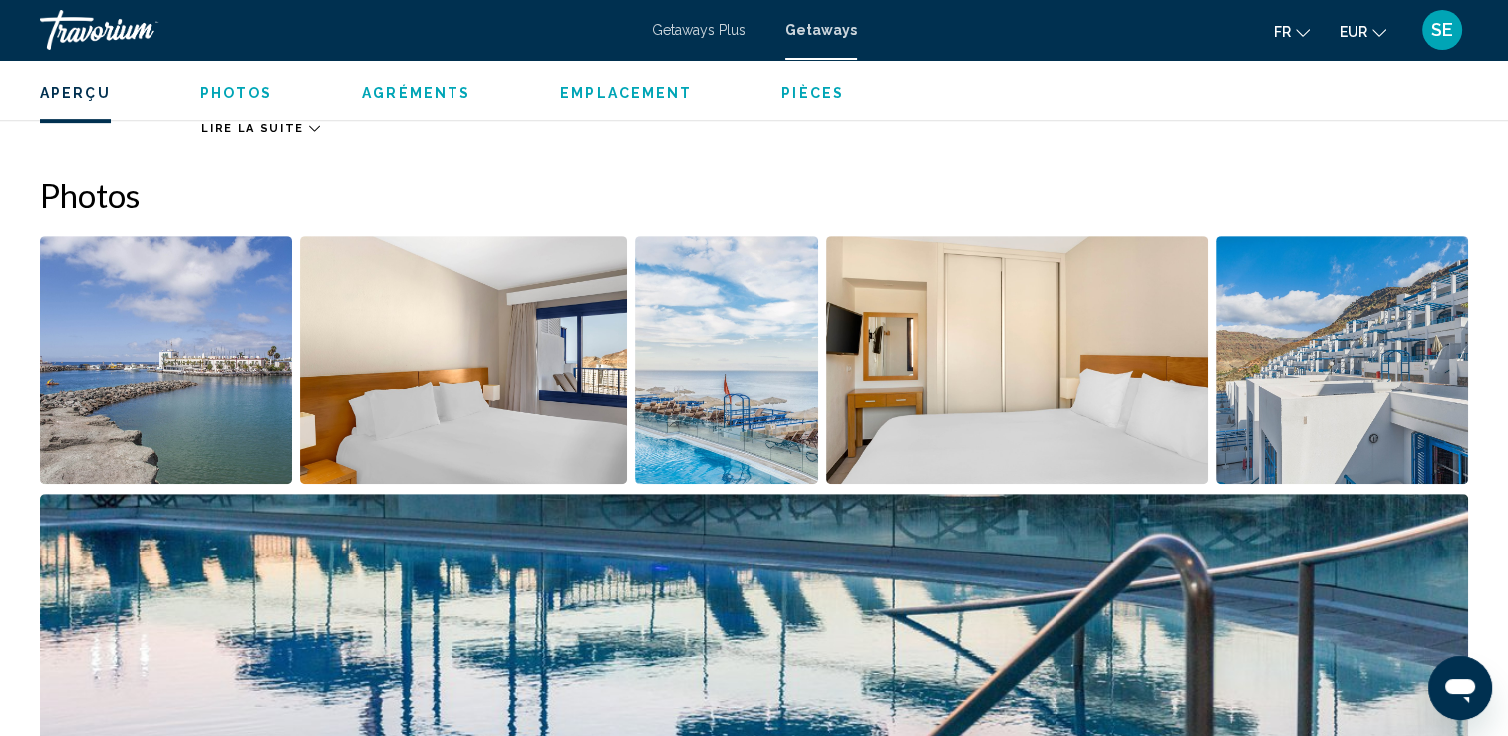
scroll to position [897, 0]
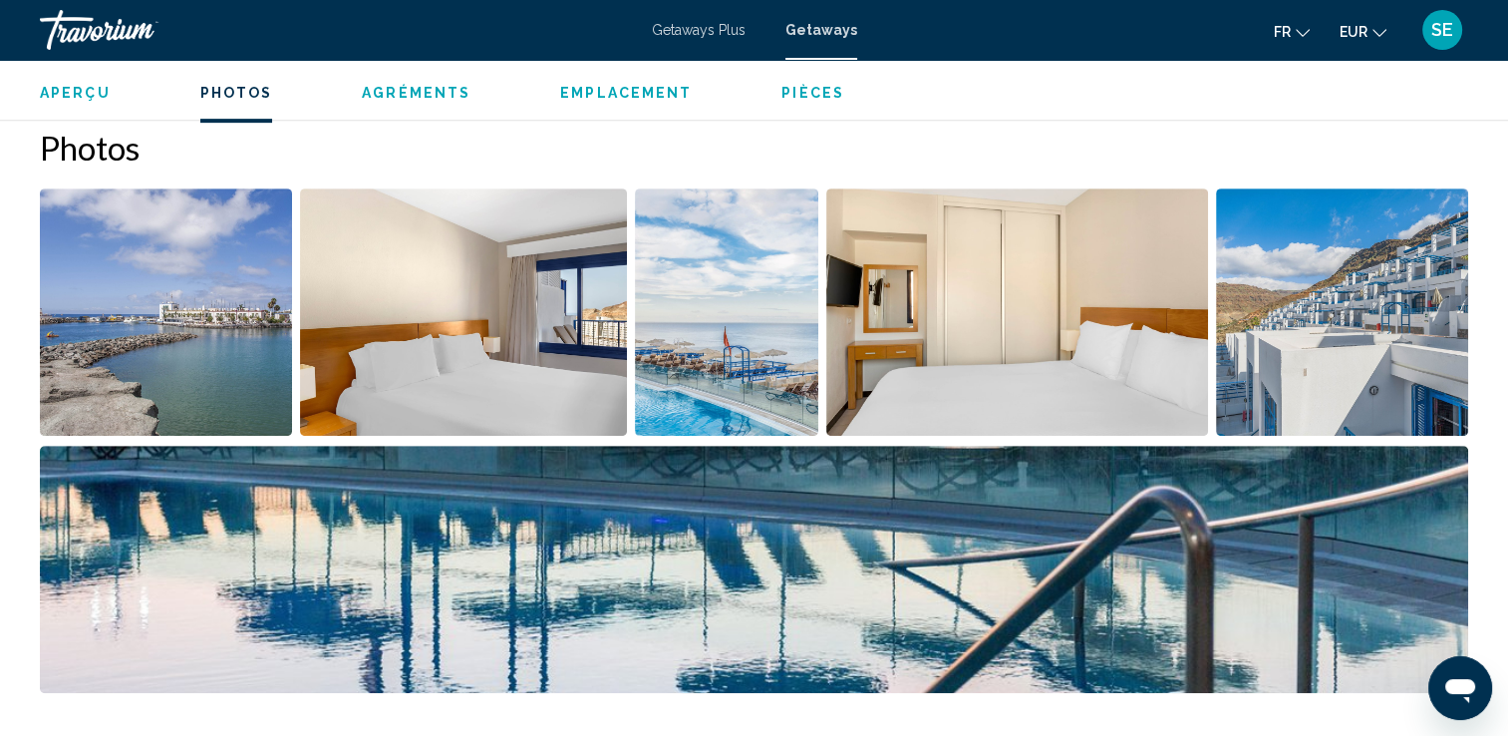
click at [367, 361] on img "Open full-screen image slider" at bounding box center [463, 311] width 327 height 247
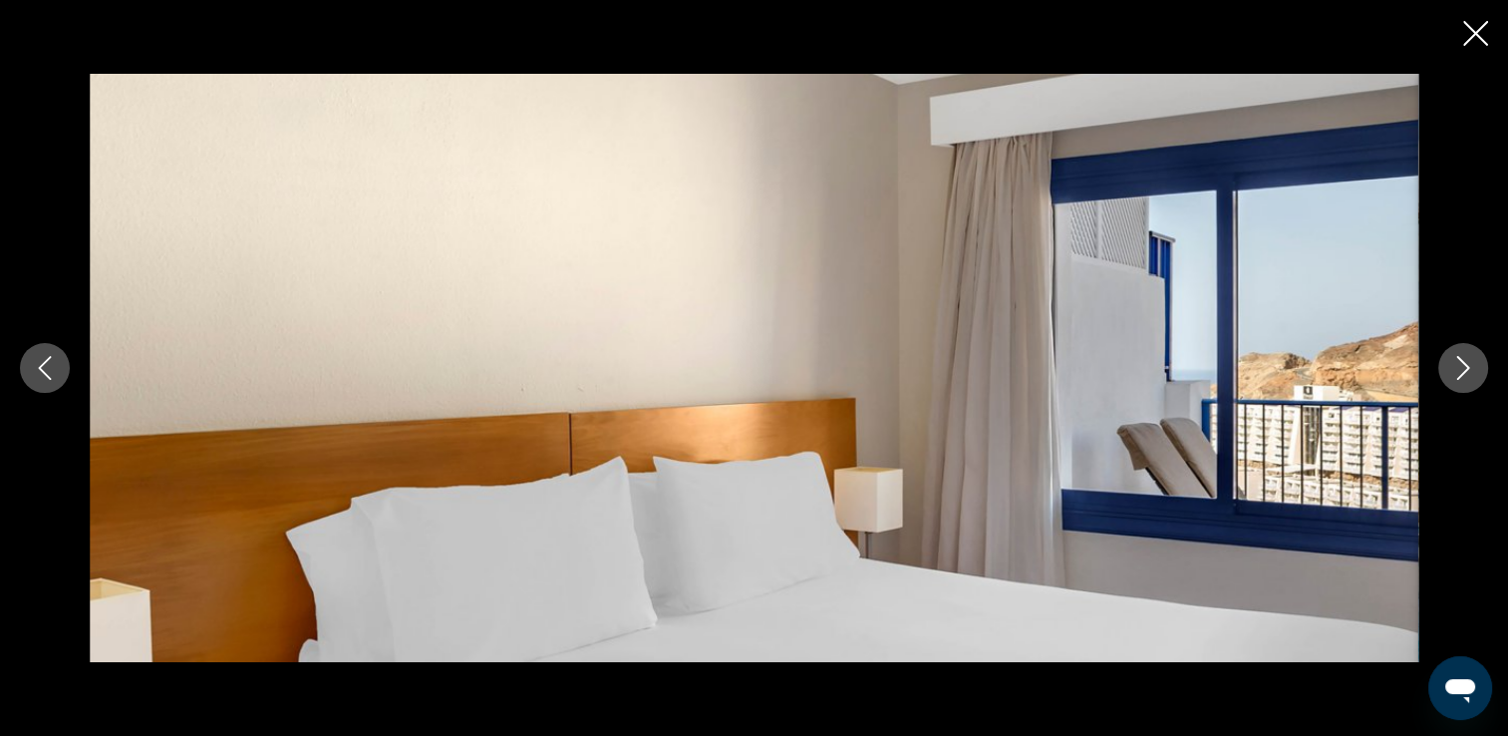
click at [1446, 385] on button "Next image" at bounding box center [1464, 368] width 50 height 50
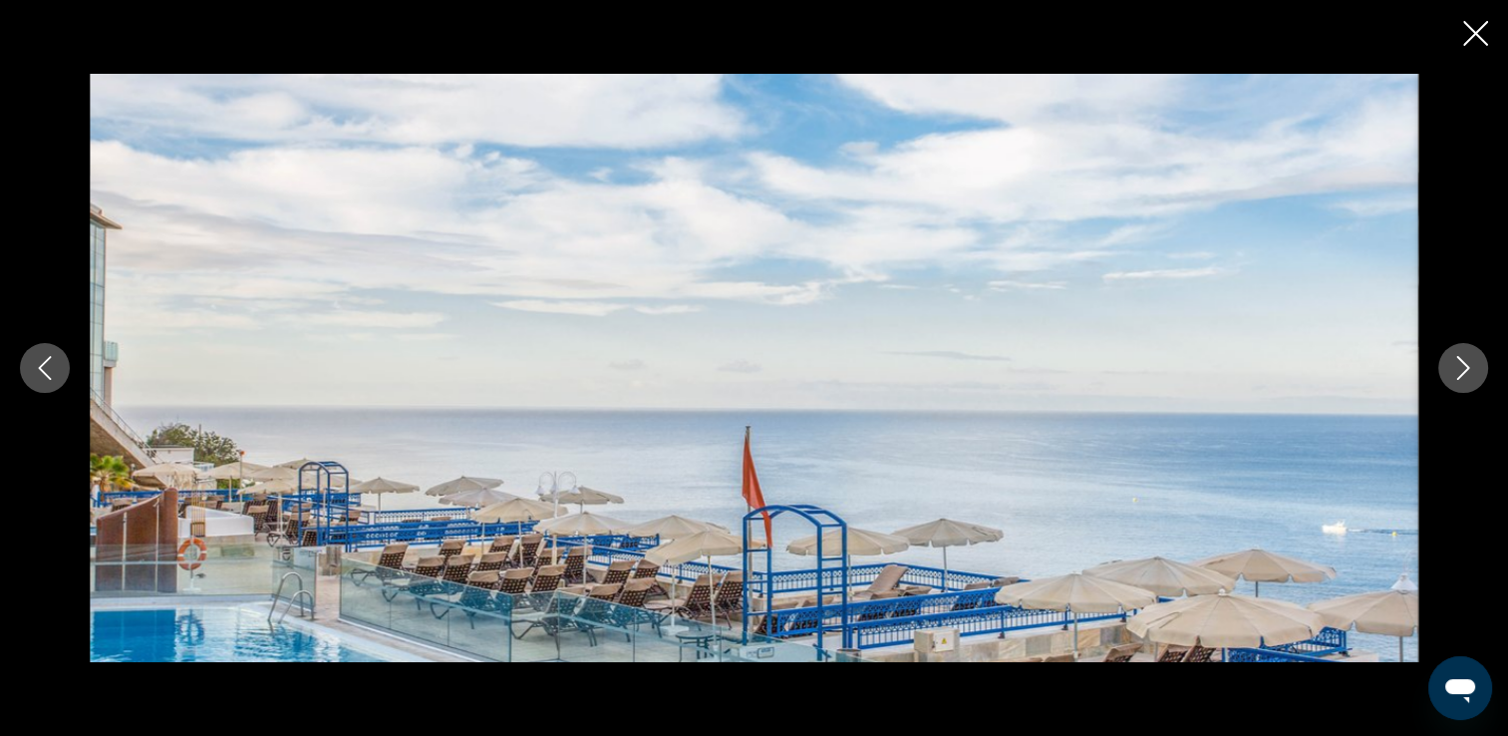
click at [1454, 382] on button "Next image" at bounding box center [1464, 368] width 50 height 50
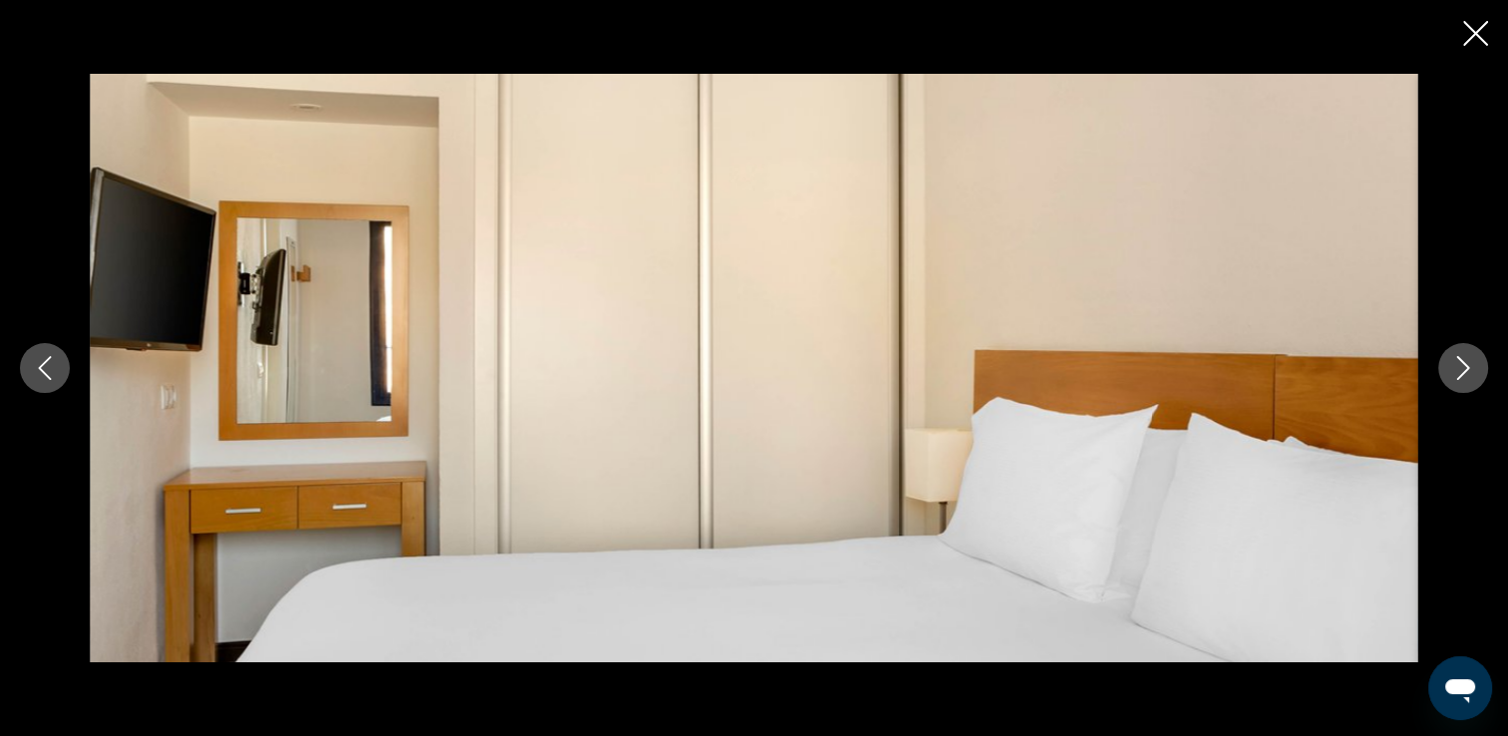
click at [1454, 381] on button "Next image" at bounding box center [1464, 368] width 50 height 50
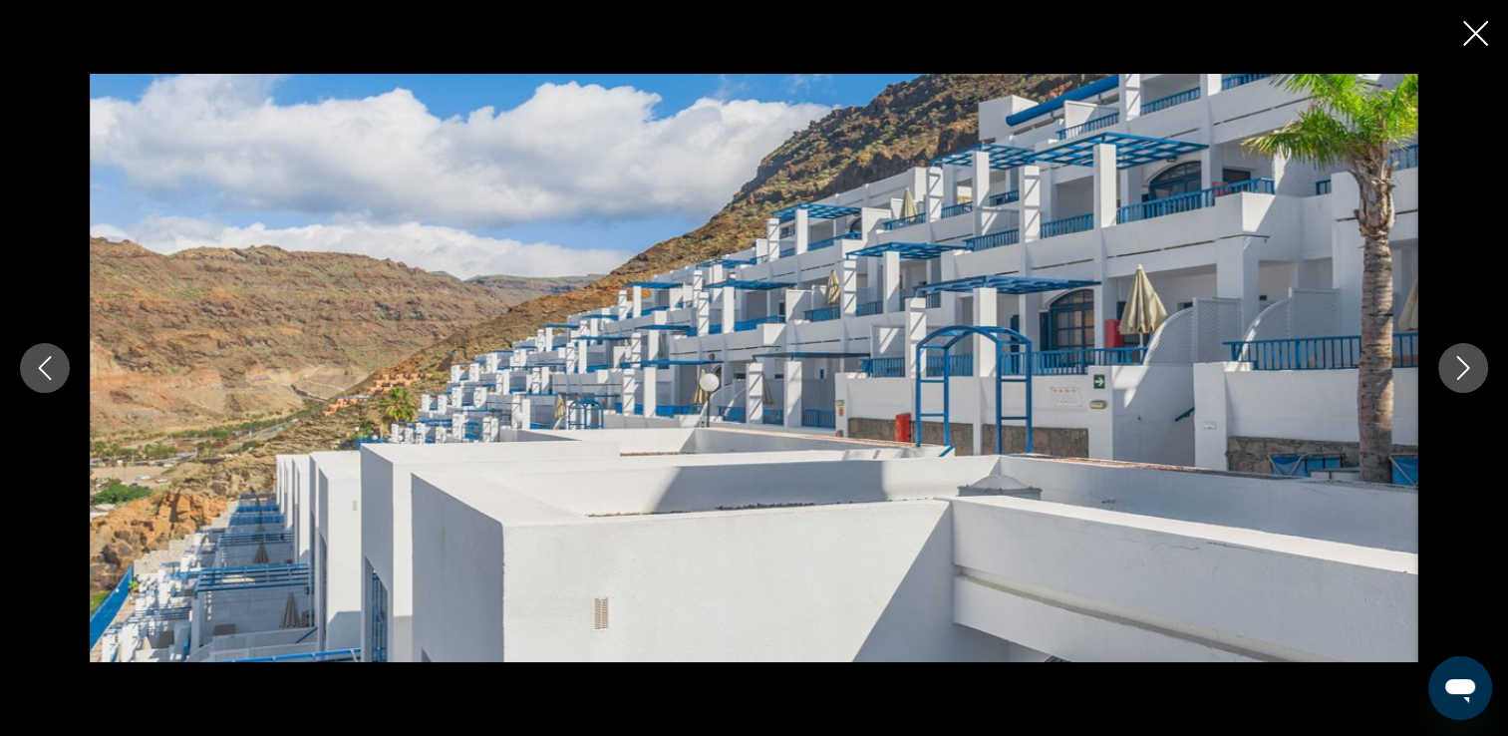
click at [1454, 381] on button "Next image" at bounding box center [1464, 368] width 50 height 50
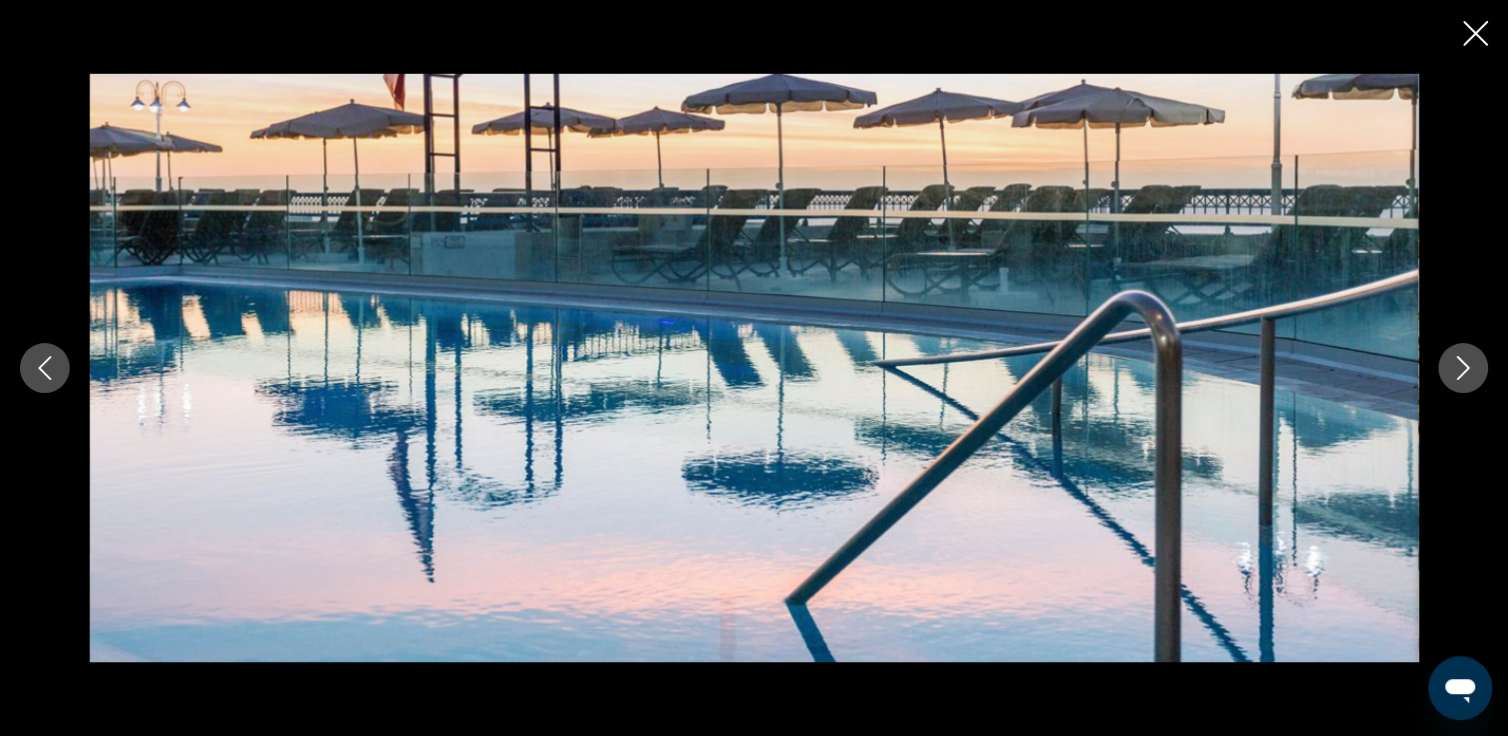
click at [1454, 381] on button "Next image" at bounding box center [1464, 368] width 50 height 50
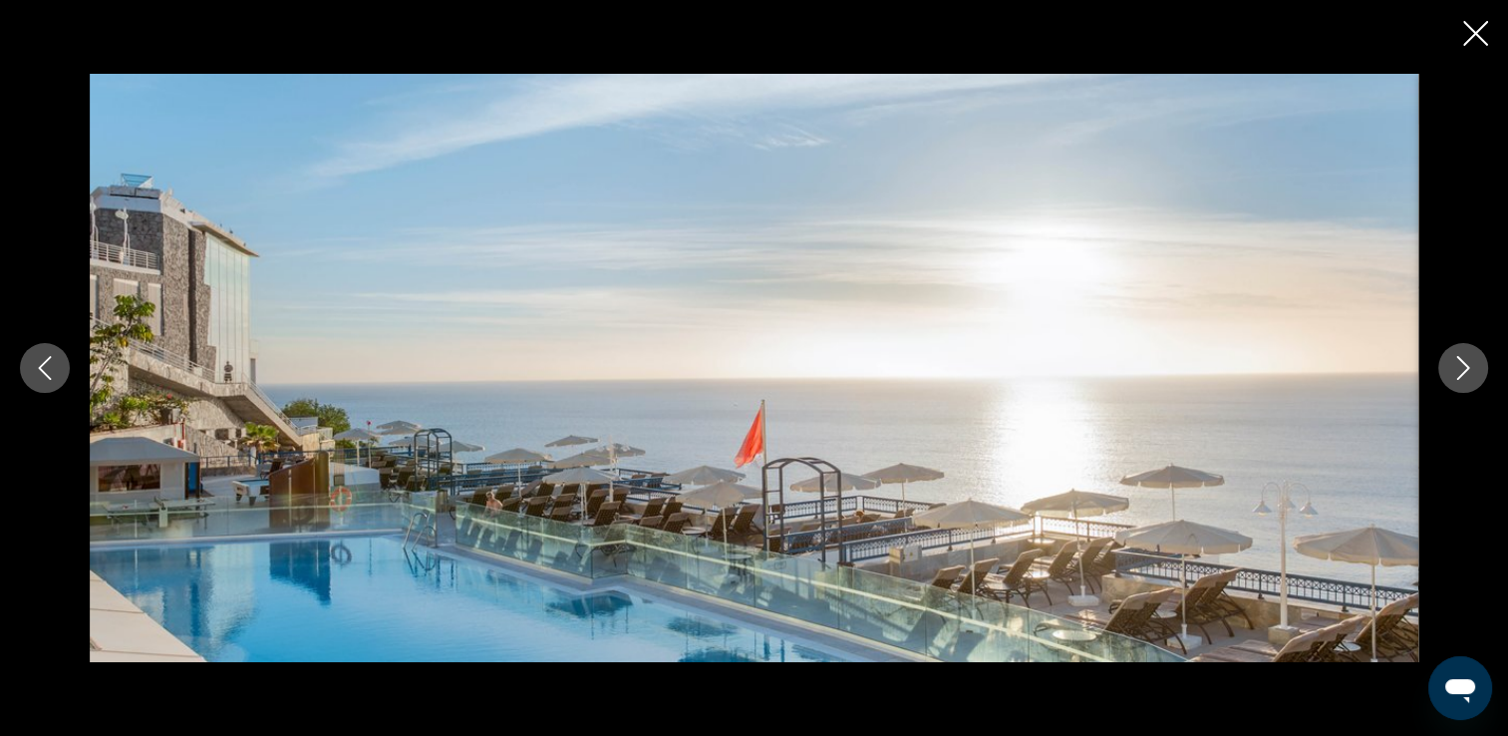
click at [1454, 381] on button "Next image" at bounding box center [1464, 368] width 50 height 50
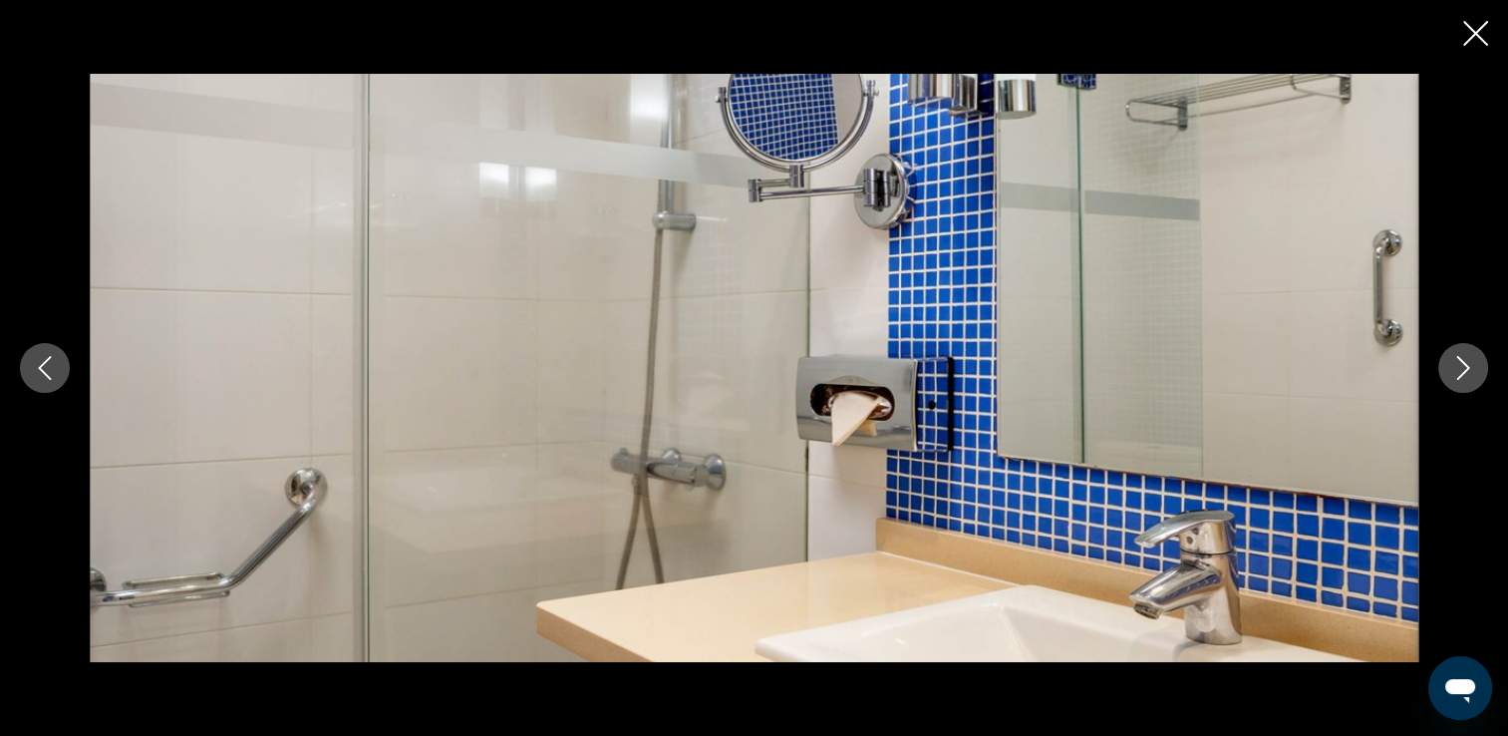
drag, startPoint x: 1472, startPoint y: 38, endPoint x: 1473, endPoint y: 50, distance: 12.0
click at [1472, 40] on icon "Close slideshow" at bounding box center [1476, 33] width 25 height 25
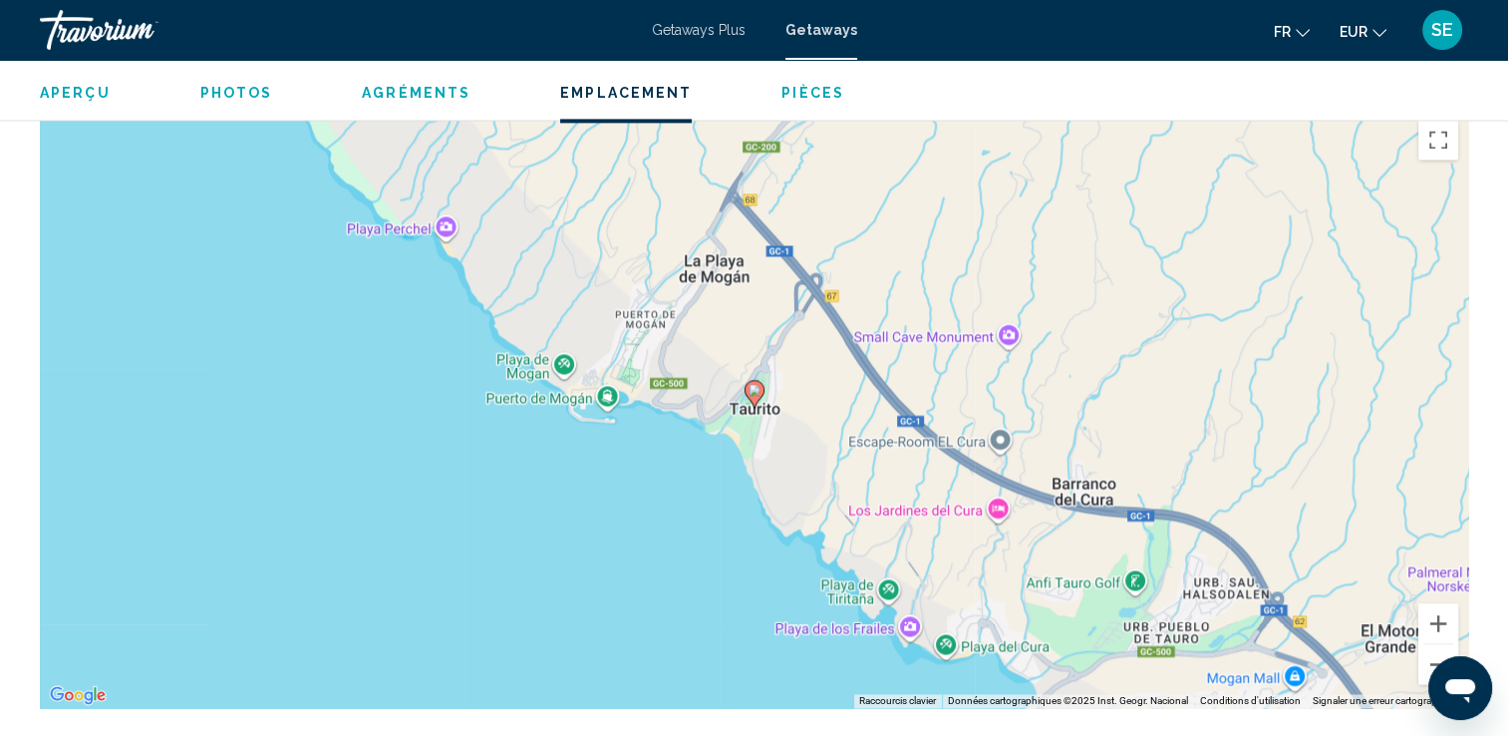
scroll to position [2991, 0]
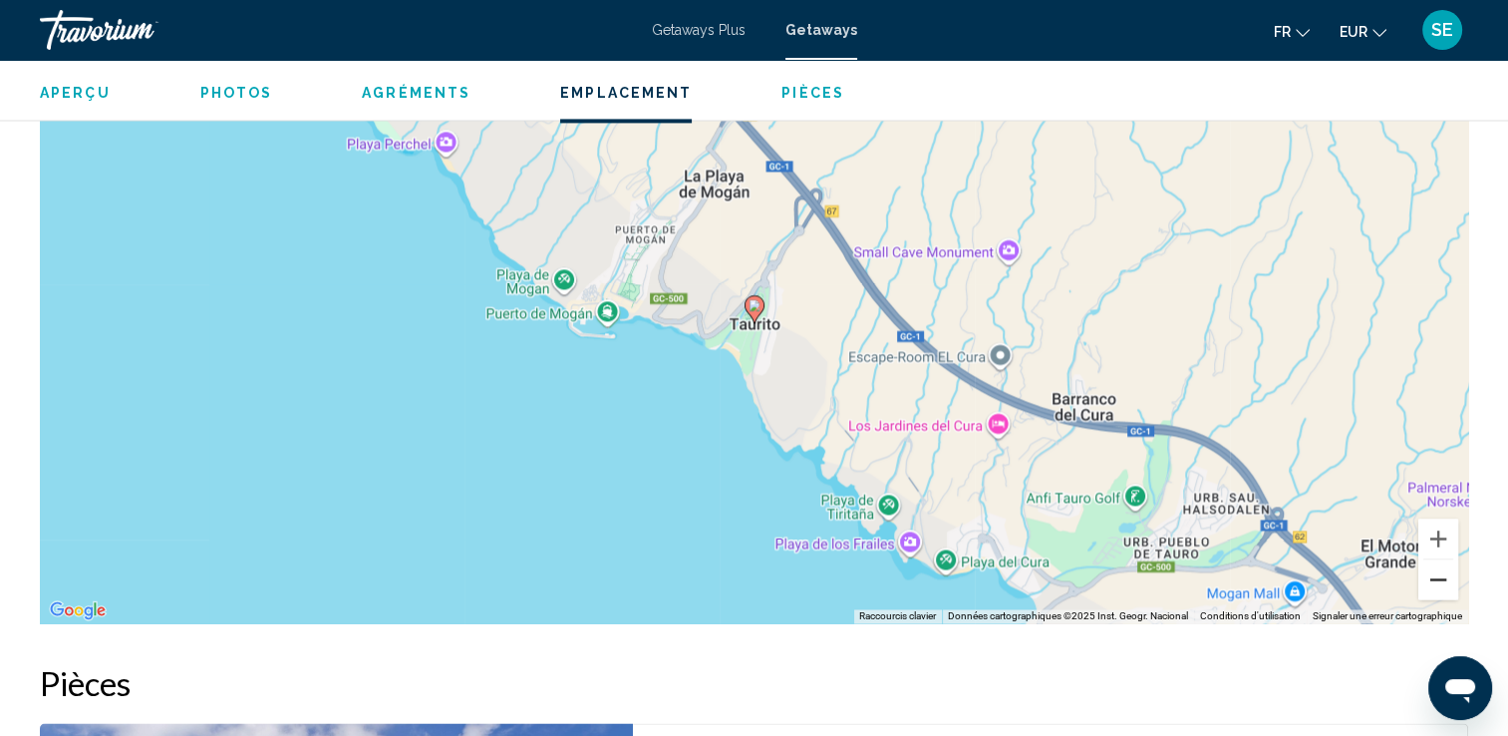
click at [1445, 559] on button "Zoom arrière" at bounding box center [1439, 579] width 40 height 40
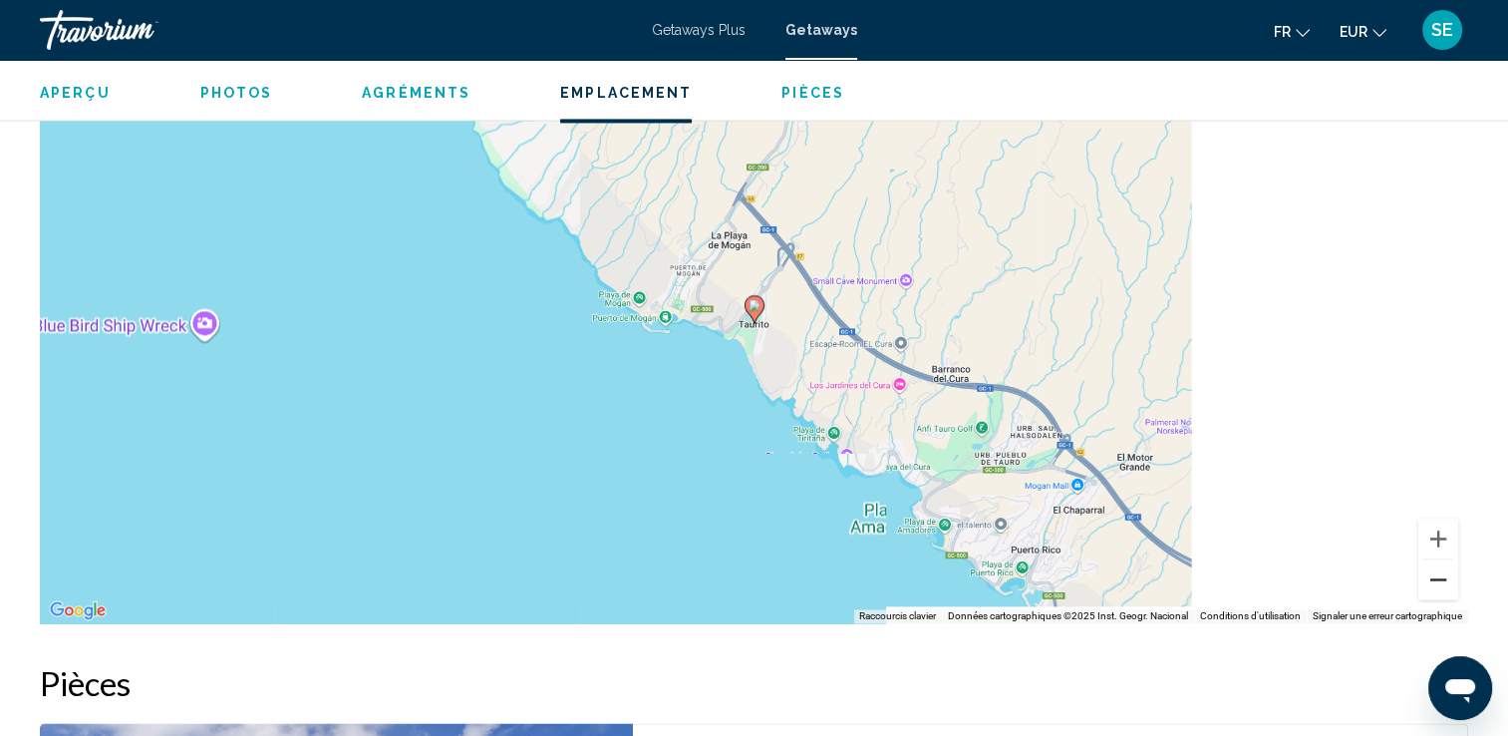
click at [1445, 559] on button "Zoom arrière" at bounding box center [1439, 579] width 40 height 40
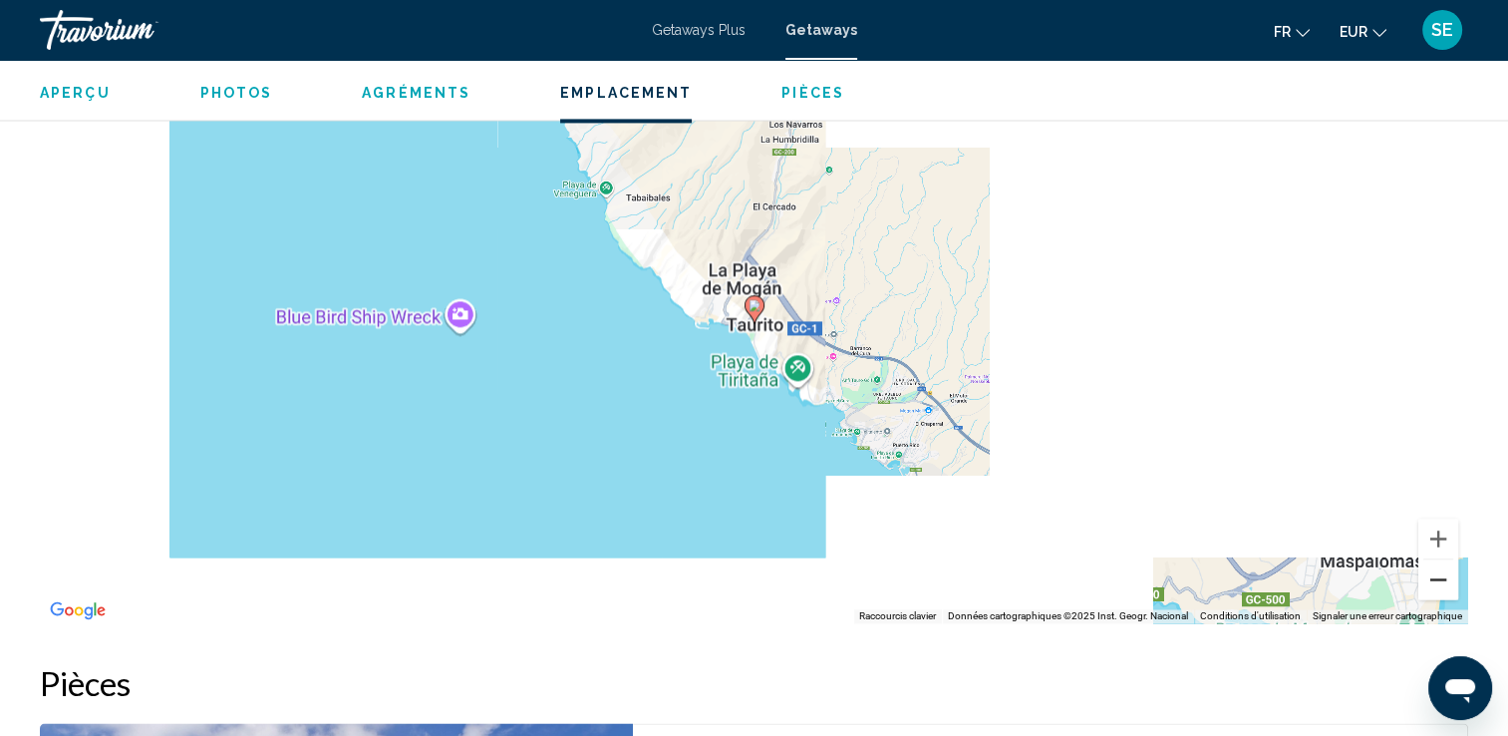
click at [1445, 559] on button "Zoom arrière" at bounding box center [1439, 579] width 40 height 40
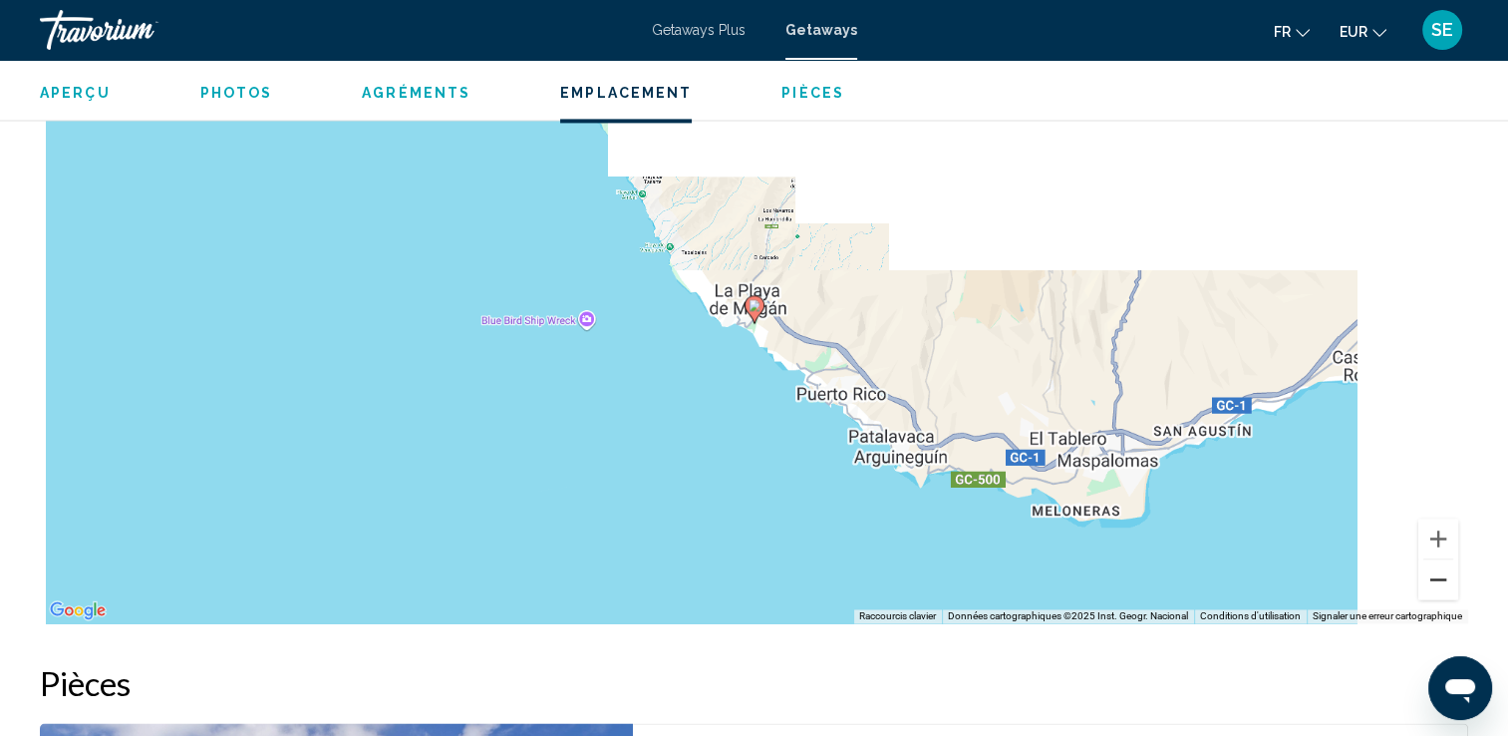
click at [1445, 559] on button "Zoom arrière" at bounding box center [1439, 579] width 40 height 40
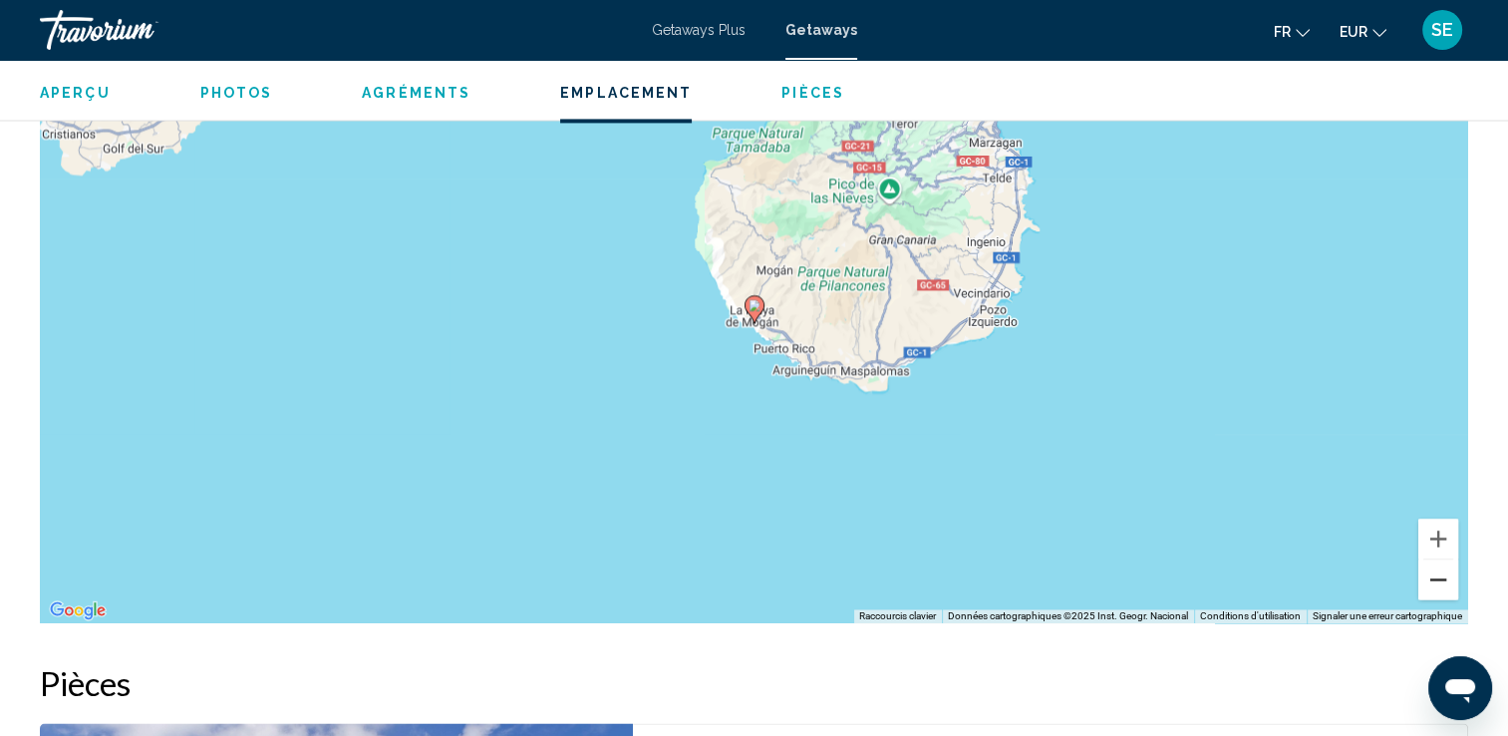
click at [1444, 559] on button "Zoom arrière" at bounding box center [1439, 579] width 40 height 40
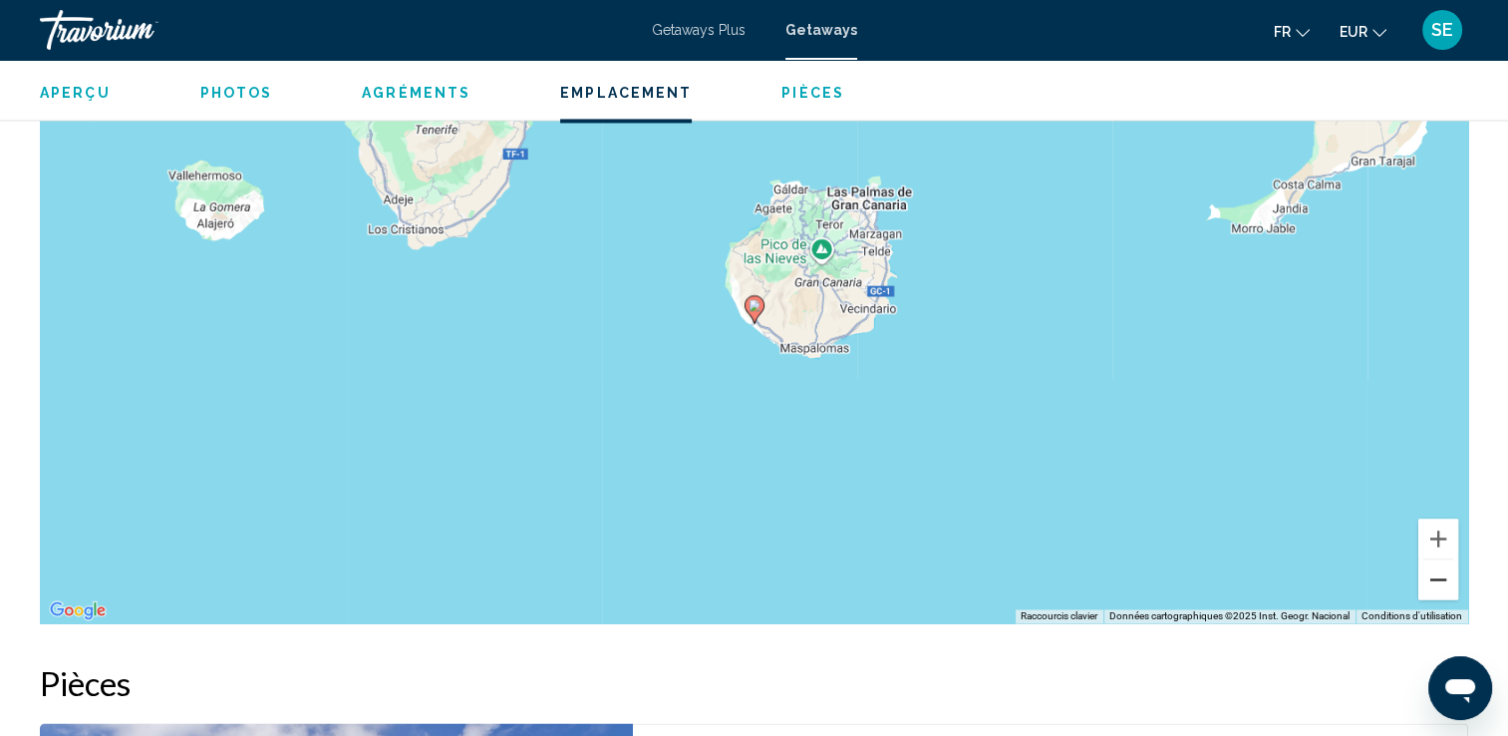
click at [1444, 559] on button "Zoom arrière" at bounding box center [1439, 579] width 40 height 40
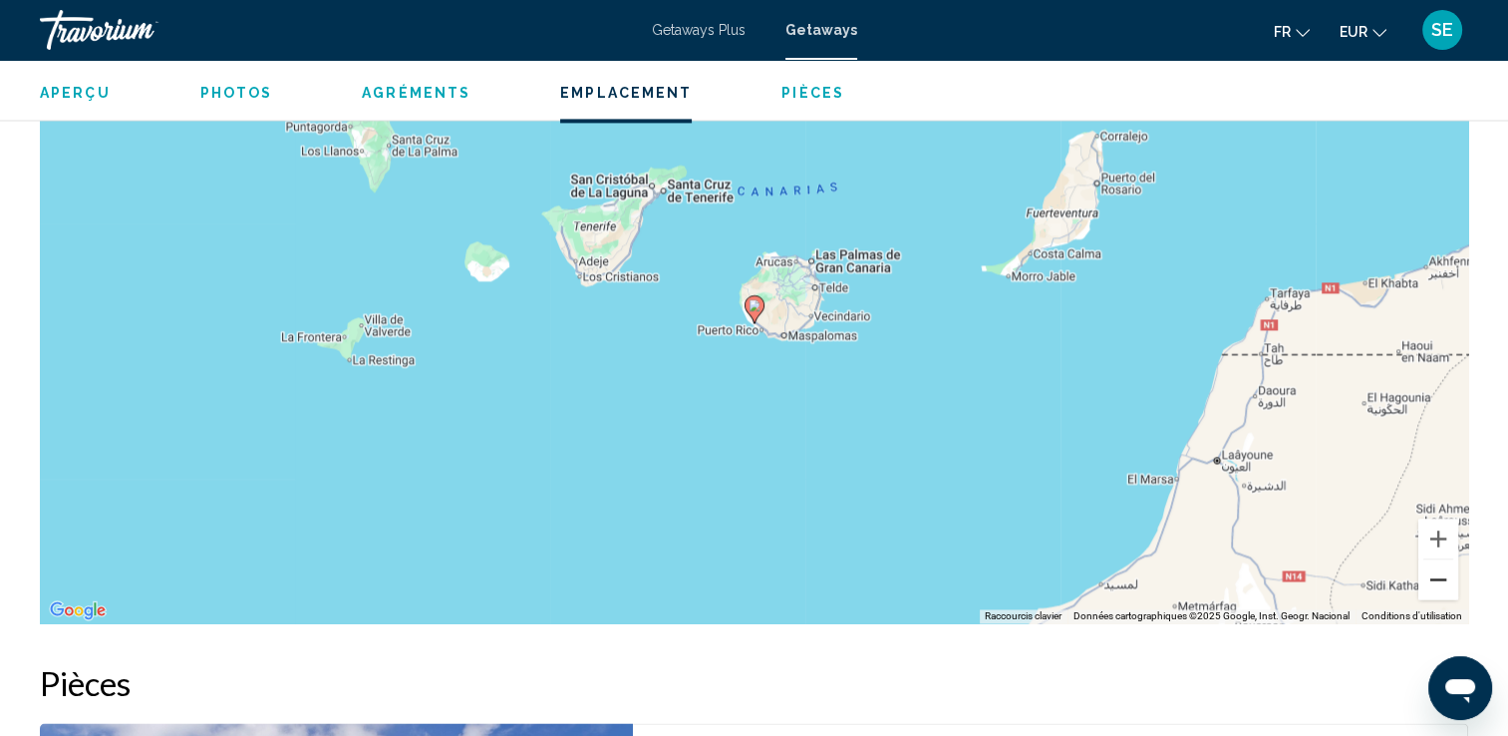
click at [1444, 559] on button "Zoom arrière" at bounding box center [1439, 579] width 40 height 40
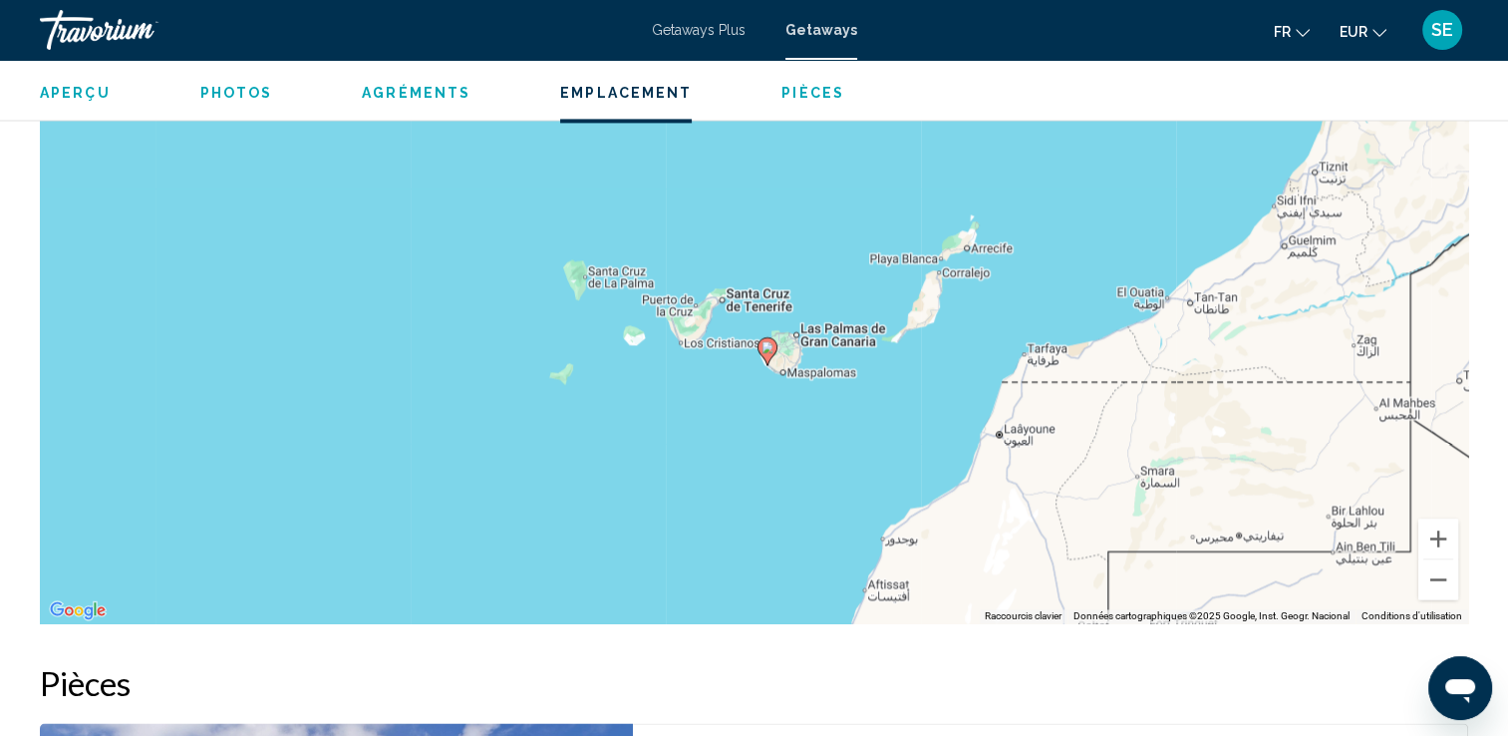
click at [1181, 409] on div "Pour activer le glissement avec le clavier, appuyez sur Alt+Entrée. Une fois ce…" at bounding box center [754, 324] width 1429 height 598
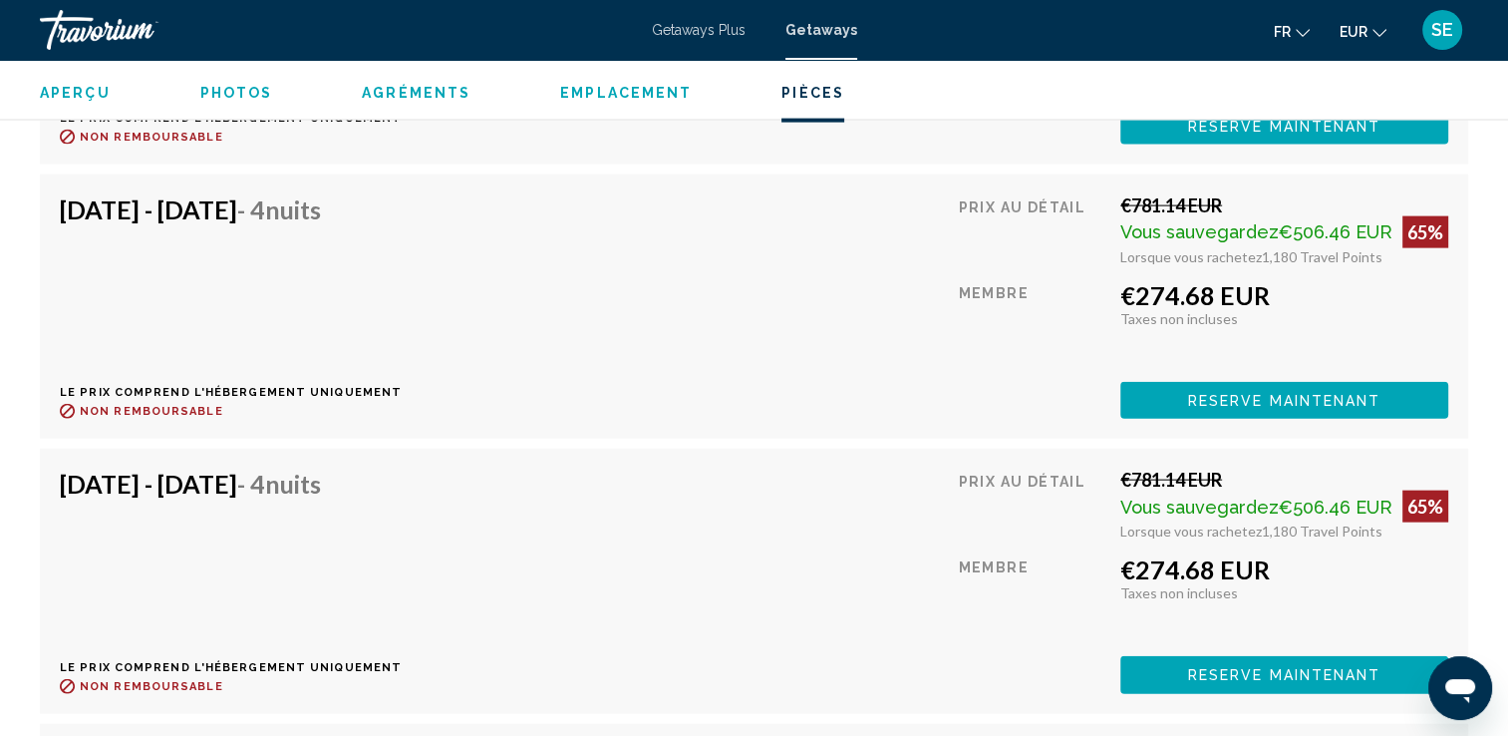
scroll to position [11964, 0]
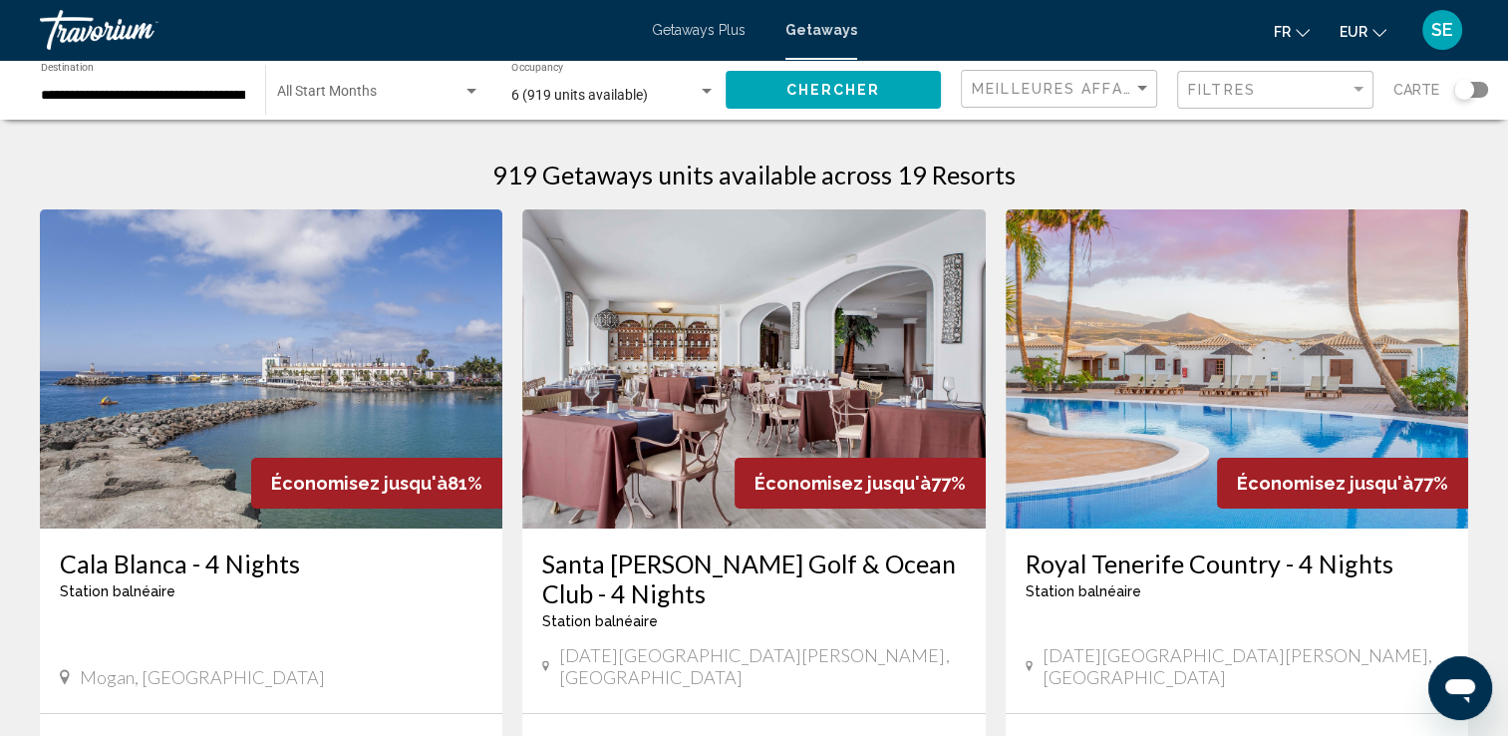
click at [99, 83] on div "**********" at bounding box center [143, 90] width 204 height 55
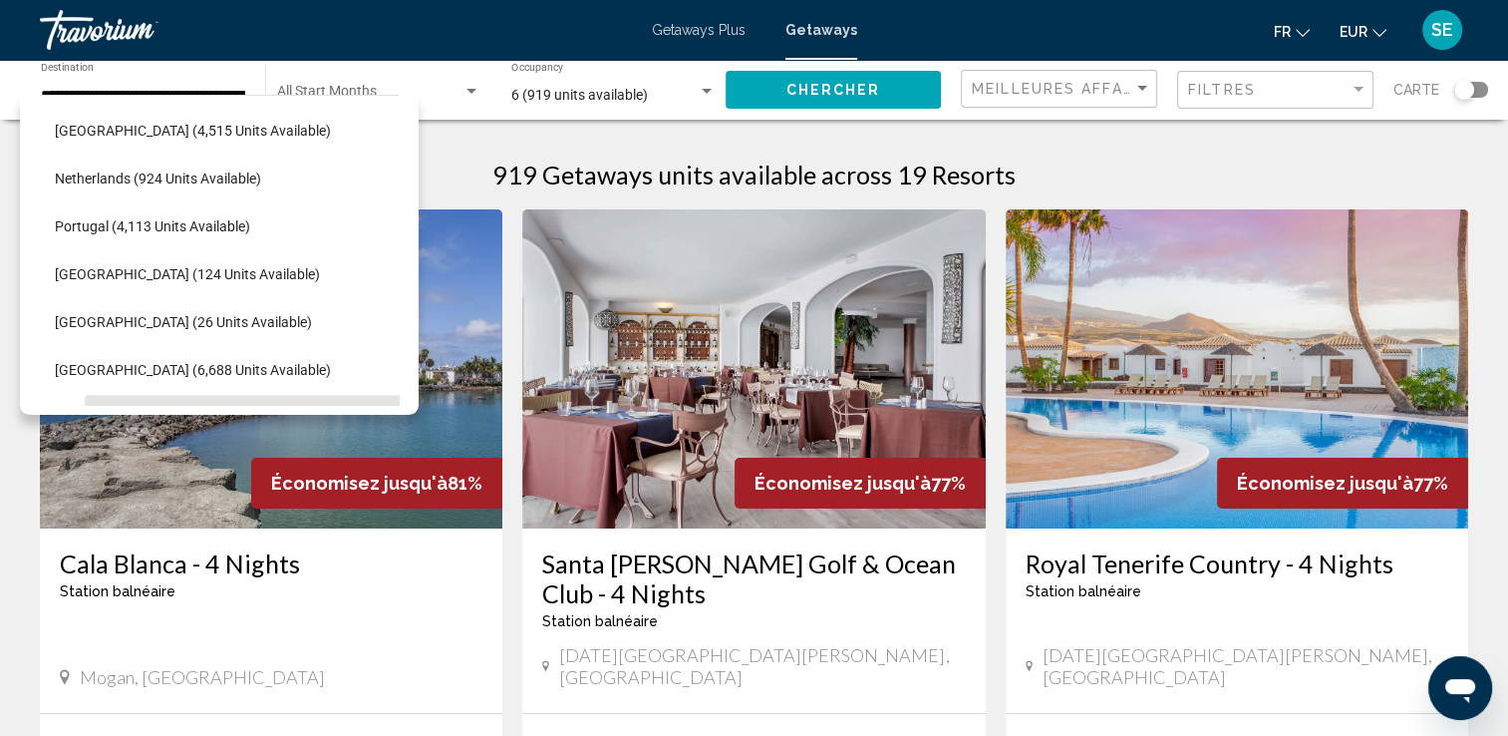
scroll to position [794, 15]
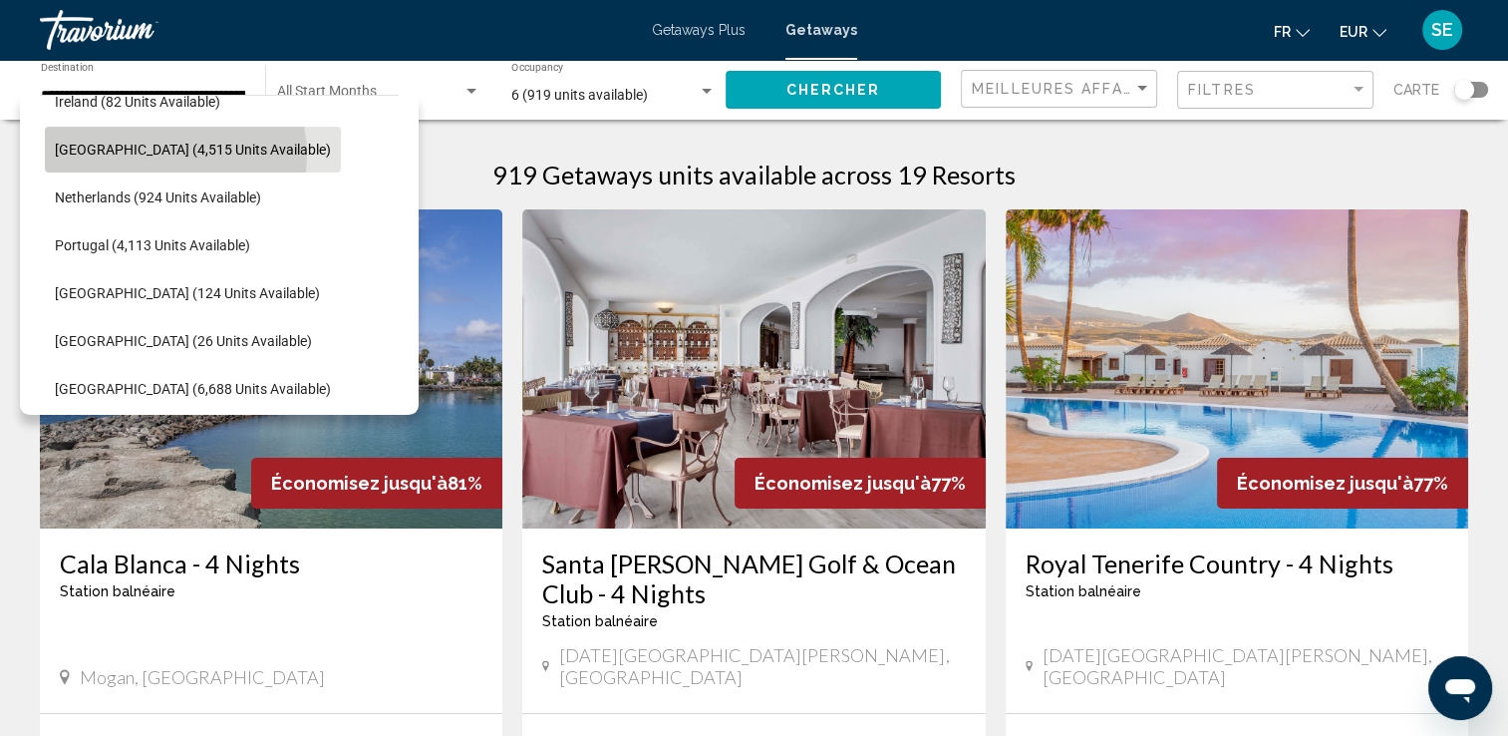
click at [174, 155] on span "[GEOGRAPHIC_DATA] (4,515 units available)" at bounding box center [193, 150] width 276 height 16
type input "**********"
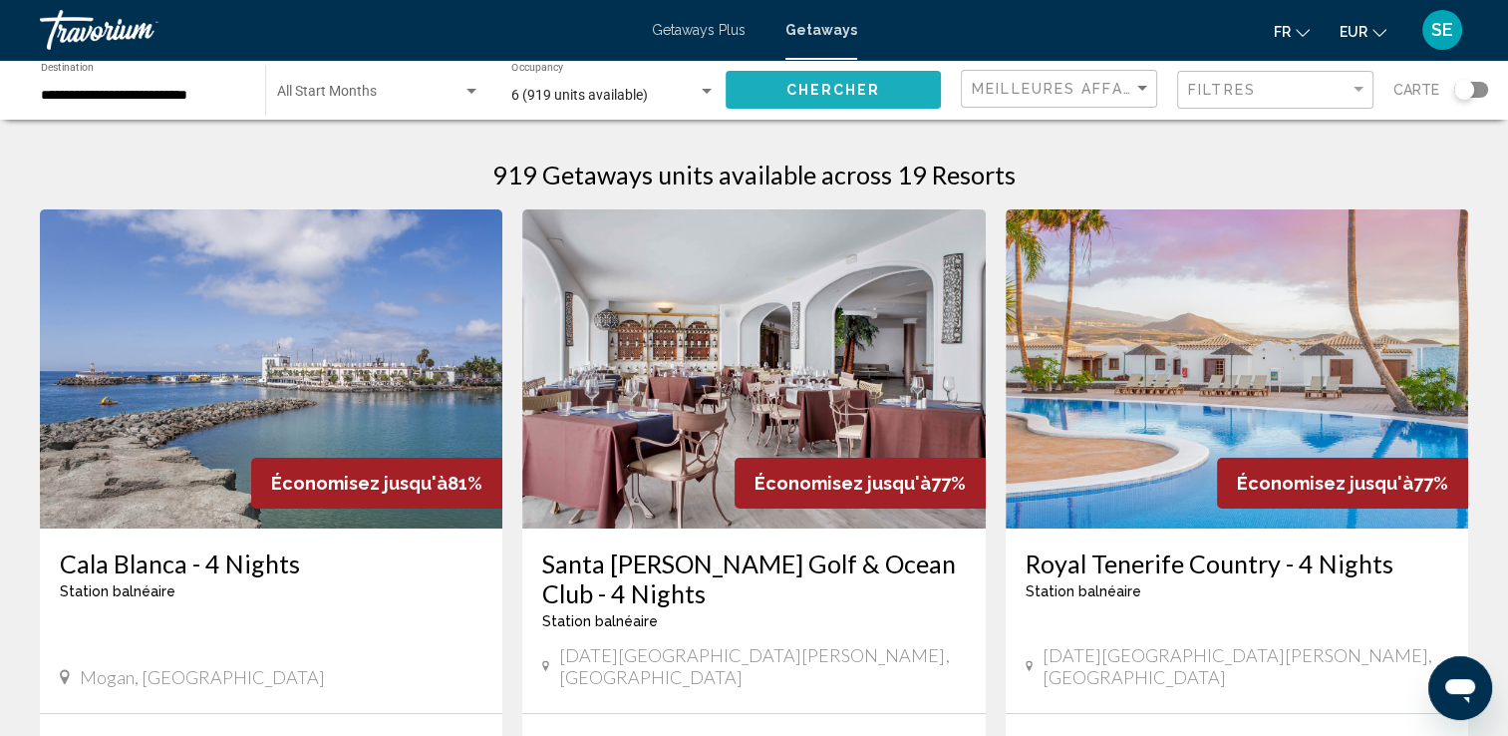
click at [806, 102] on button "Chercher" at bounding box center [833, 89] width 215 height 37
